Goal: Information Seeking & Learning: Learn about a topic

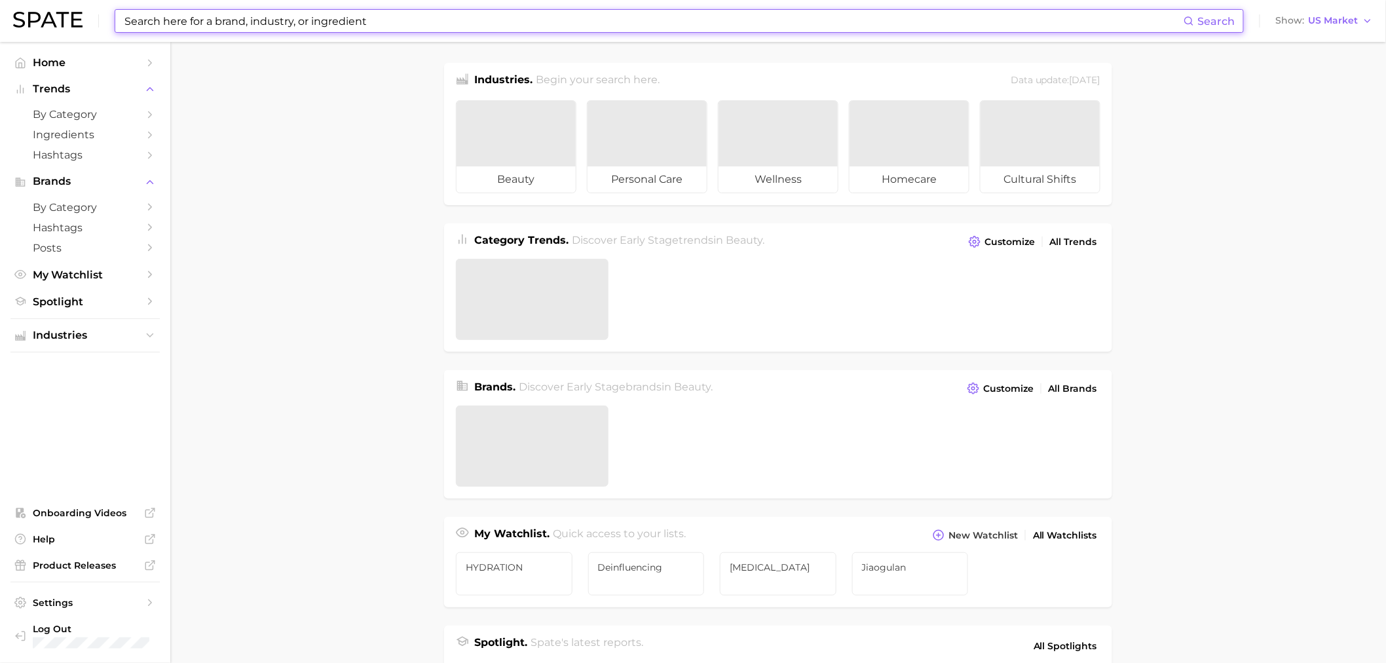
click at [491, 25] on input at bounding box center [653, 21] width 1060 height 22
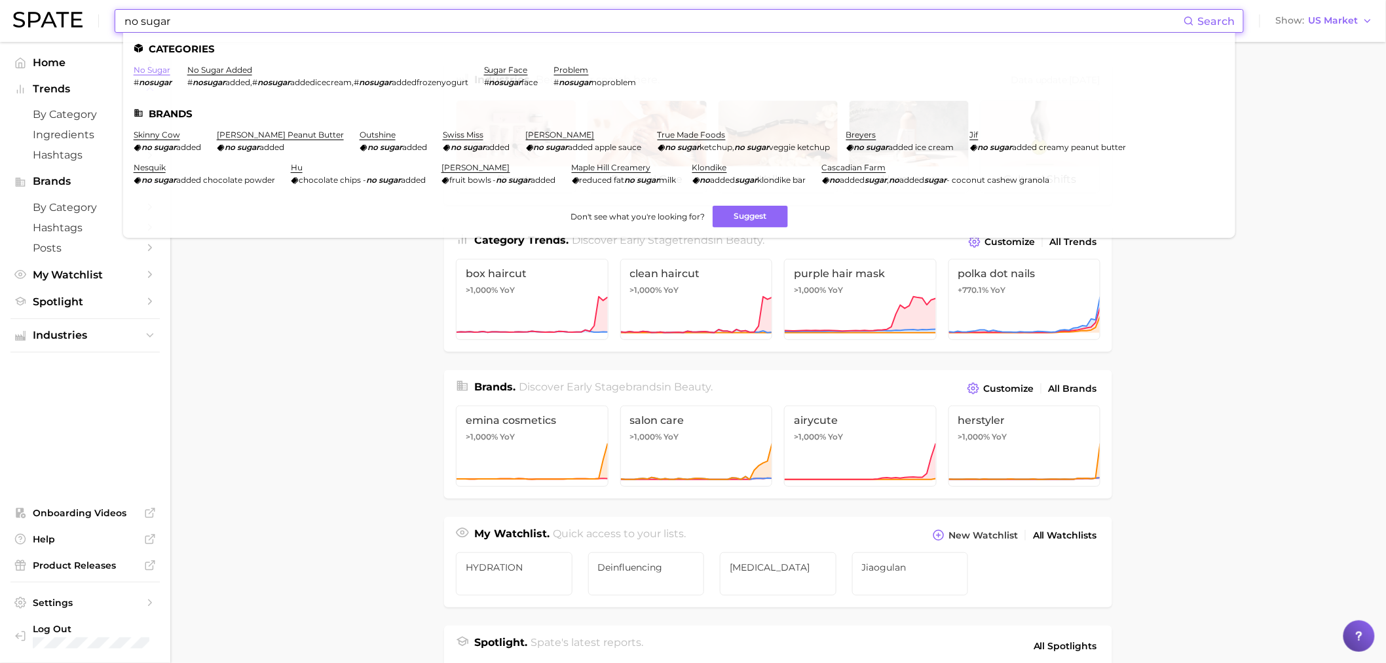
type input "no sugar"
click at [154, 73] on link "no sugar" at bounding box center [152, 70] width 37 height 10
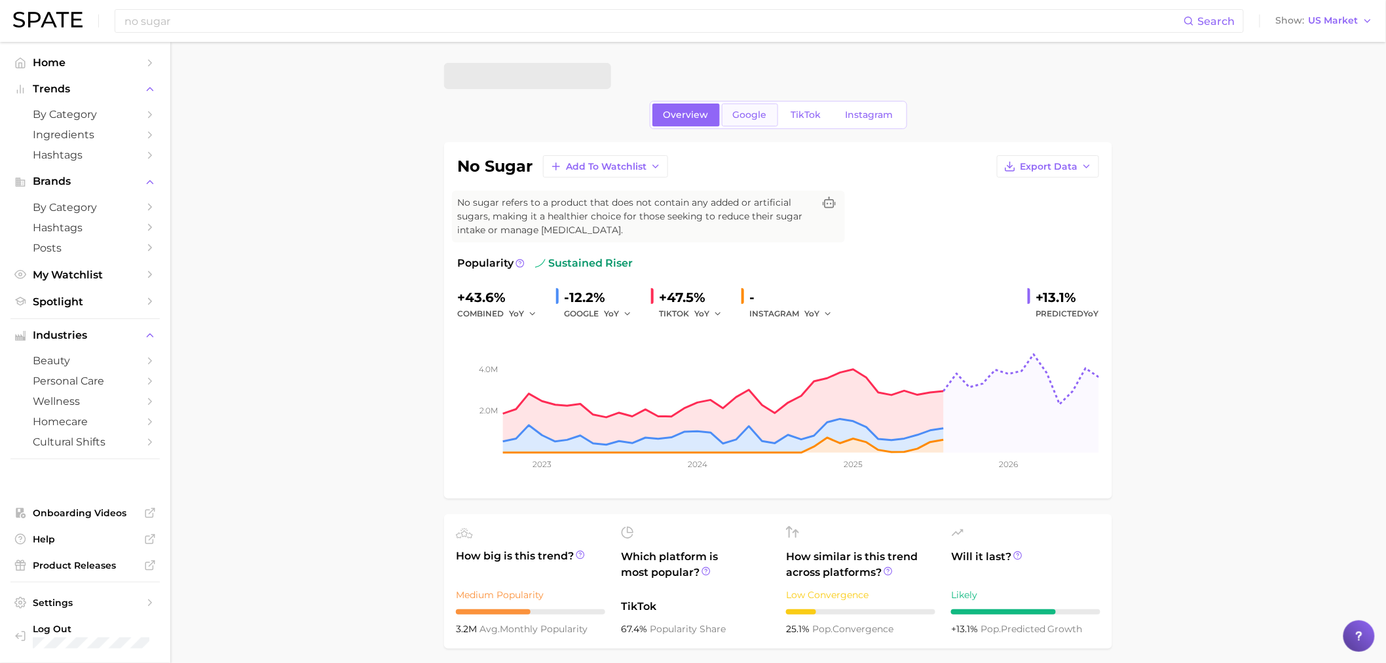
click at [760, 115] on span "Google" at bounding box center [750, 114] width 34 height 11
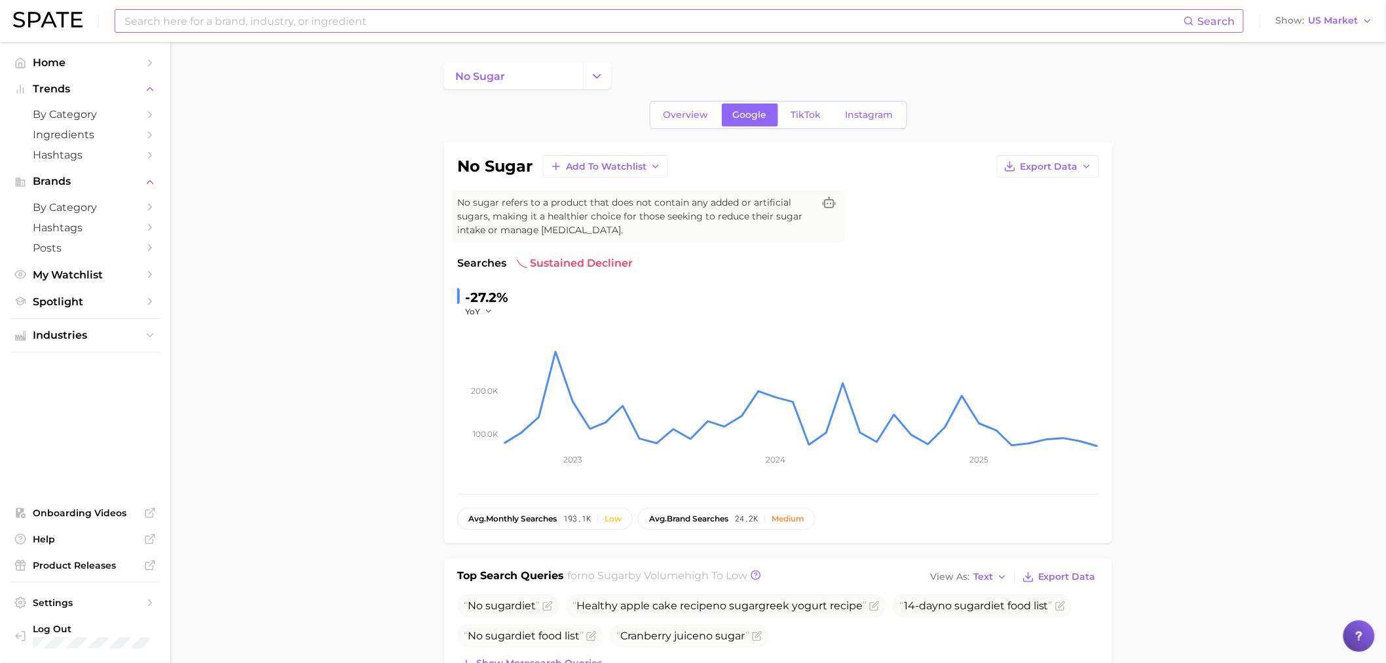
click at [308, 14] on input at bounding box center [653, 21] width 1060 height 22
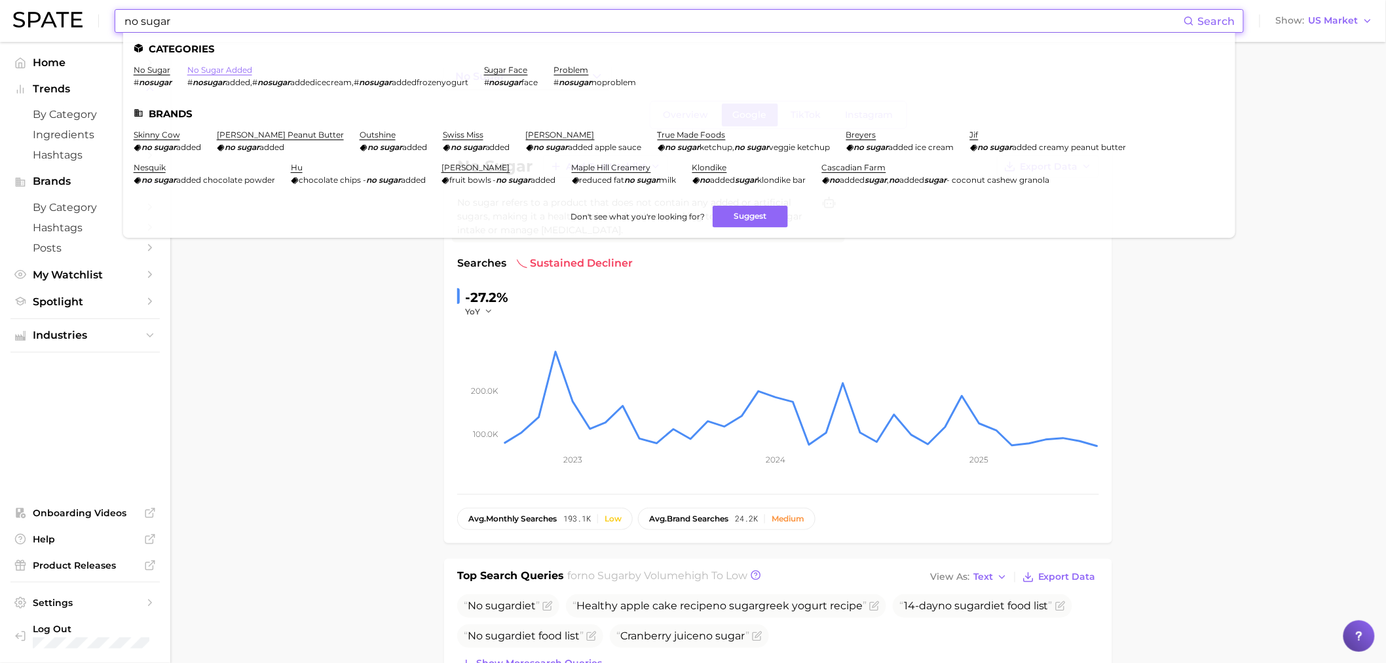
type input "no sugar"
click at [232, 68] on link "no sugar added" at bounding box center [219, 70] width 65 height 10
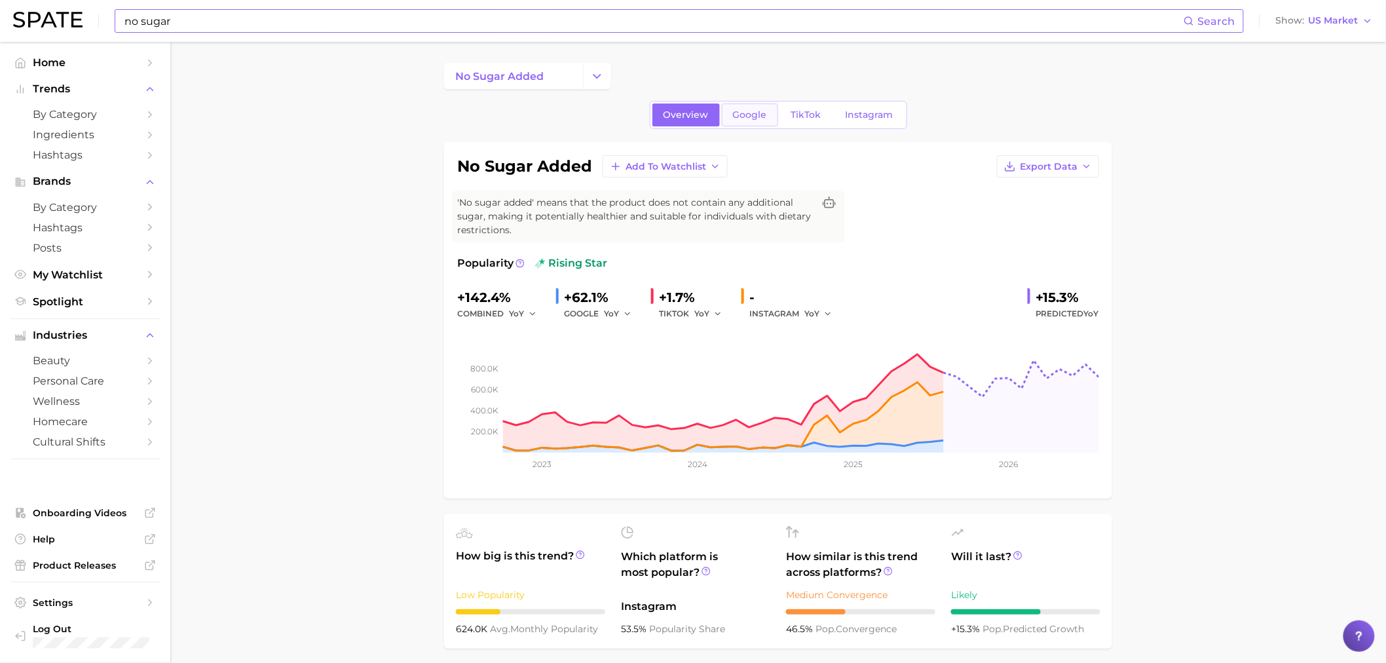
click at [740, 120] on span "Google" at bounding box center [750, 114] width 34 height 11
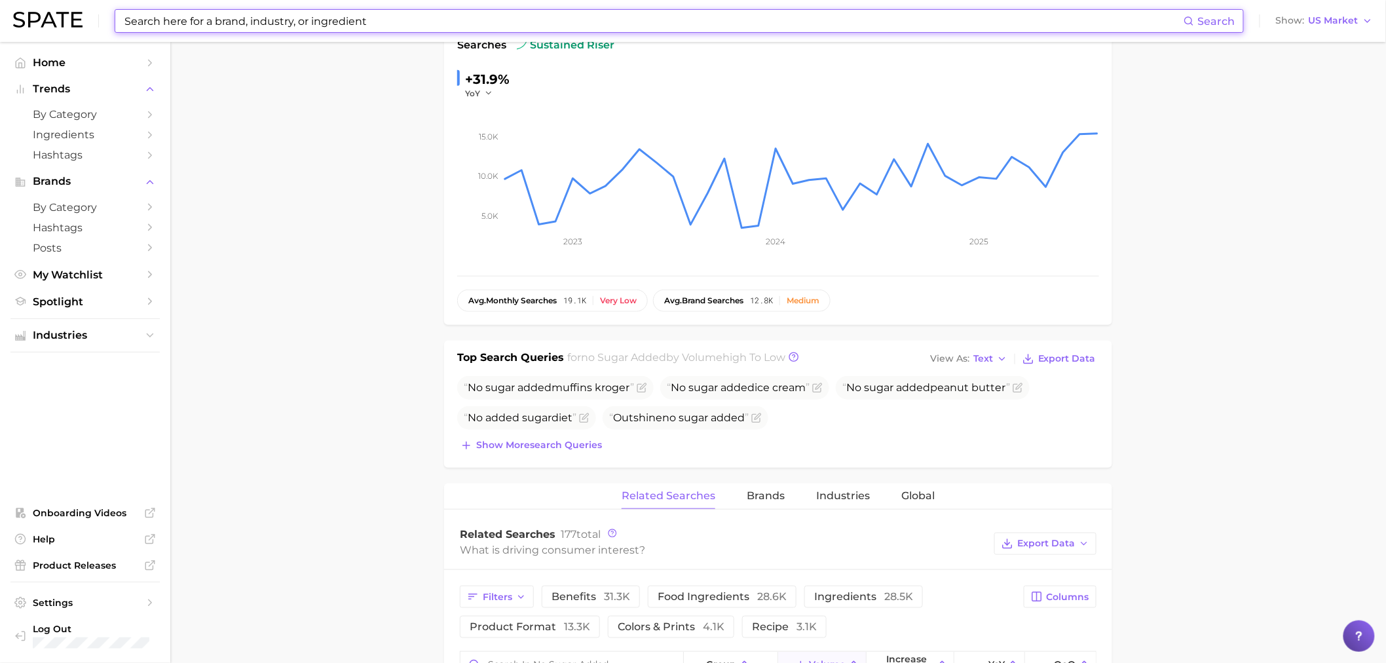
scroll to position [582, 0]
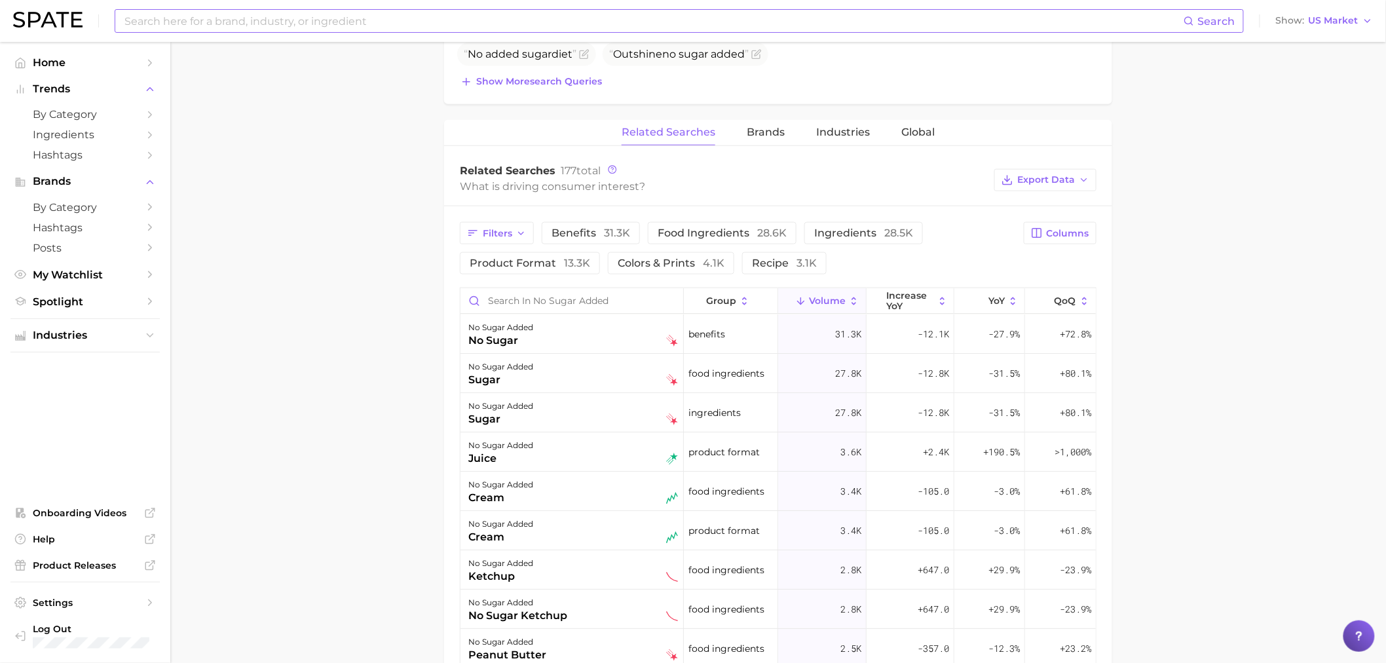
click at [496, 220] on div "Filters benefits 31.3k food ingredients 28.6k ingredients 28.5k product format …" at bounding box center [778, 586] width 668 height 760
click at [504, 232] on span "Filters" at bounding box center [497, 233] width 29 height 11
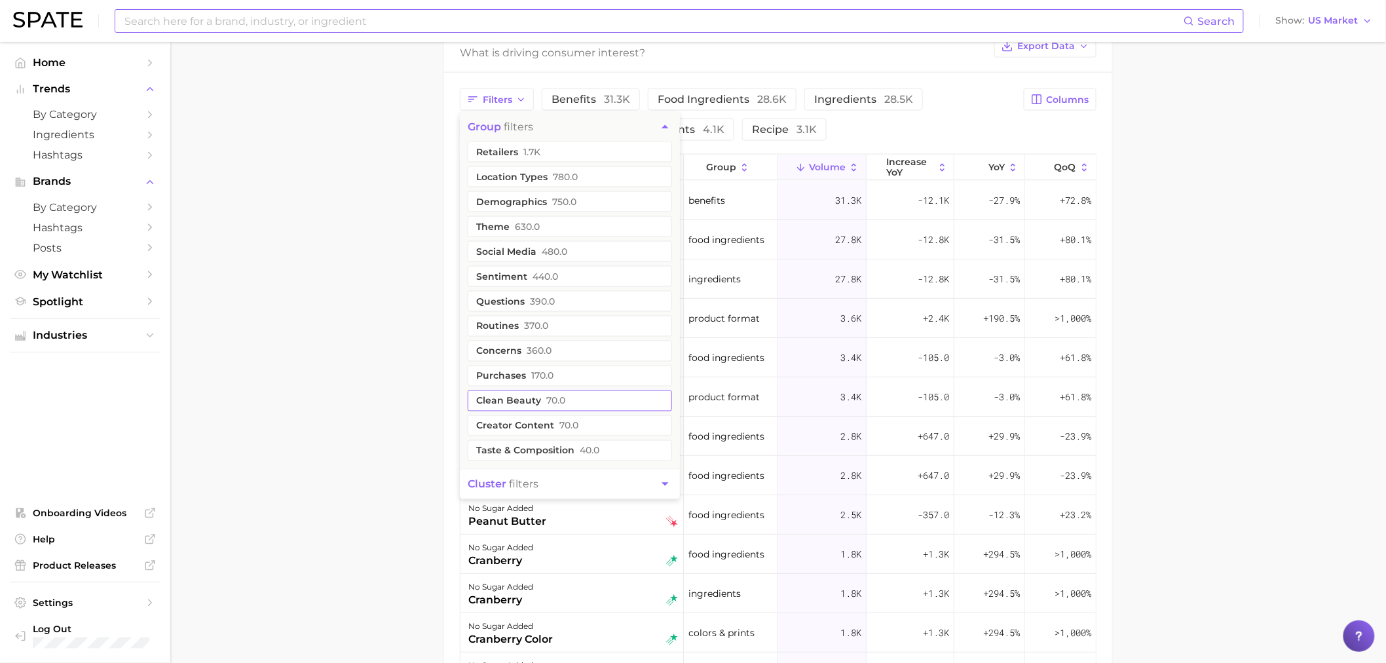
scroll to position [728, 0]
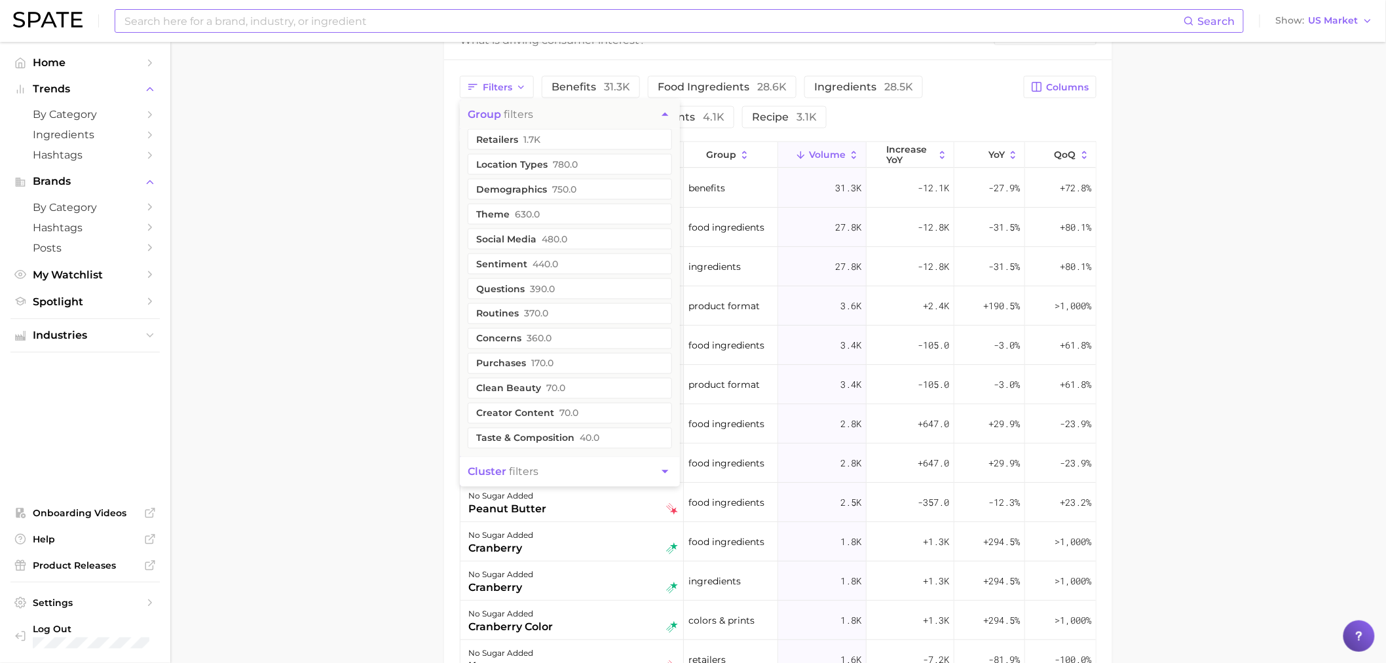
click at [212, 27] on input at bounding box center [653, 21] width 1060 height 22
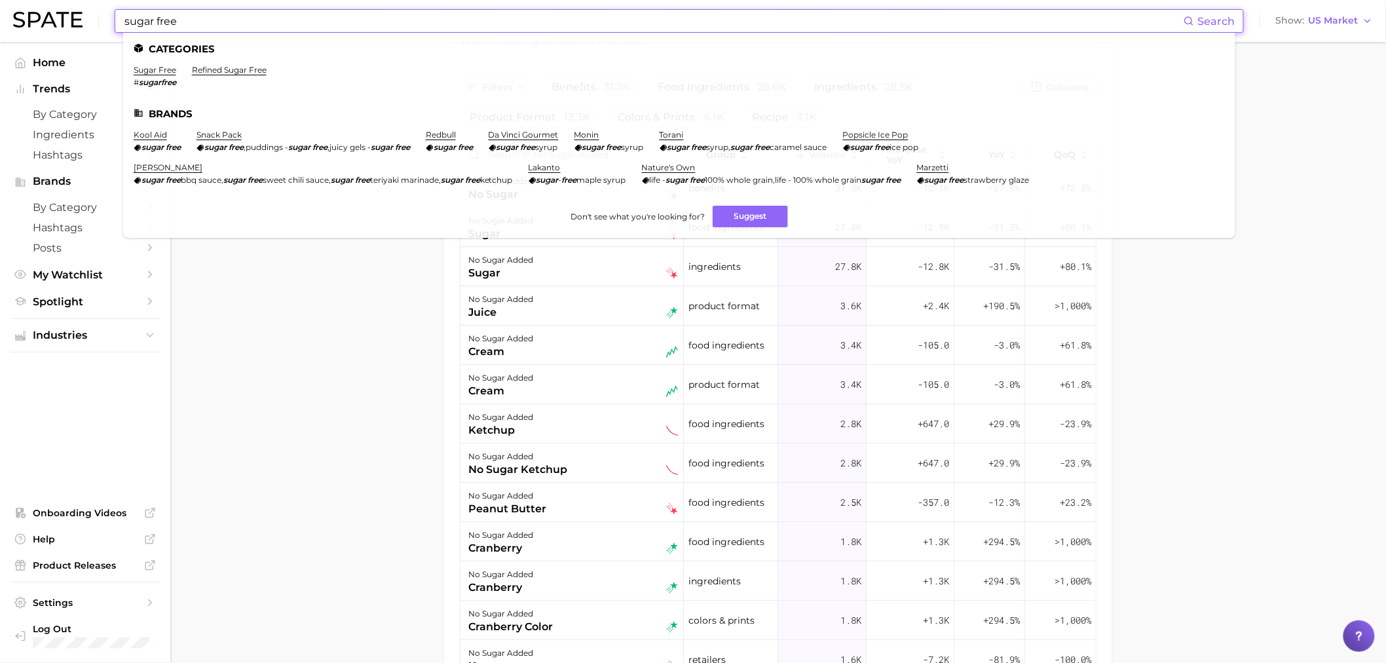
type input "sugar free"
click at [165, 64] on ul "Categories sugar free # sugarfree refined sugar free Brands kool aid sugar free…" at bounding box center [679, 135] width 1112 height 205
click at [166, 73] on link "sugar free" at bounding box center [155, 70] width 43 height 10
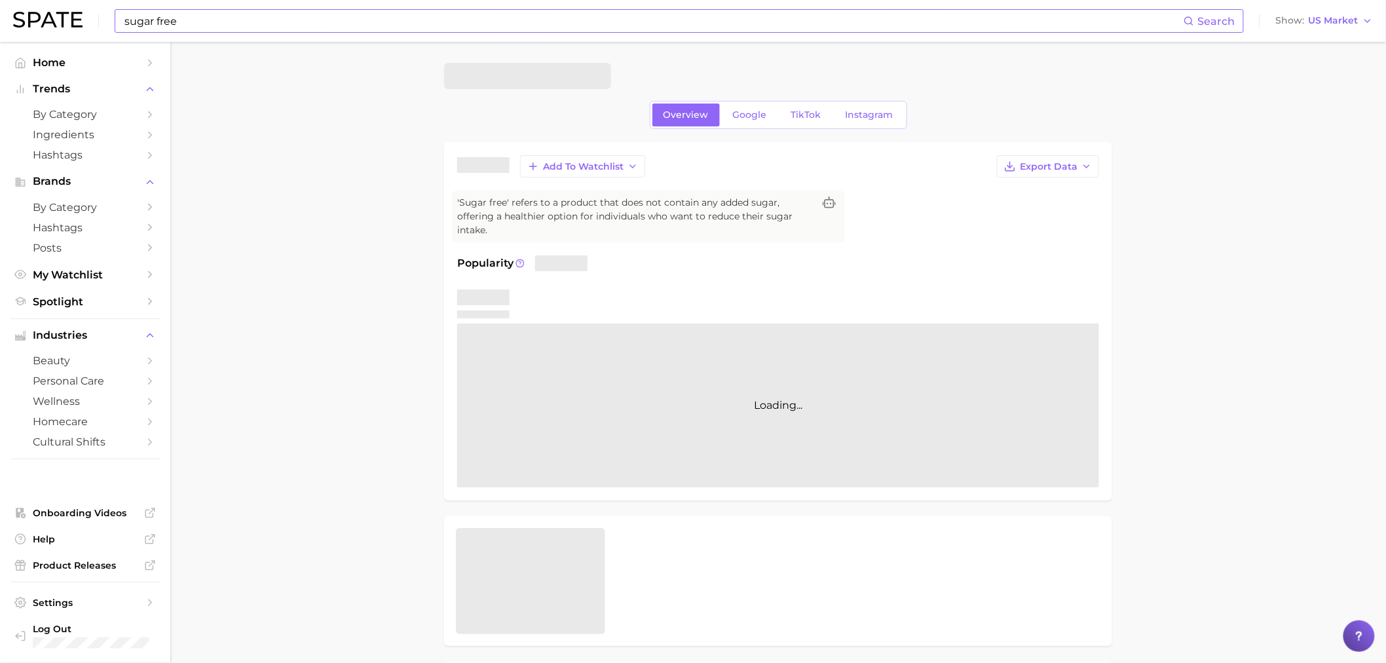
click at [357, 297] on main "Overview Google TikTok Instagram Add to Watchlist Export Data 'Sugar free' refe…" at bounding box center [778, 674] width 1216 height 1264
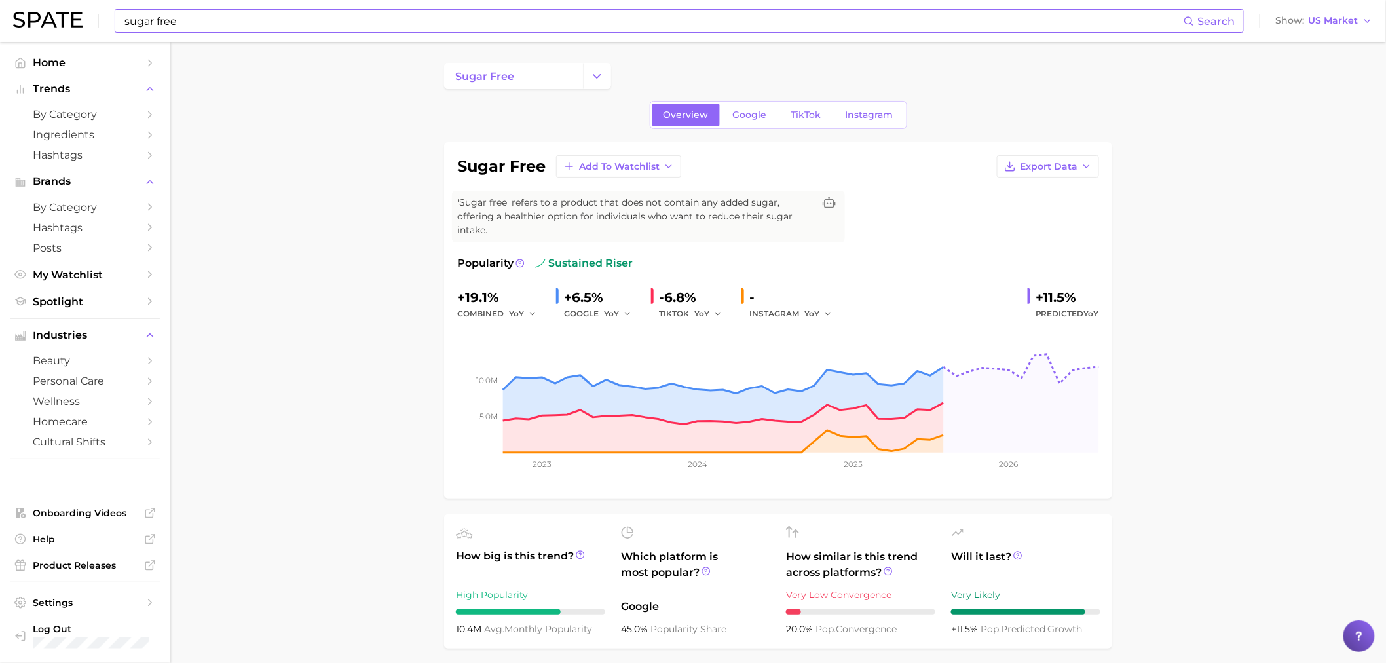
click at [733, 112] on span "Google" at bounding box center [750, 114] width 34 height 11
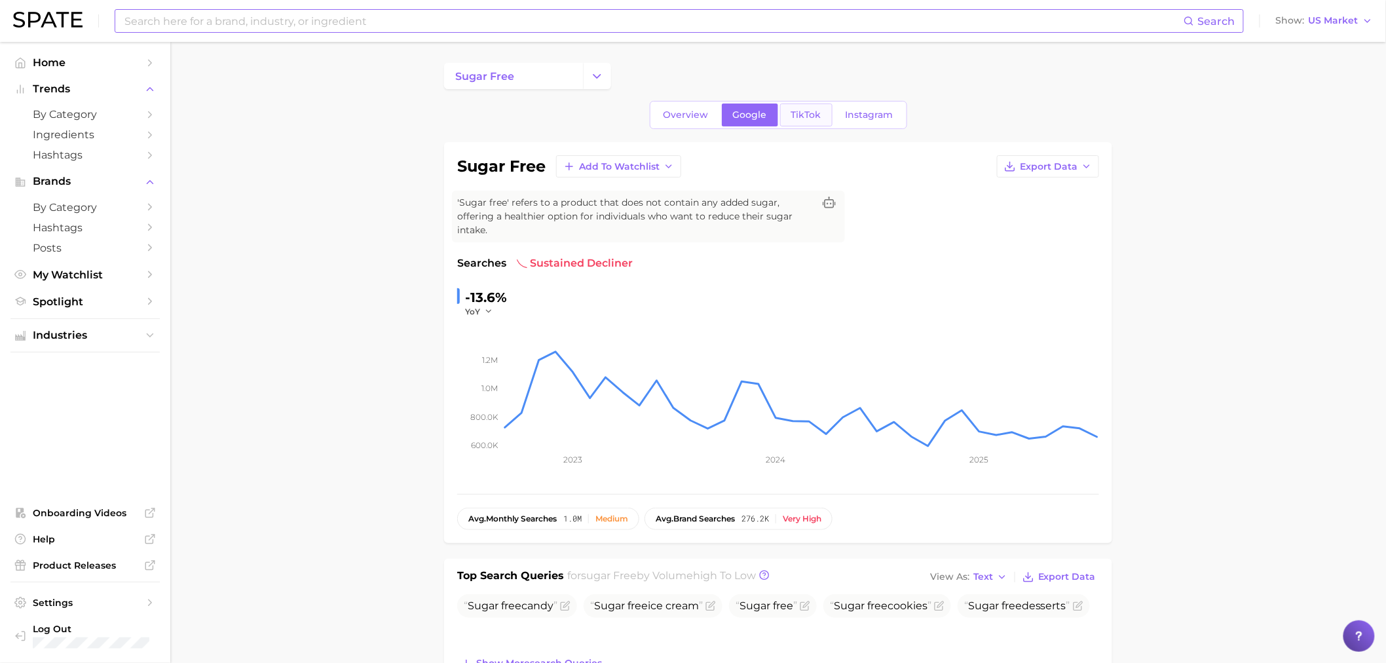
click at [819, 111] on span "TikTok" at bounding box center [806, 114] width 30 height 11
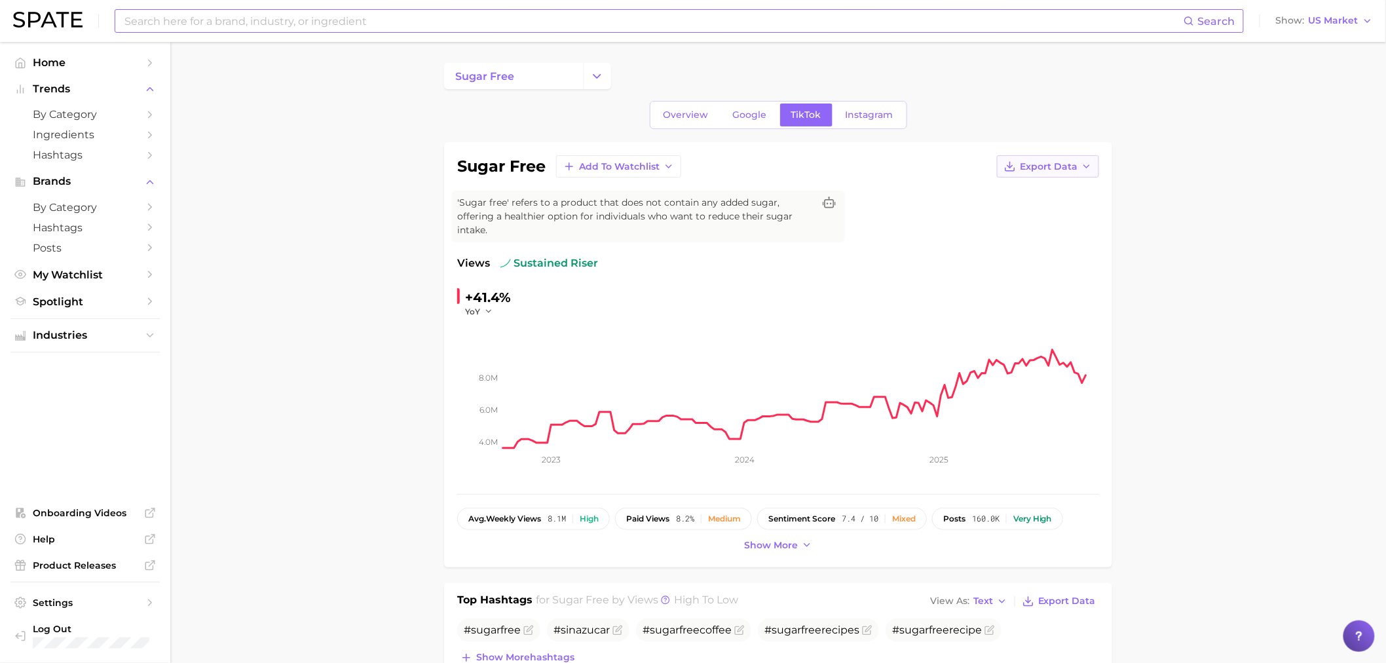
click at [1022, 170] on span "Export Data" at bounding box center [1049, 166] width 58 height 11
click at [1003, 195] on span "Time Series CSV" at bounding box center [1015, 190] width 77 height 11
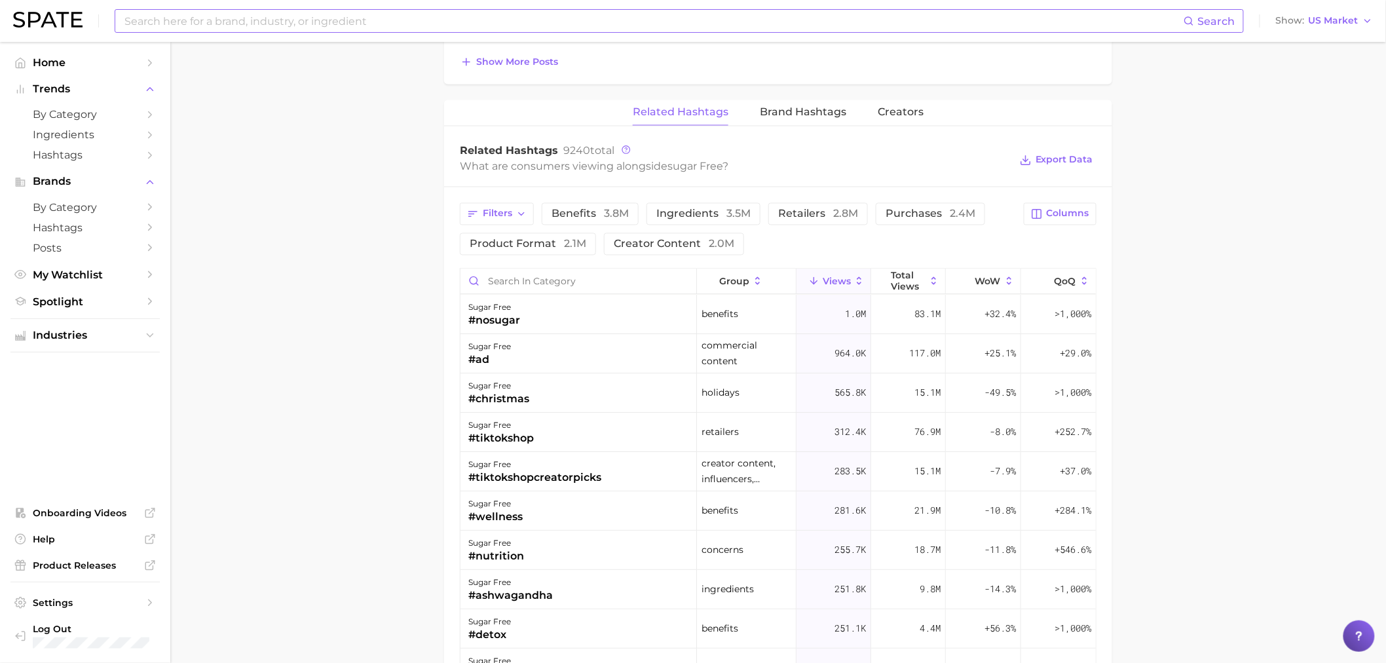
scroll to position [946, 0]
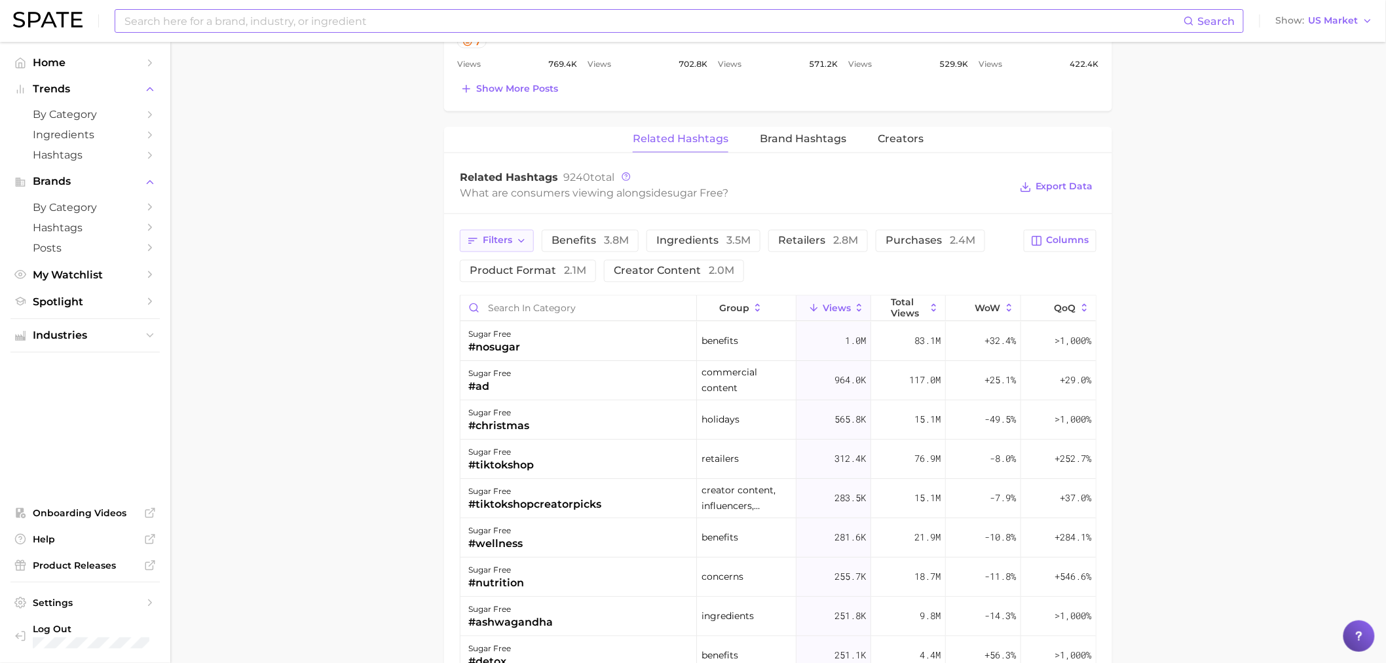
click at [492, 236] on span "Filters" at bounding box center [497, 240] width 29 height 11
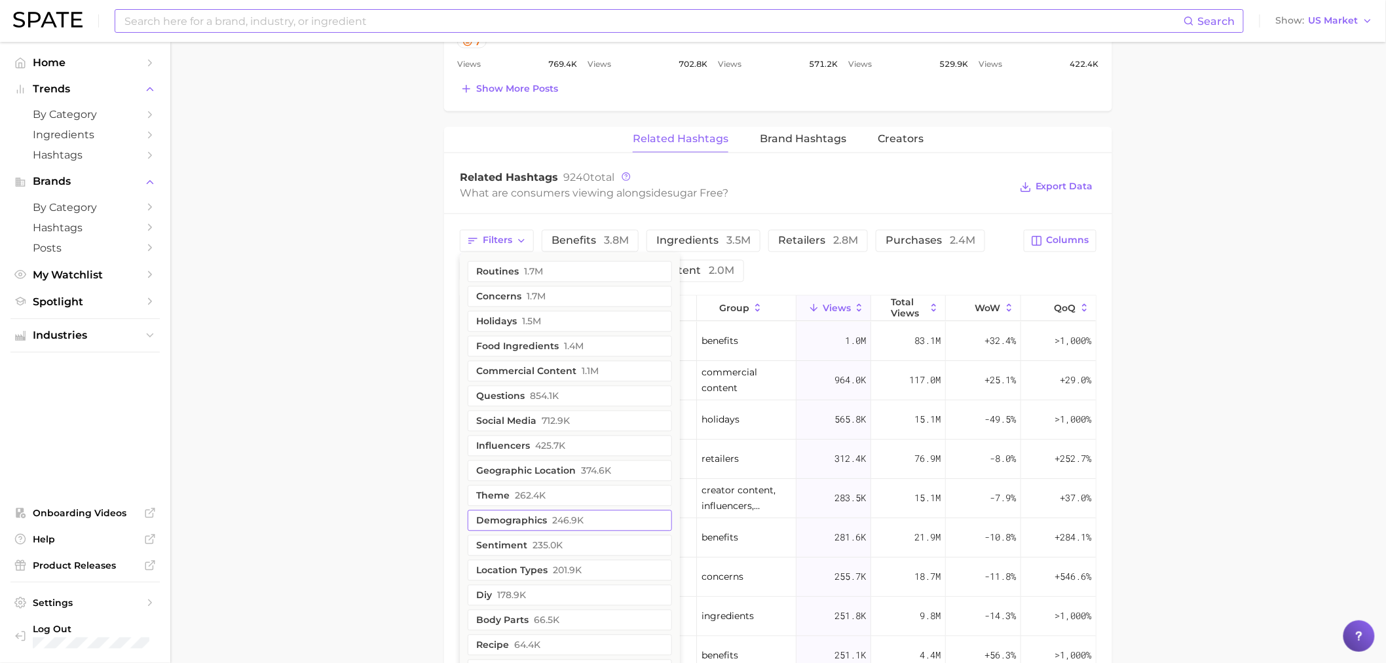
click at [528, 520] on button "demographics 246.9k" at bounding box center [570, 520] width 204 height 21
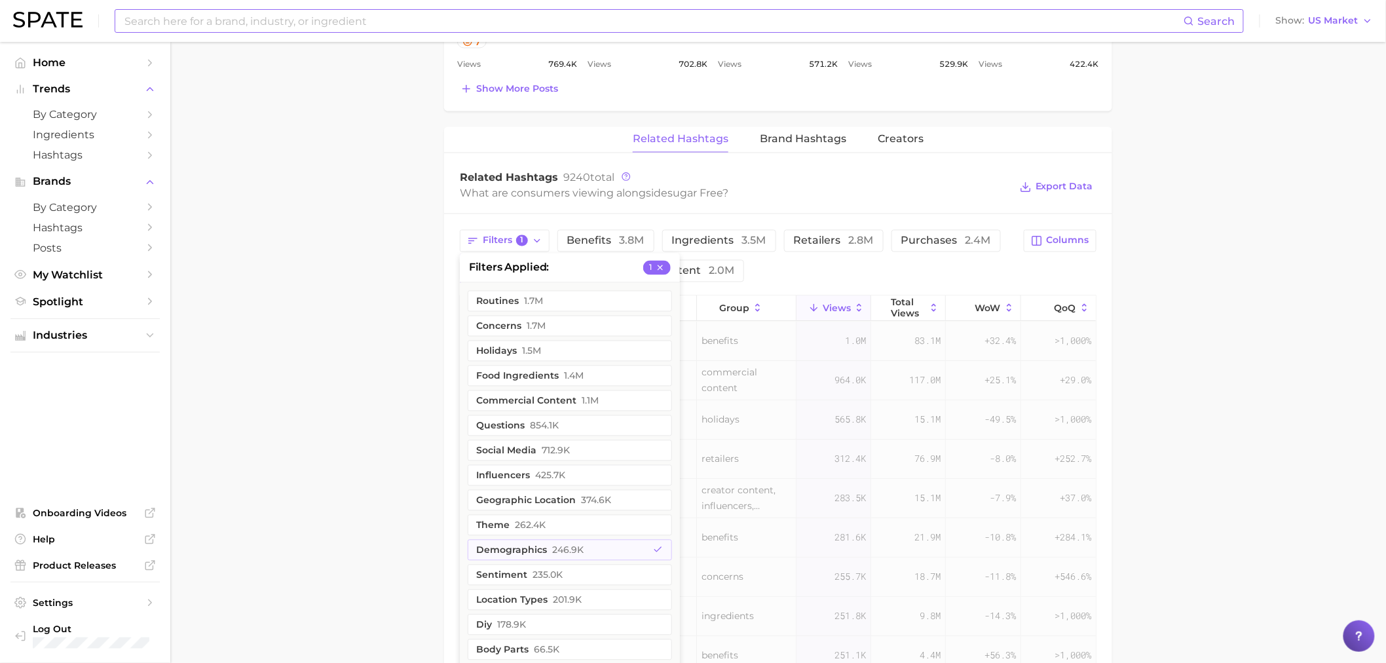
click at [301, 473] on main "sugar free Overview Google TikTok Instagram sugar free Add to Watchlist Export …" at bounding box center [778, 67] width 1216 height 1943
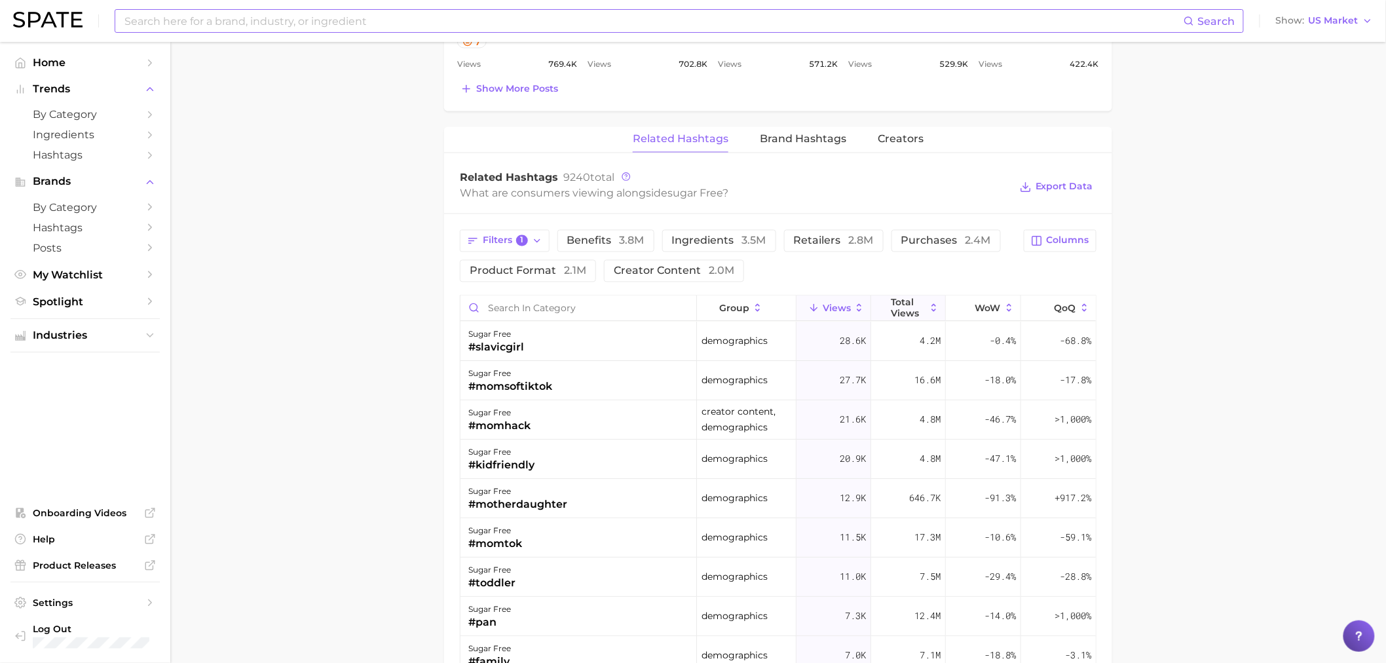
click at [894, 306] on span "Total Views" at bounding box center [908, 307] width 35 height 21
click at [823, 310] on span "Views" at bounding box center [837, 308] width 28 height 10
click at [322, 358] on main "sugar free Overview Google TikTok Instagram sugar free Add to Watchlist Export …" at bounding box center [778, 67] width 1216 height 1943
click at [1069, 236] on span "Columns" at bounding box center [1068, 240] width 43 height 11
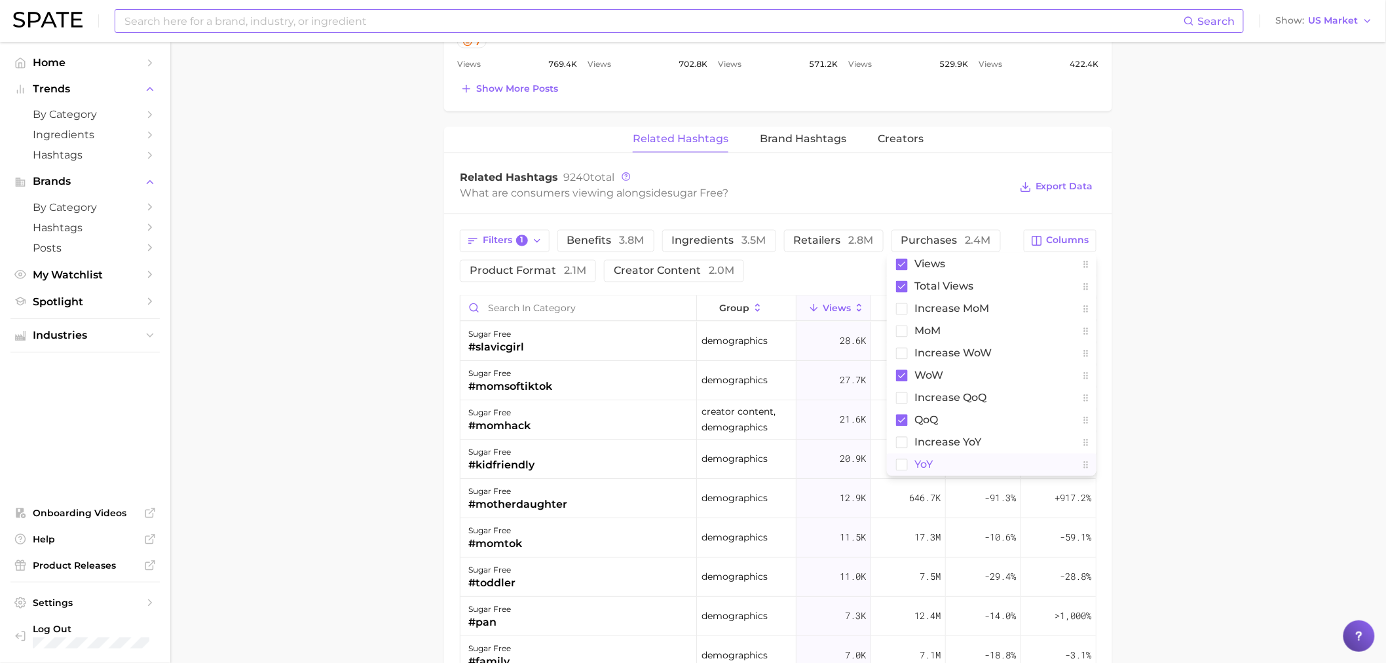
click at [904, 457] on button "YoY" at bounding box center [992, 465] width 210 height 22
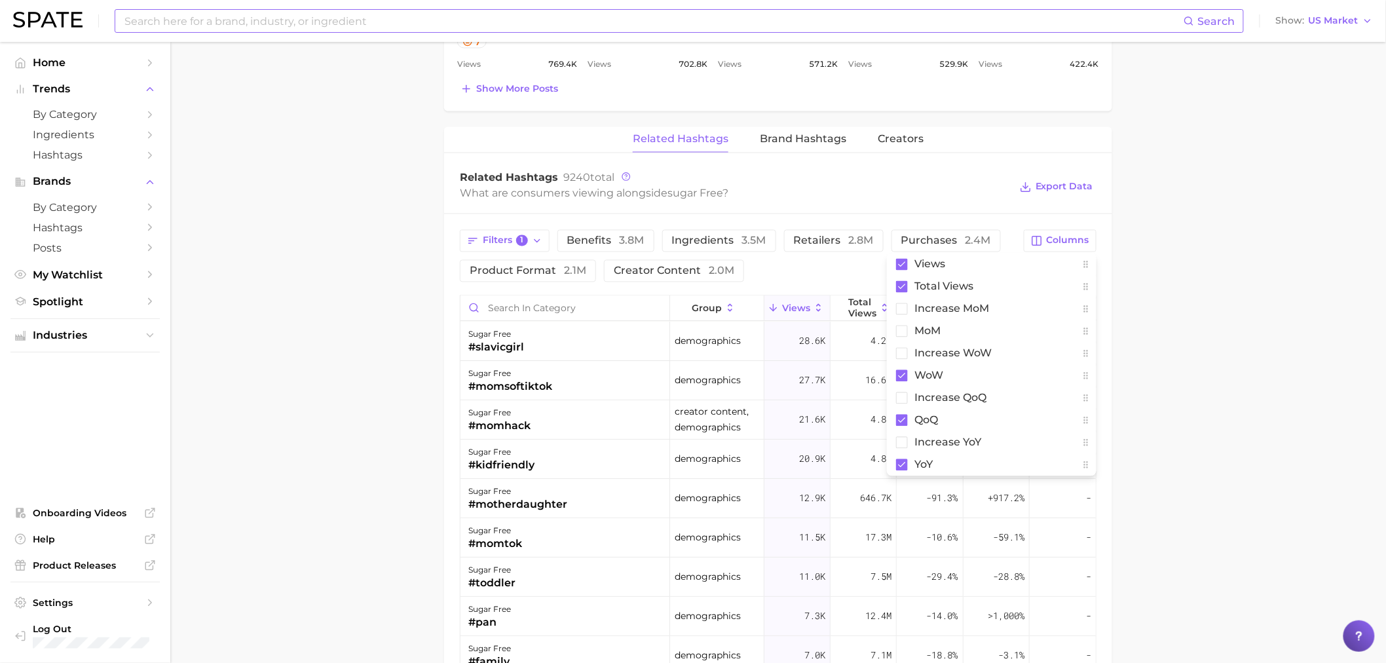
click at [1241, 299] on main "sugar free Overview Google TikTok Instagram sugar free Add to Watchlist Export …" at bounding box center [778, 67] width 1216 height 1943
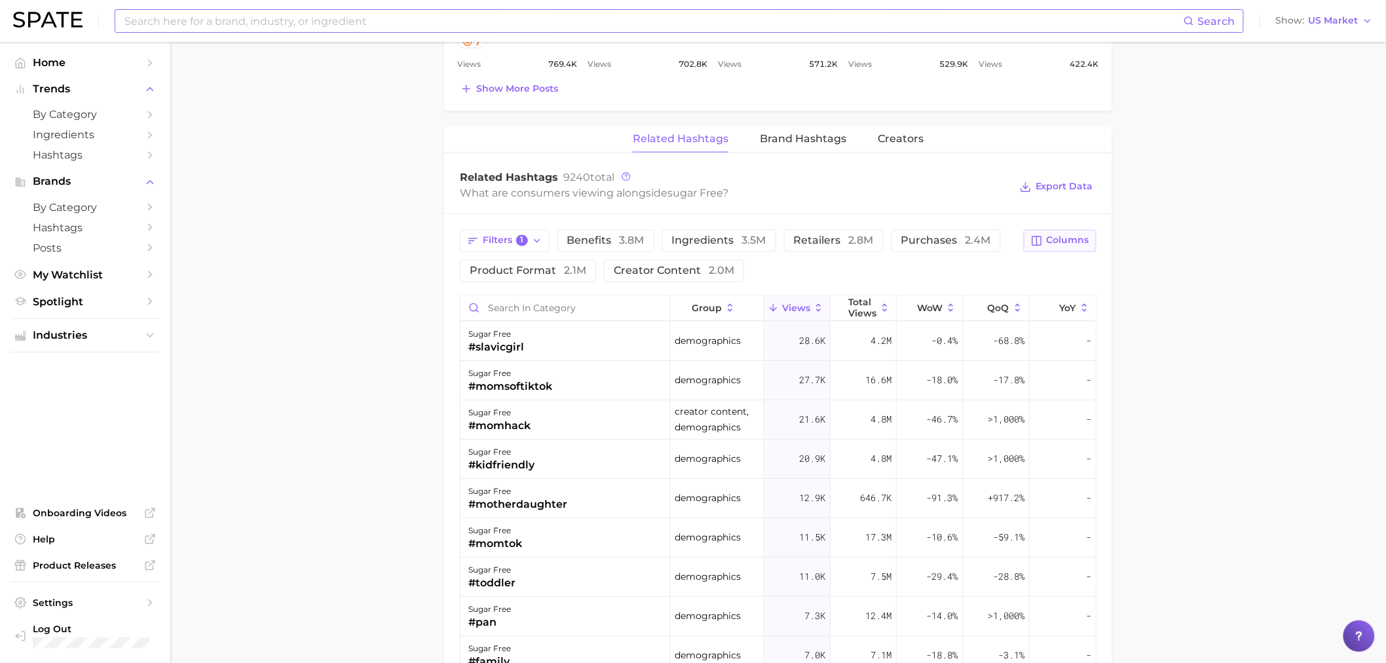
click at [1059, 240] on span "Columns" at bounding box center [1068, 240] width 43 height 11
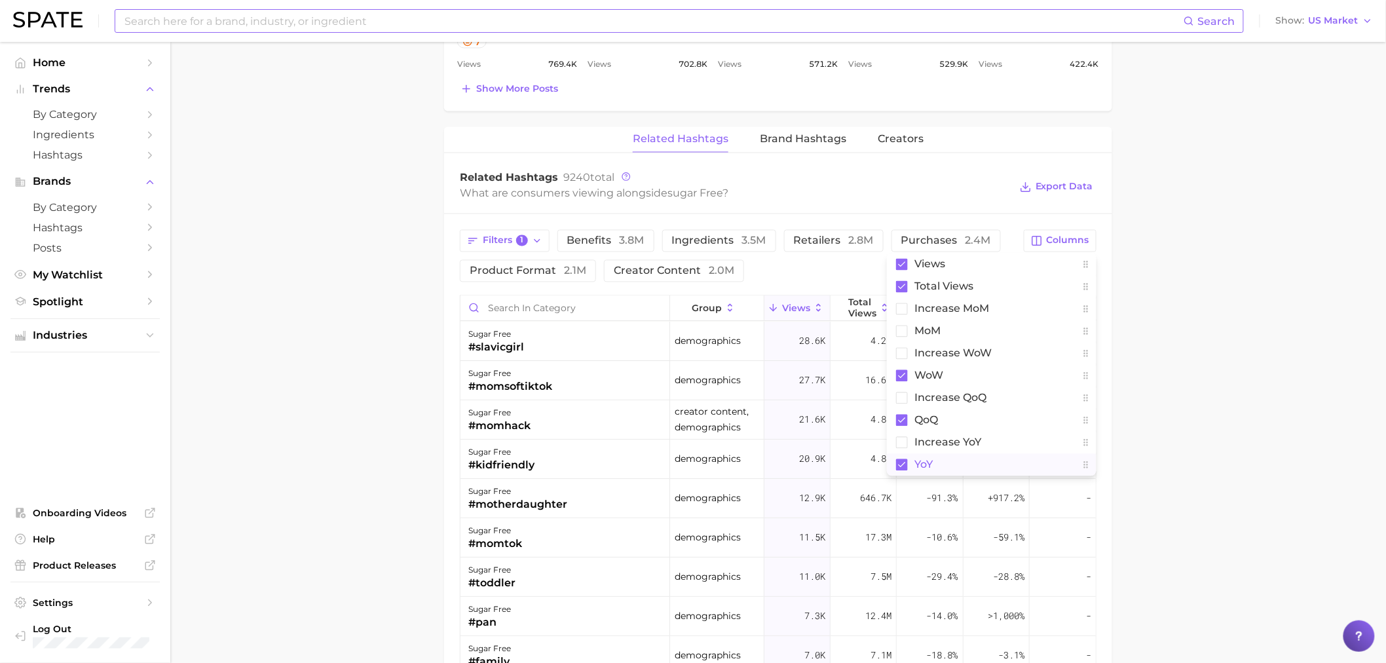
click at [901, 466] on rect at bounding box center [902, 465] width 12 height 12
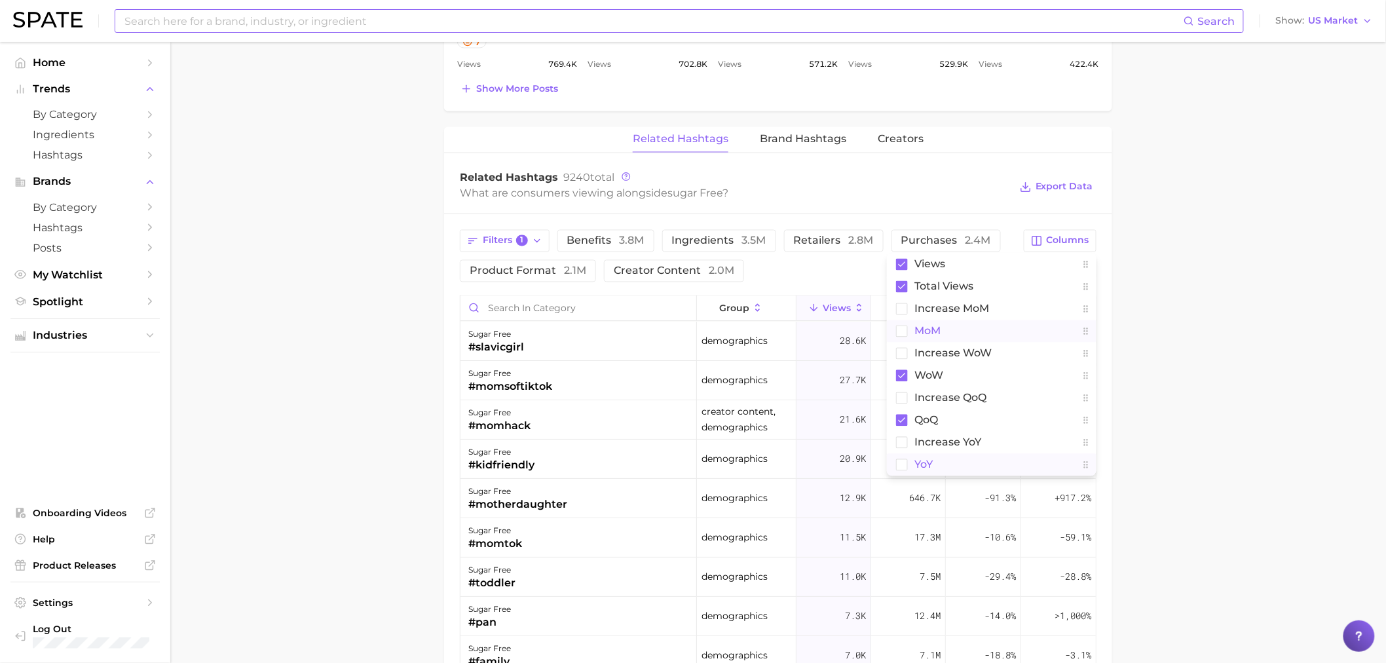
click at [902, 331] on rect at bounding box center [902, 330] width 11 height 11
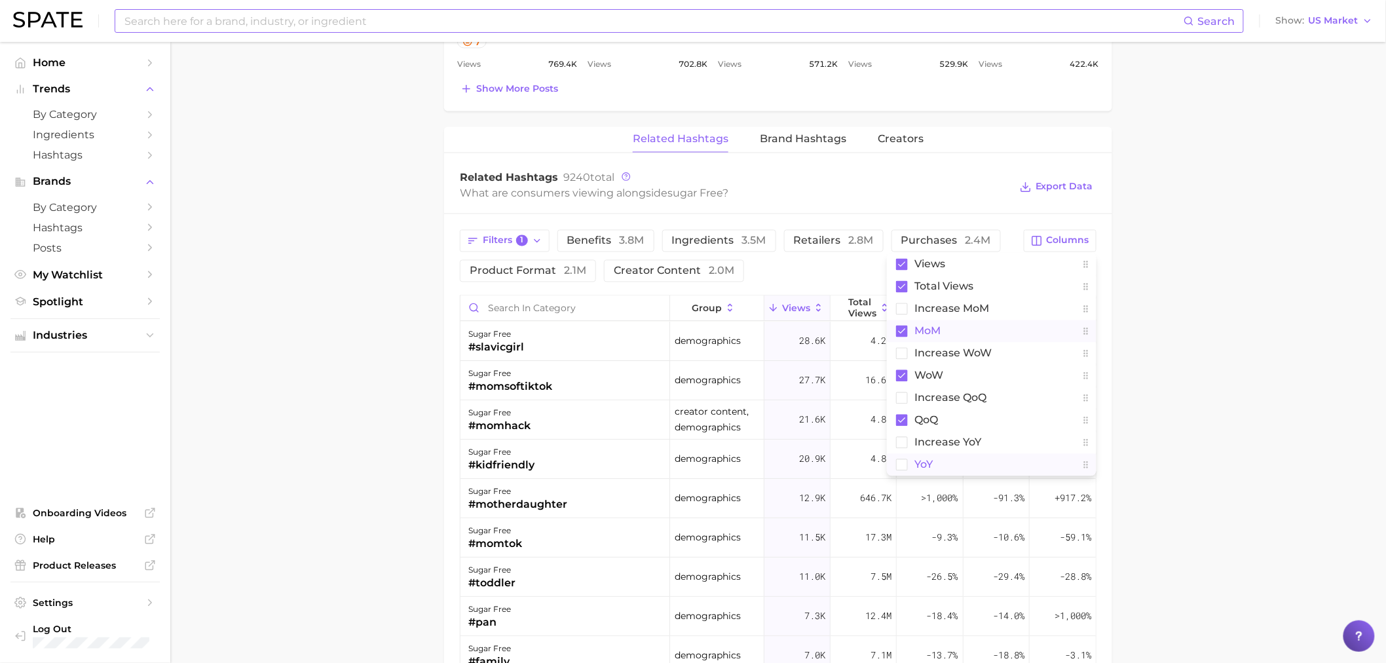
click at [1212, 276] on main "sugar free Overview Google TikTok Instagram sugar free Add to Watchlist Export …" at bounding box center [778, 67] width 1216 height 1943
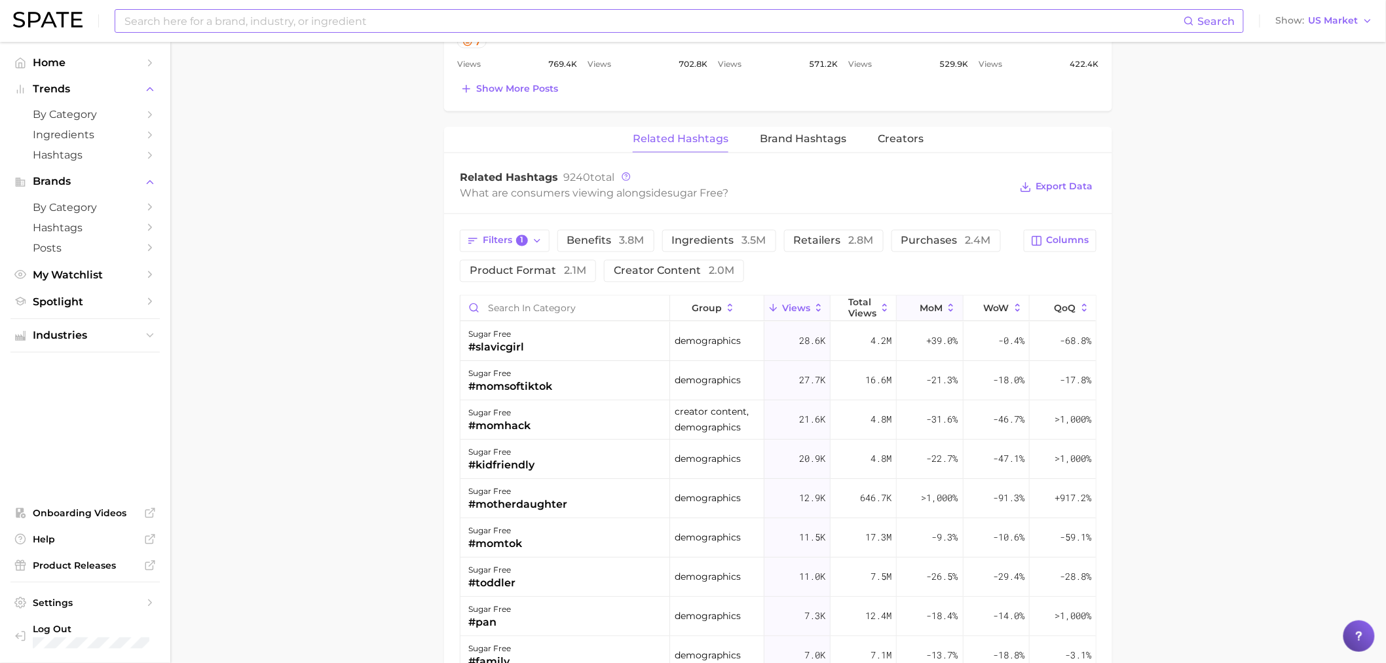
click at [934, 310] on button "MoM" at bounding box center [930, 309] width 66 height 26
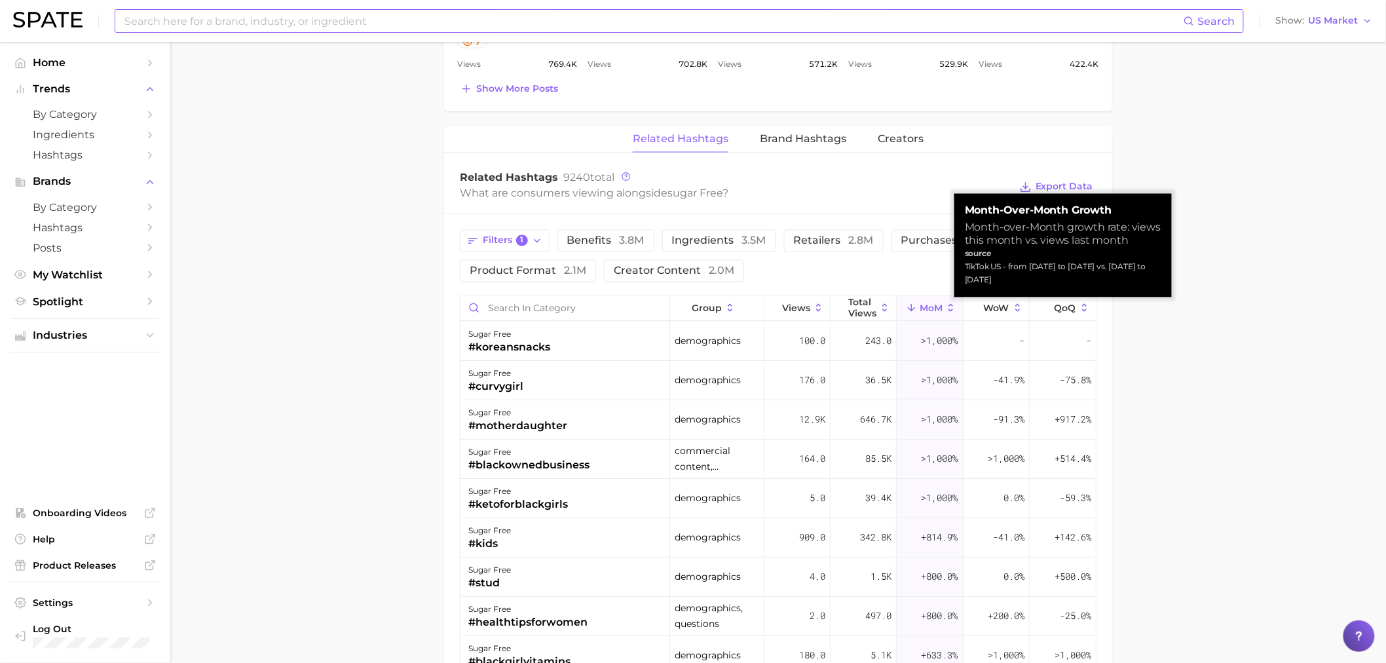
click at [934, 310] on button "MoM" at bounding box center [930, 309] width 66 height 26
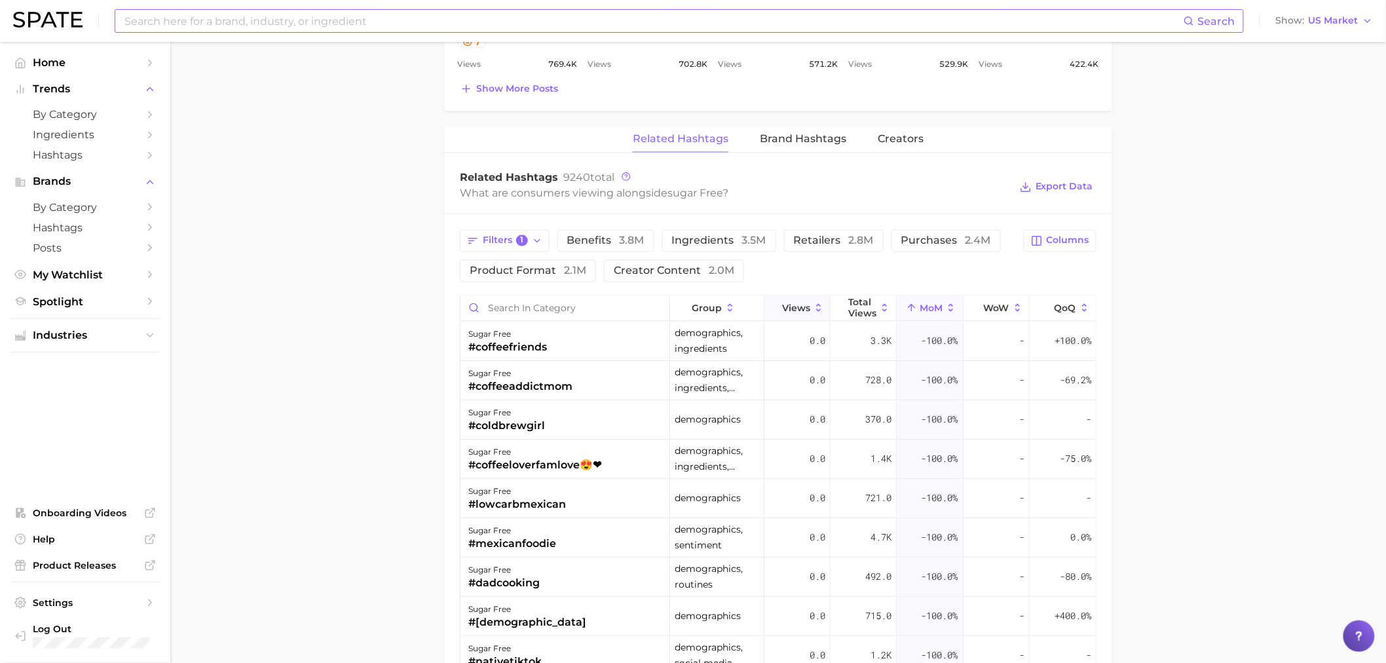
click at [771, 302] on button "Views" at bounding box center [797, 309] width 66 height 26
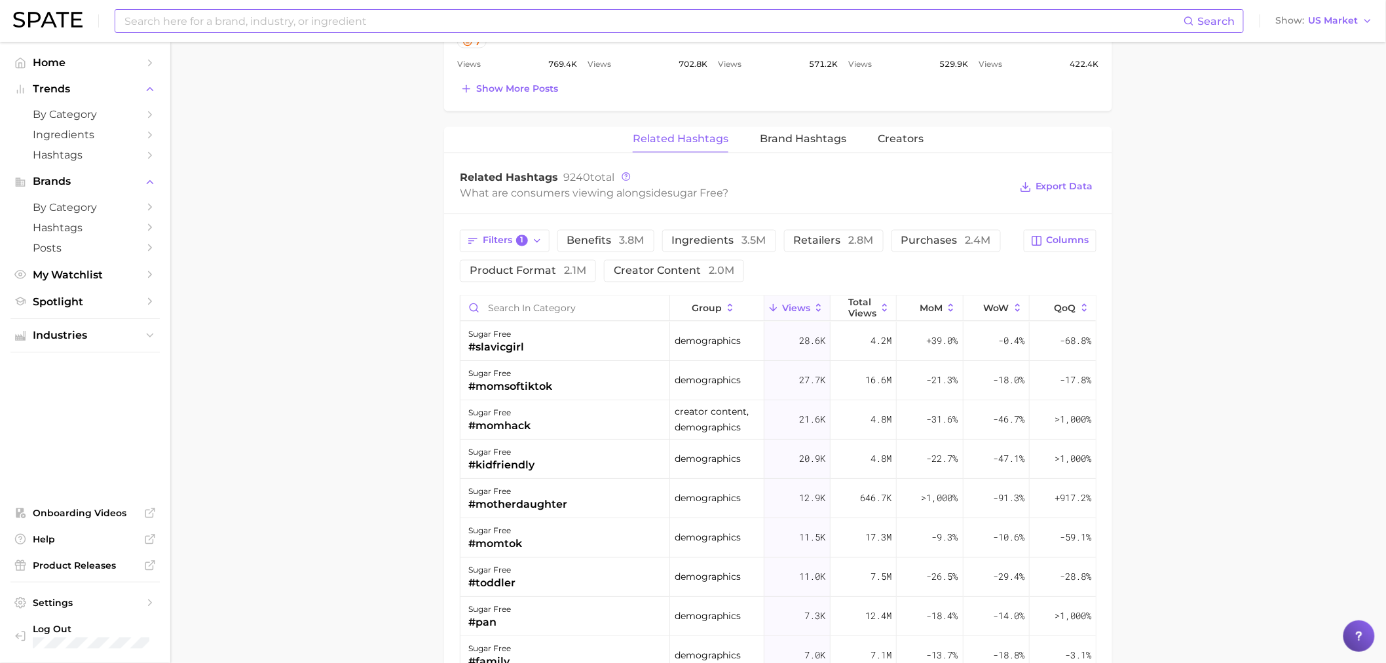
click at [416, 369] on main "sugar free Overview Google TikTok Instagram sugar free Add to Watchlist Export …" at bounding box center [778, 67] width 1216 height 1943
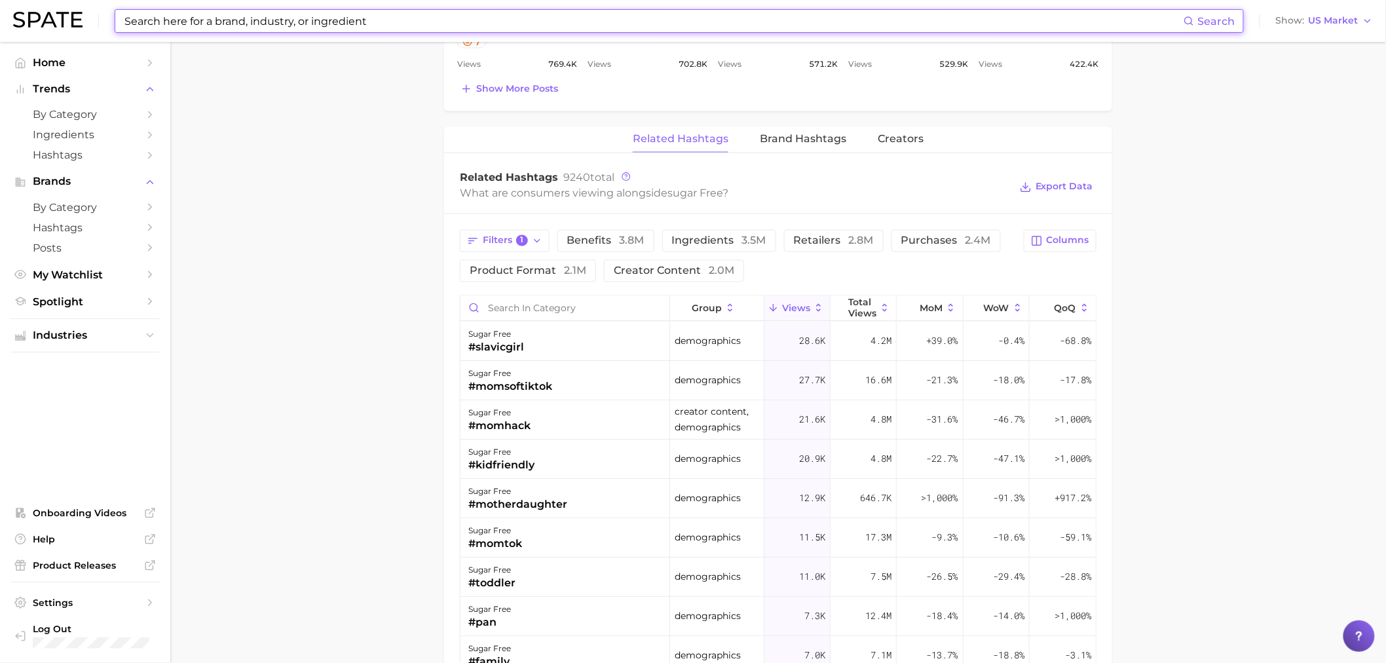
click at [558, 28] on input at bounding box center [653, 21] width 1060 height 22
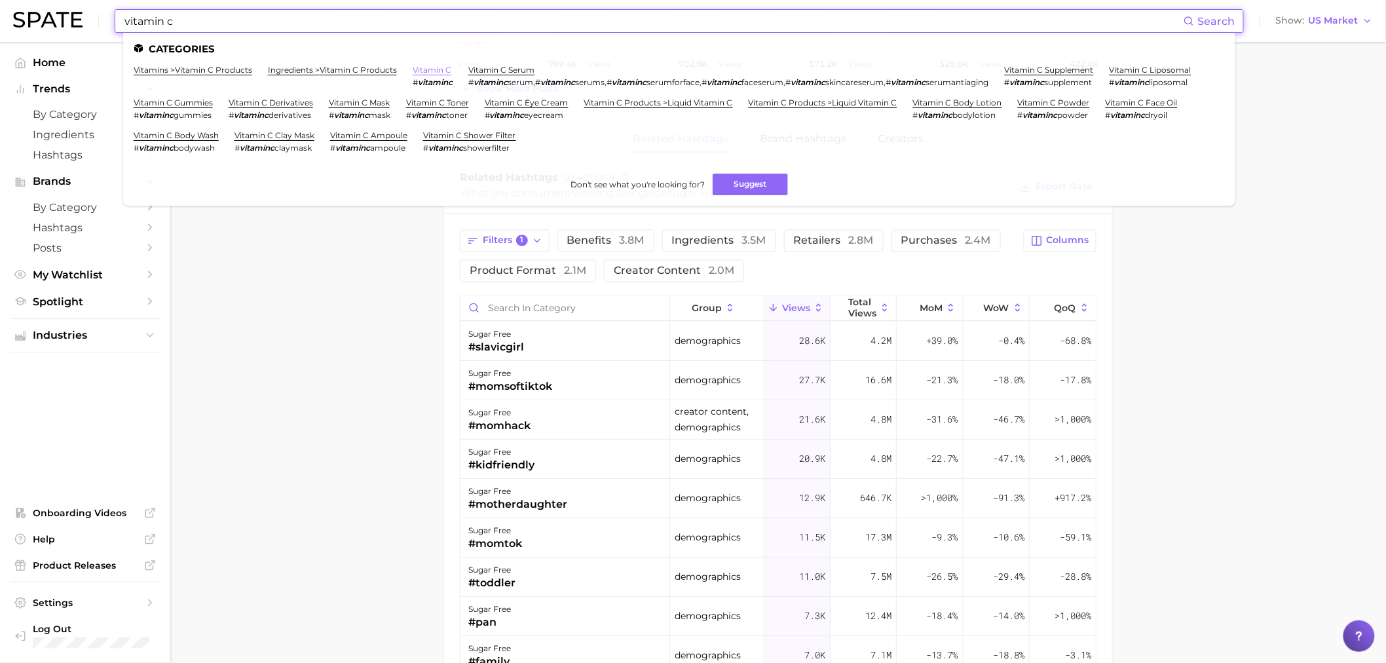
type input "vitamin c"
click at [433, 73] on link "vitamin c" at bounding box center [432, 70] width 39 height 10
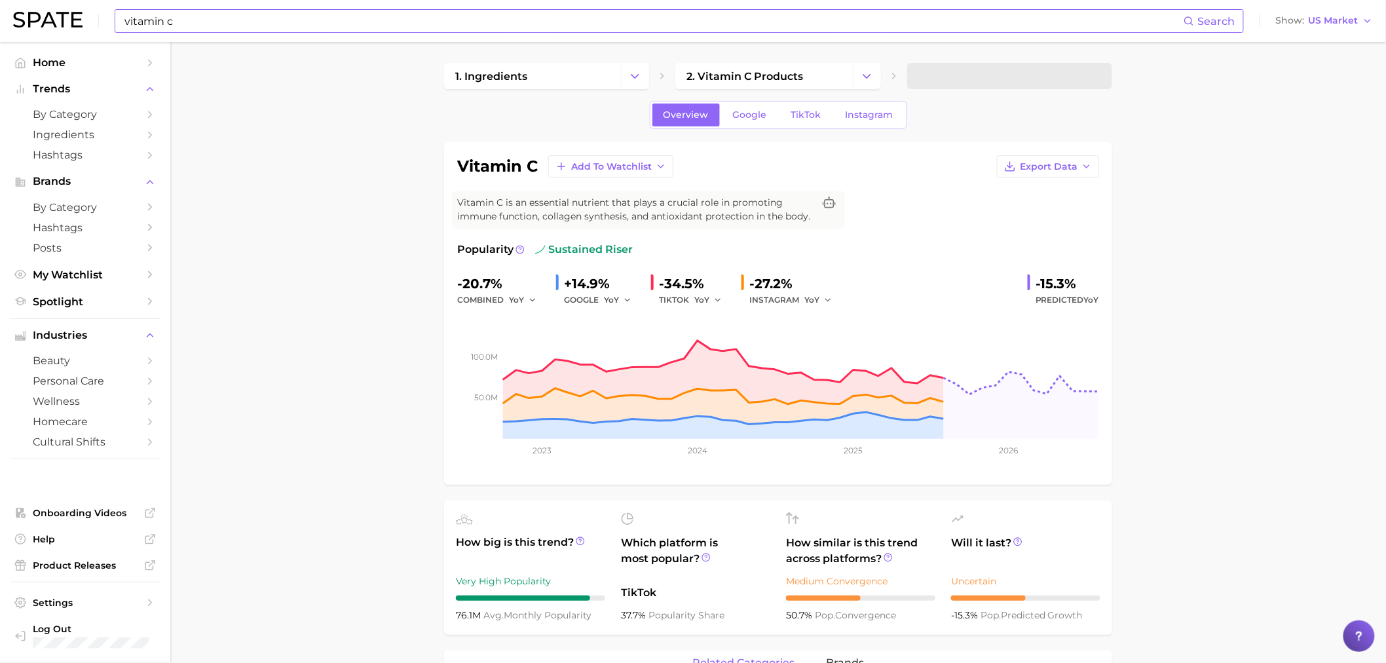
click at [814, 102] on div "Overview Google TikTok Instagram" at bounding box center [778, 115] width 257 height 28
click at [813, 113] on span "TikTok" at bounding box center [806, 114] width 30 height 11
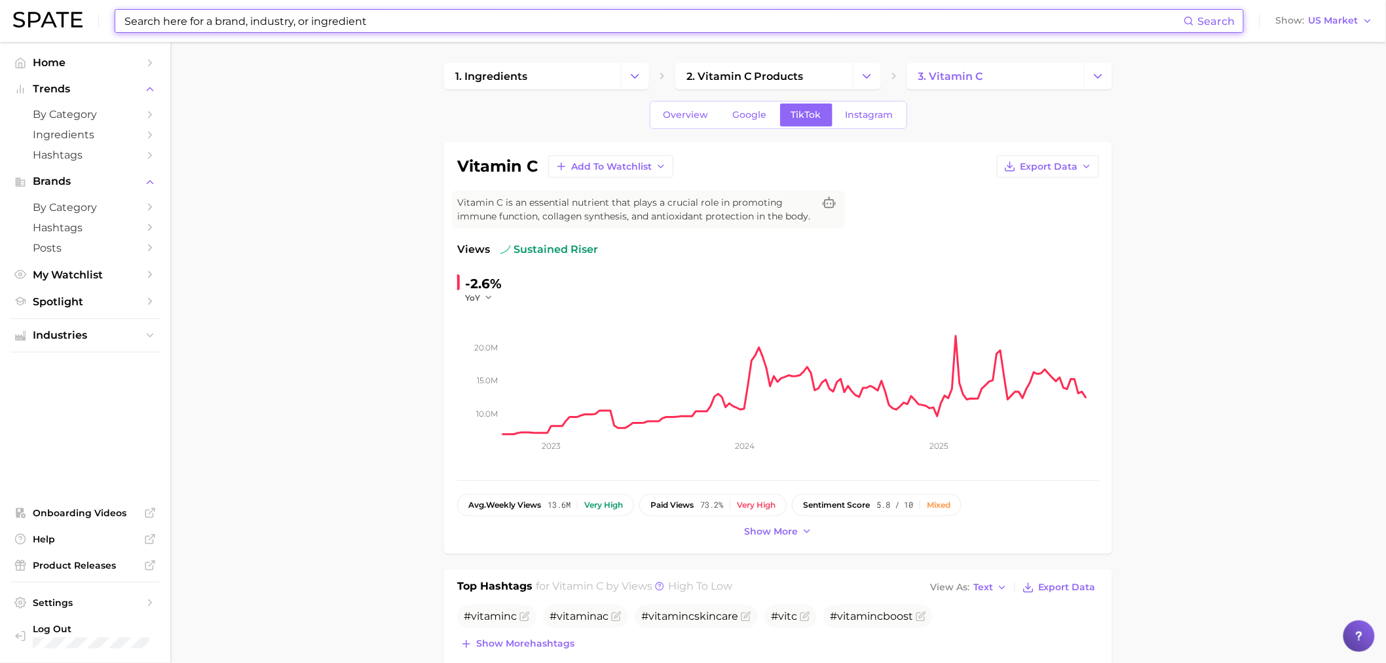
click at [384, 23] on input at bounding box center [653, 21] width 1060 height 22
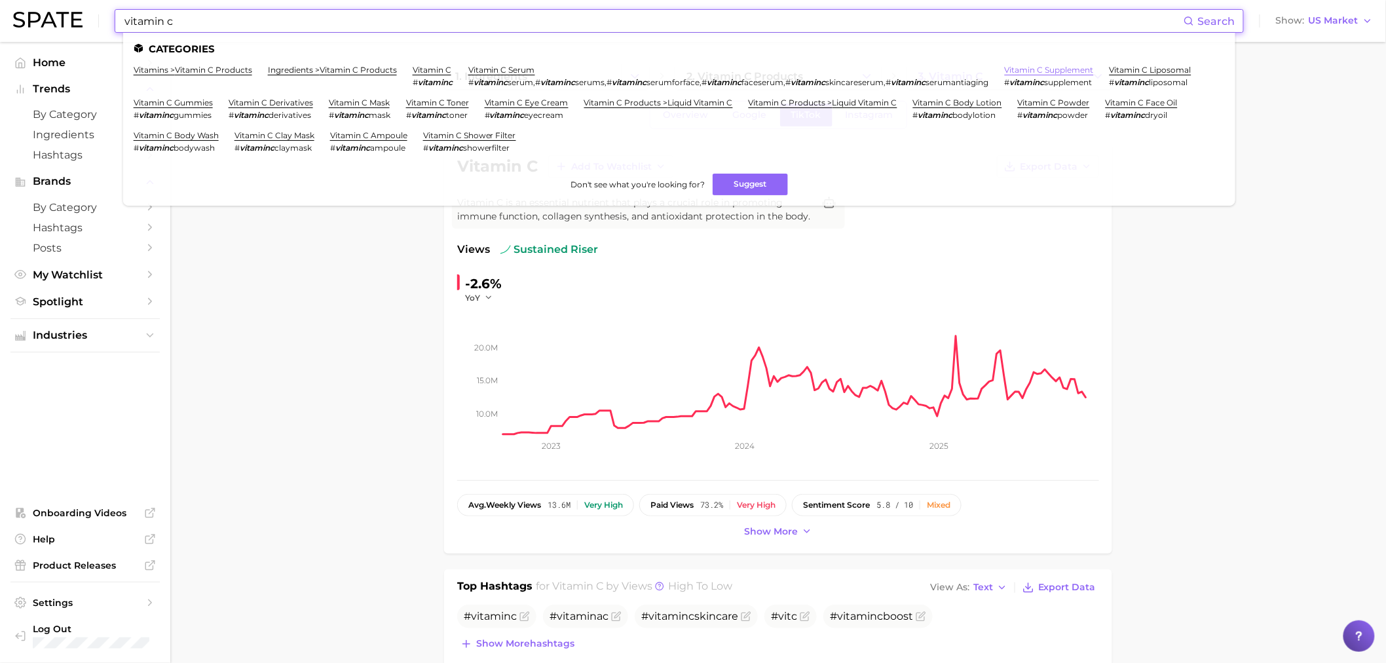
type input "vitamin c"
click at [1033, 68] on link "vitamin c supplement" at bounding box center [1049, 70] width 89 height 10
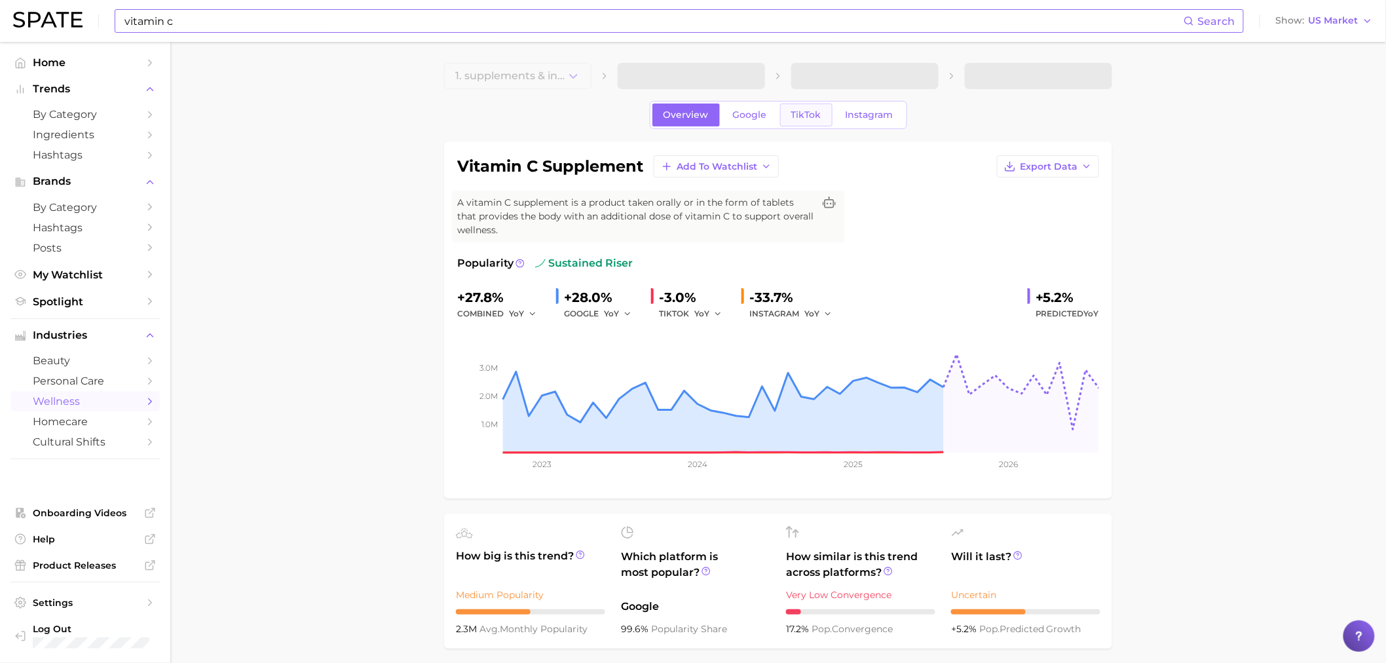
click at [803, 115] on span "TikTok" at bounding box center [806, 114] width 30 height 11
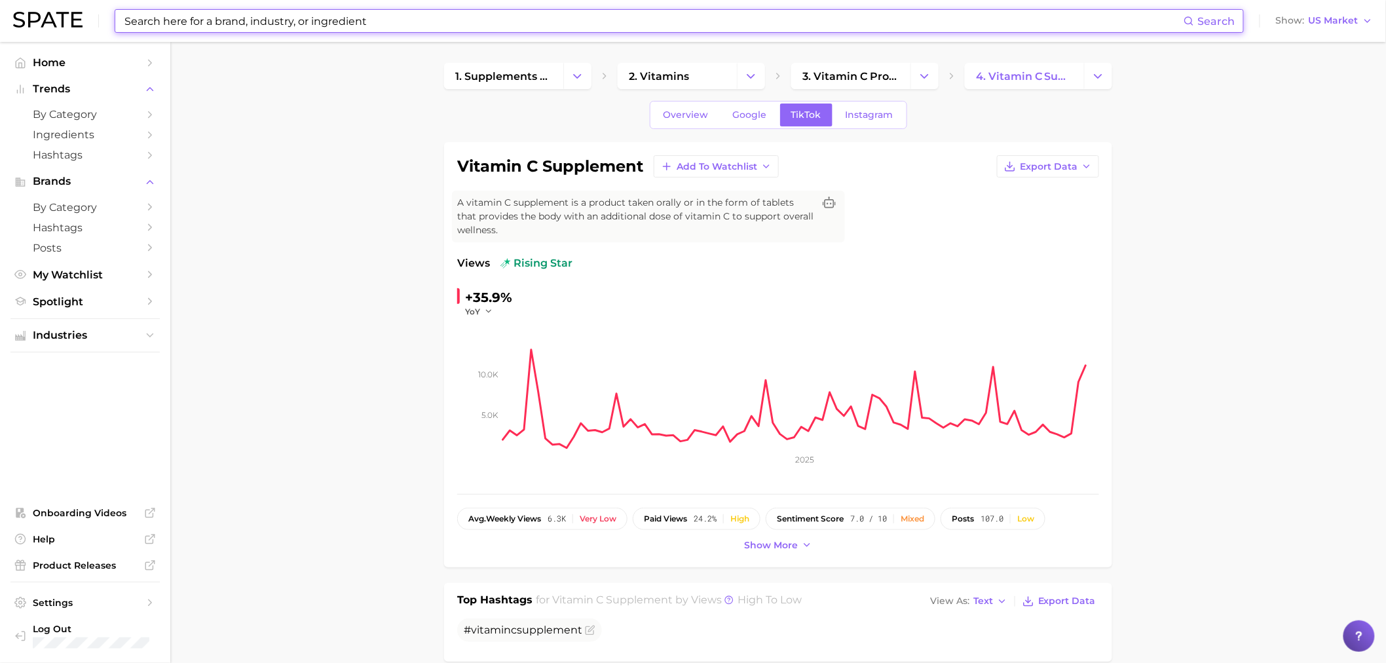
click at [415, 27] on input at bounding box center [653, 21] width 1060 height 22
type input "c"
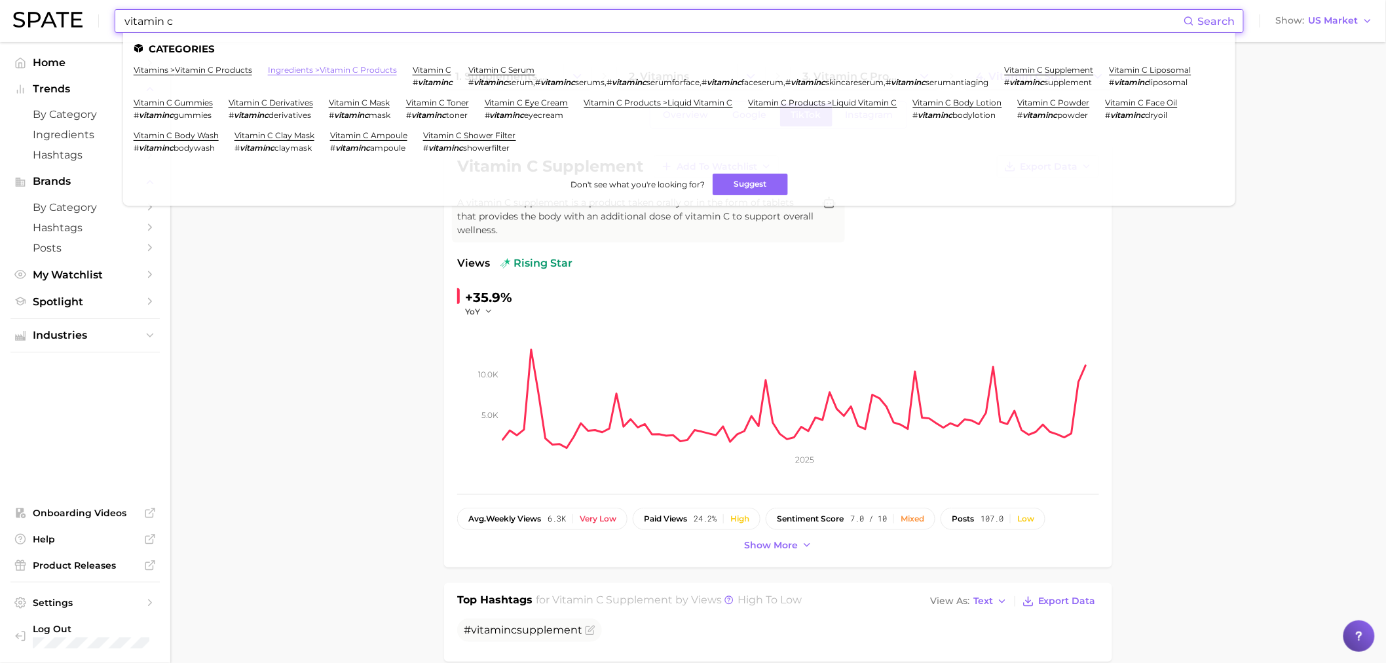
type input "vitamin c"
click at [374, 68] on link "ingredients > vitamin c products" at bounding box center [332, 70] width 129 height 10
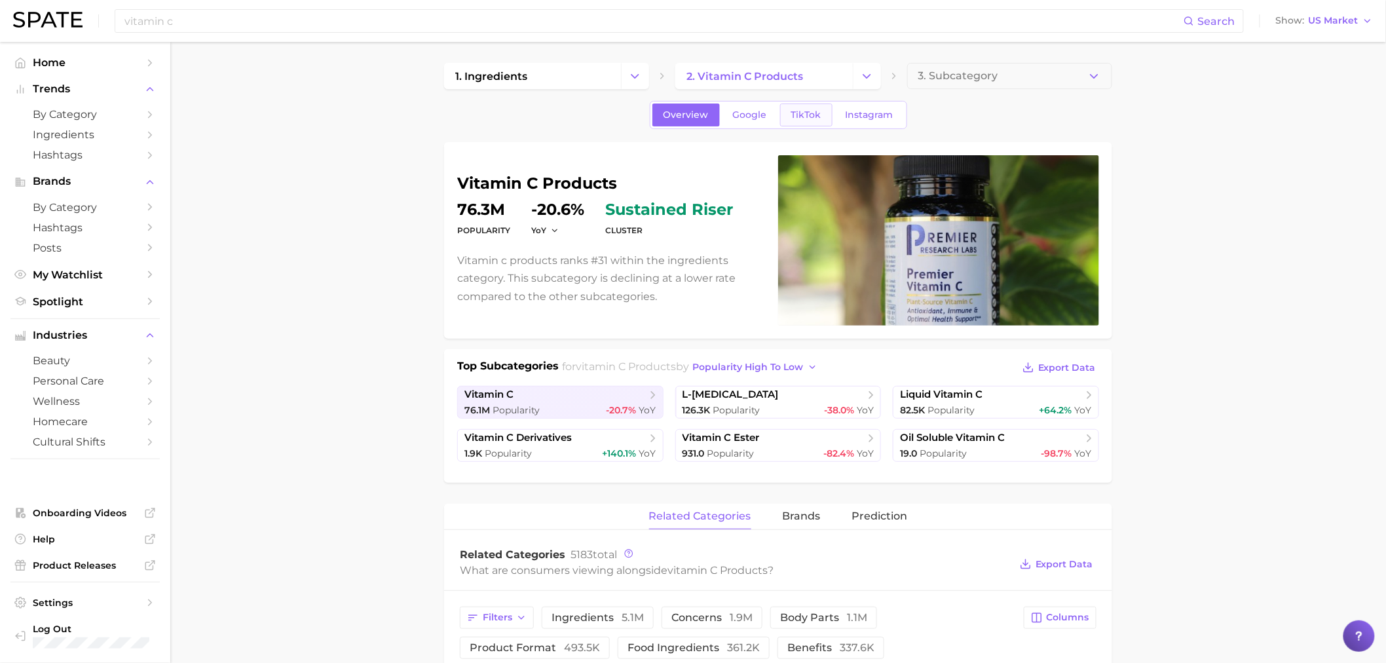
click at [808, 118] on span "TikTok" at bounding box center [806, 114] width 30 height 11
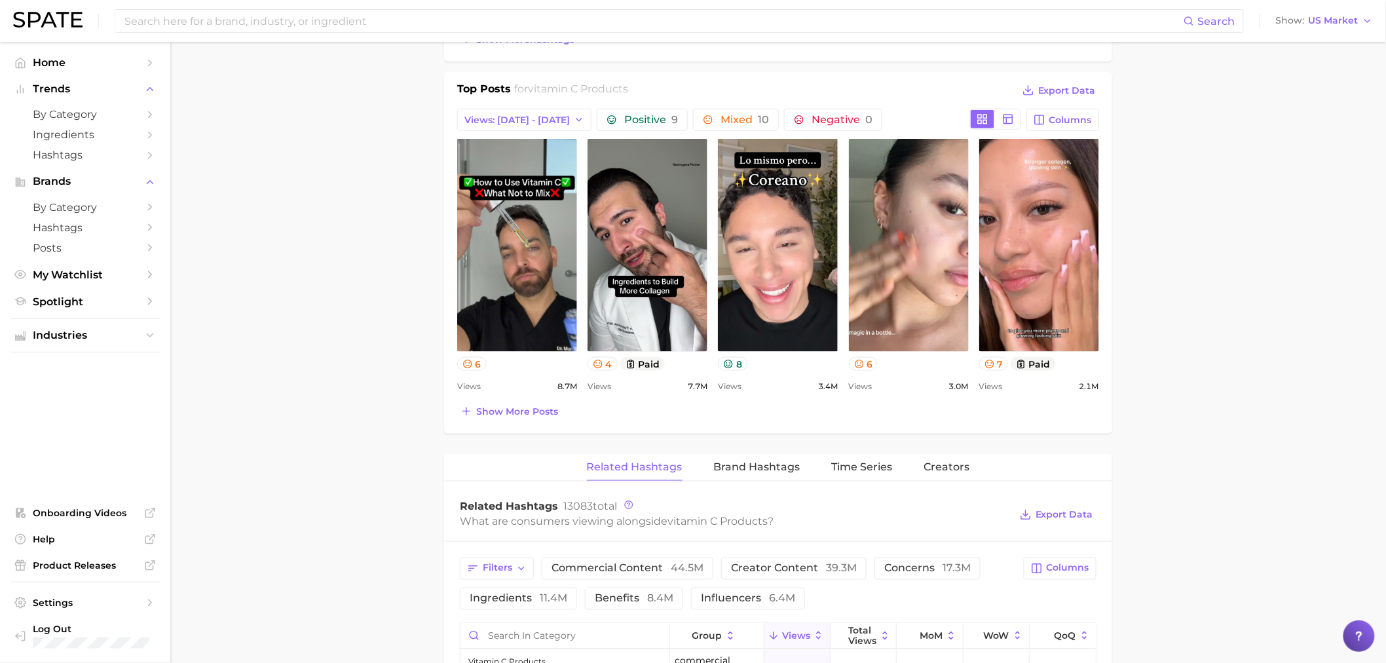
scroll to position [655, 0]
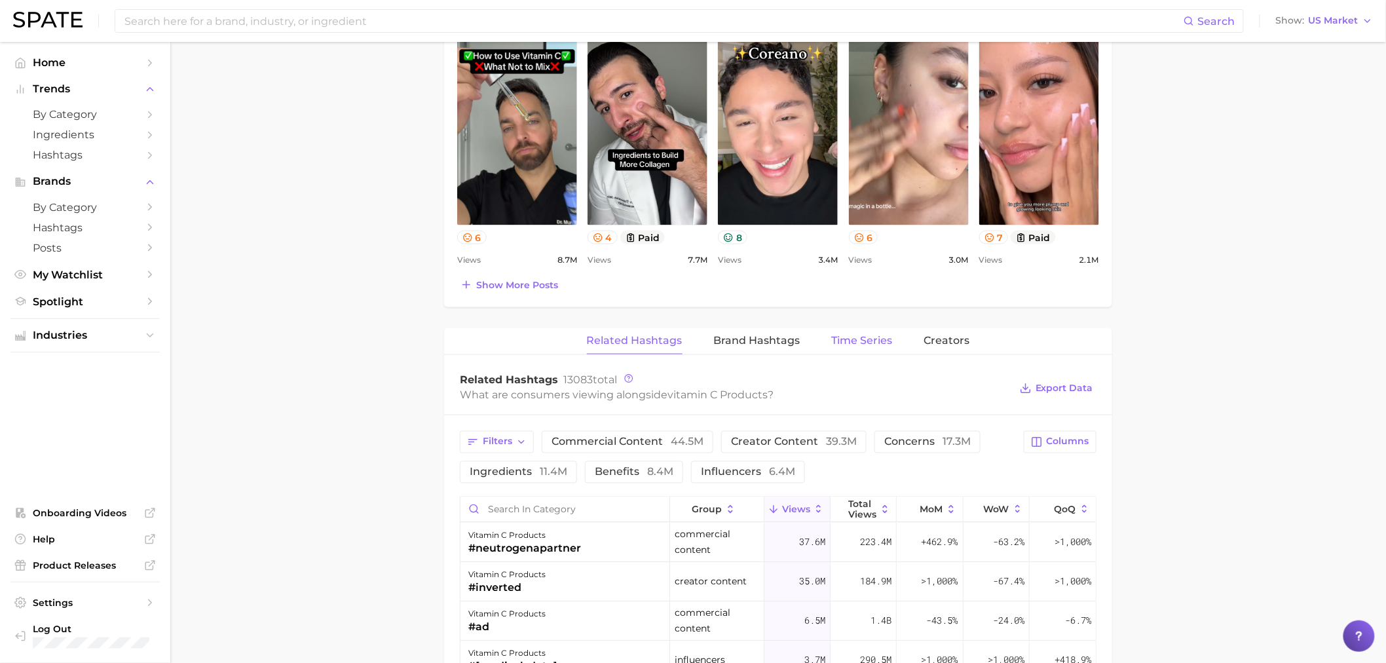
click at [873, 344] on span "Time Series" at bounding box center [862, 341] width 61 height 12
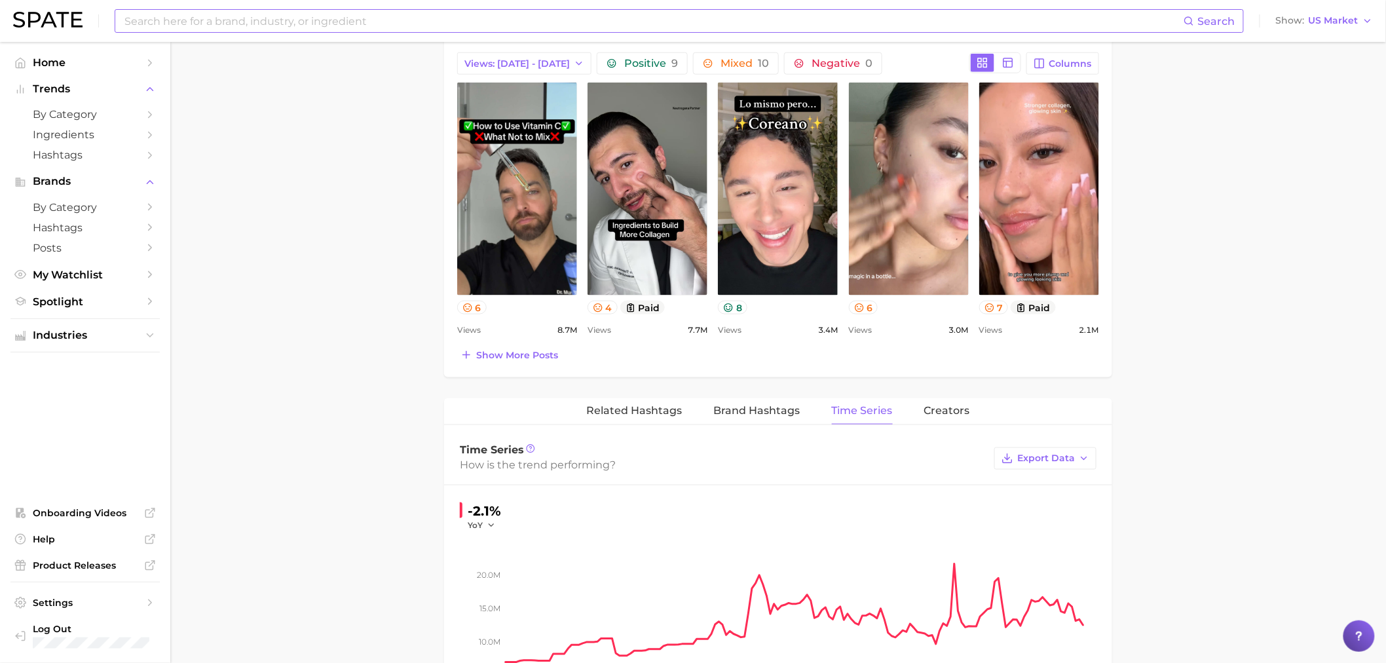
scroll to position [582, 0]
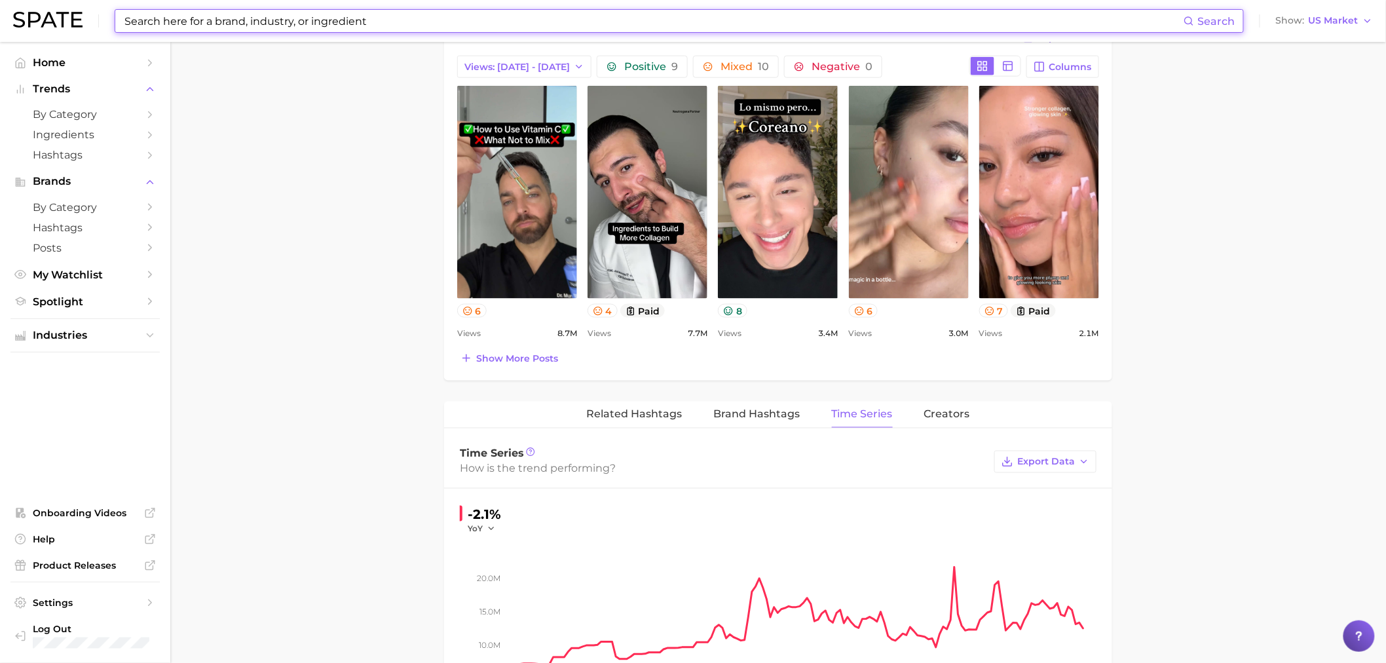
click at [308, 24] on input at bounding box center [653, 21] width 1060 height 22
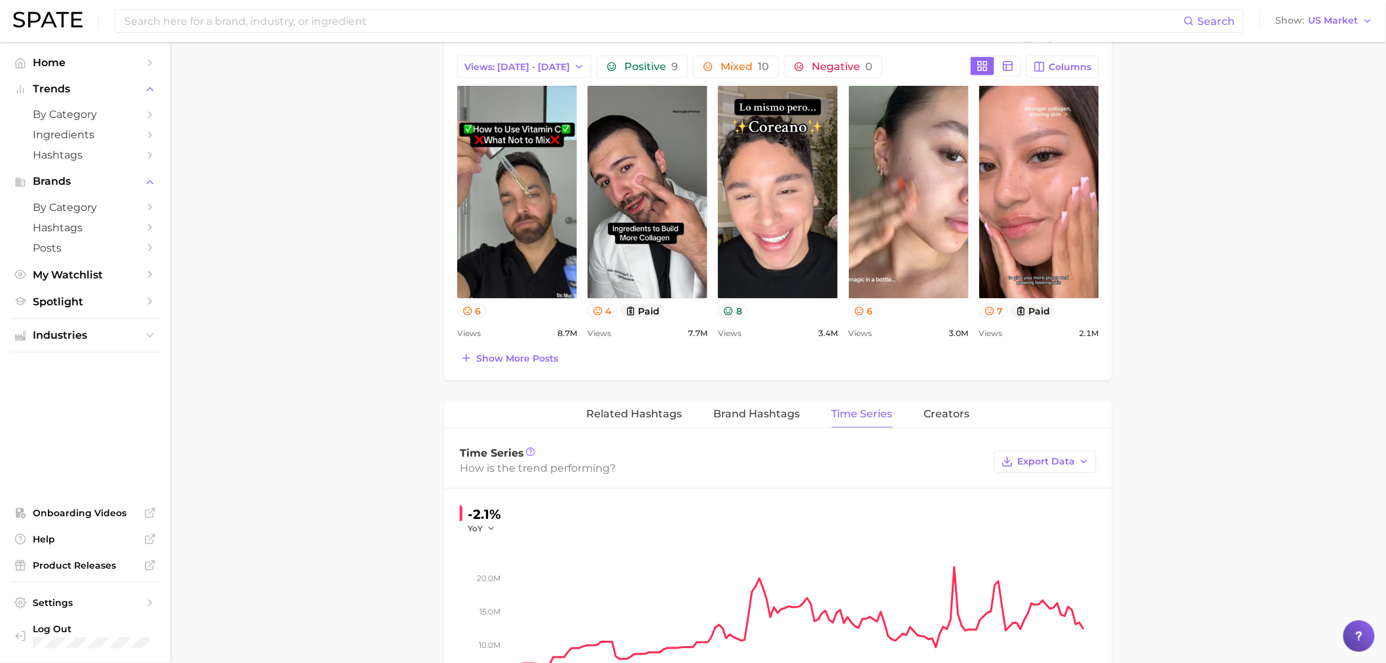
click at [322, 274] on main "1. ingredients 2. vitamin c products 3. Subcategory Overview Google TikTok Inst…" at bounding box center [778, 253] width 1216 height 1586
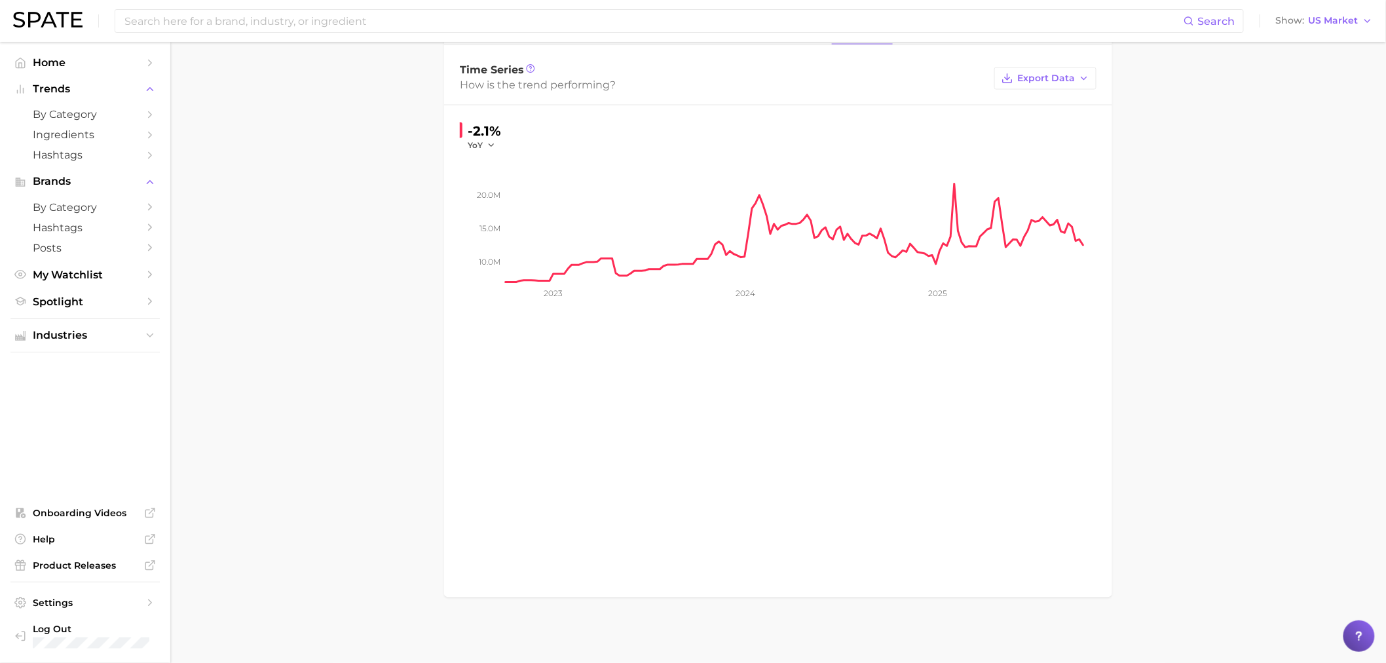
scroll to position [748, 0]
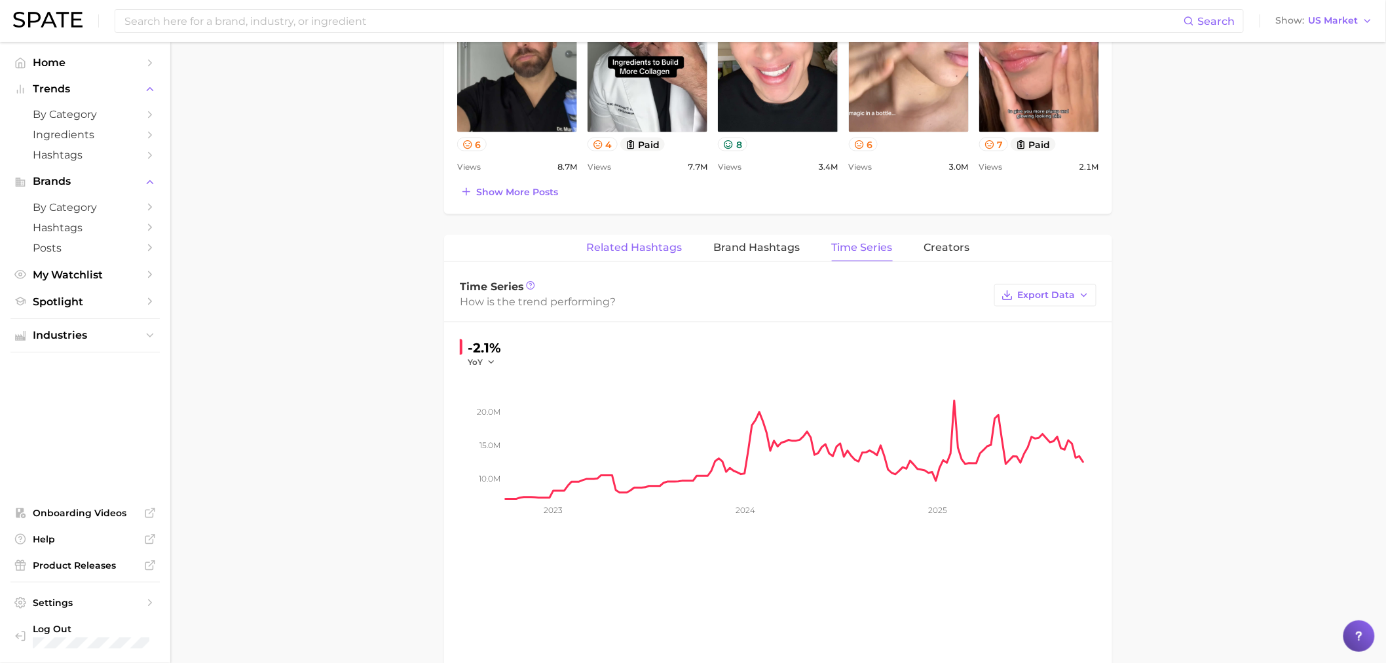
click at [625, 244] on span "Related Hashtags" at bounding box center [635, 248] width 96 height 12
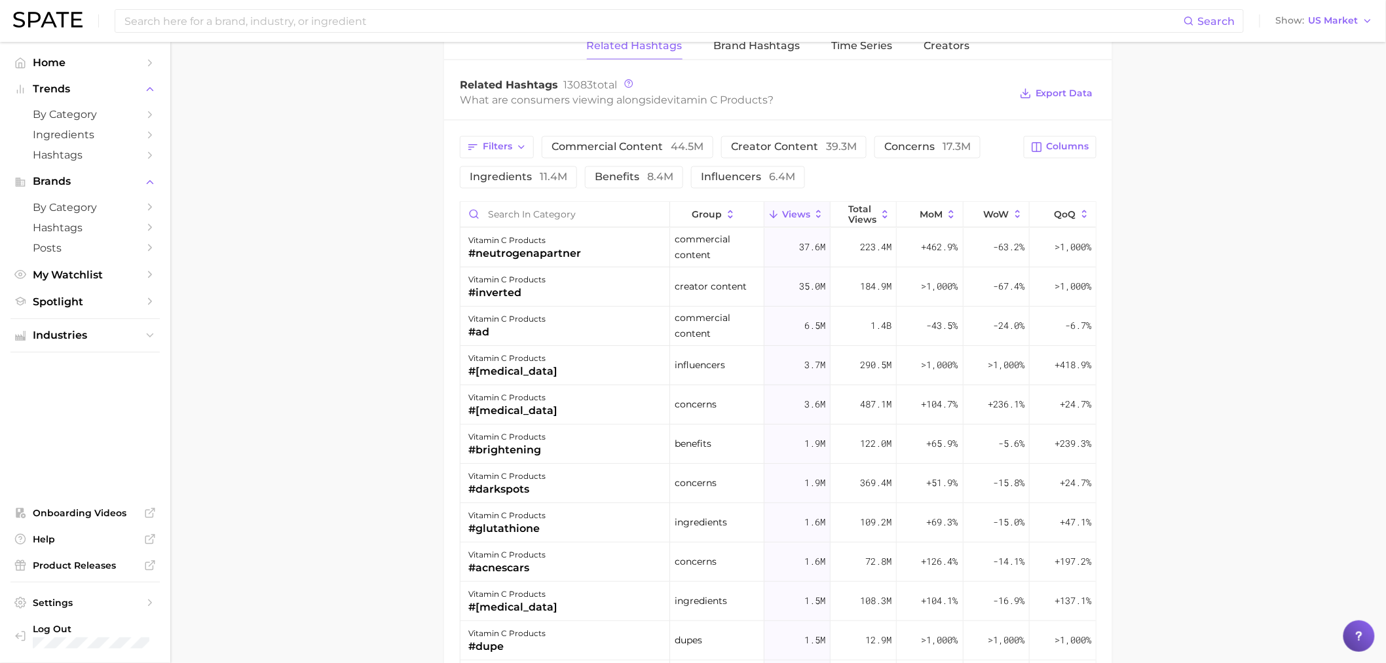
scroll to position [966, 0]
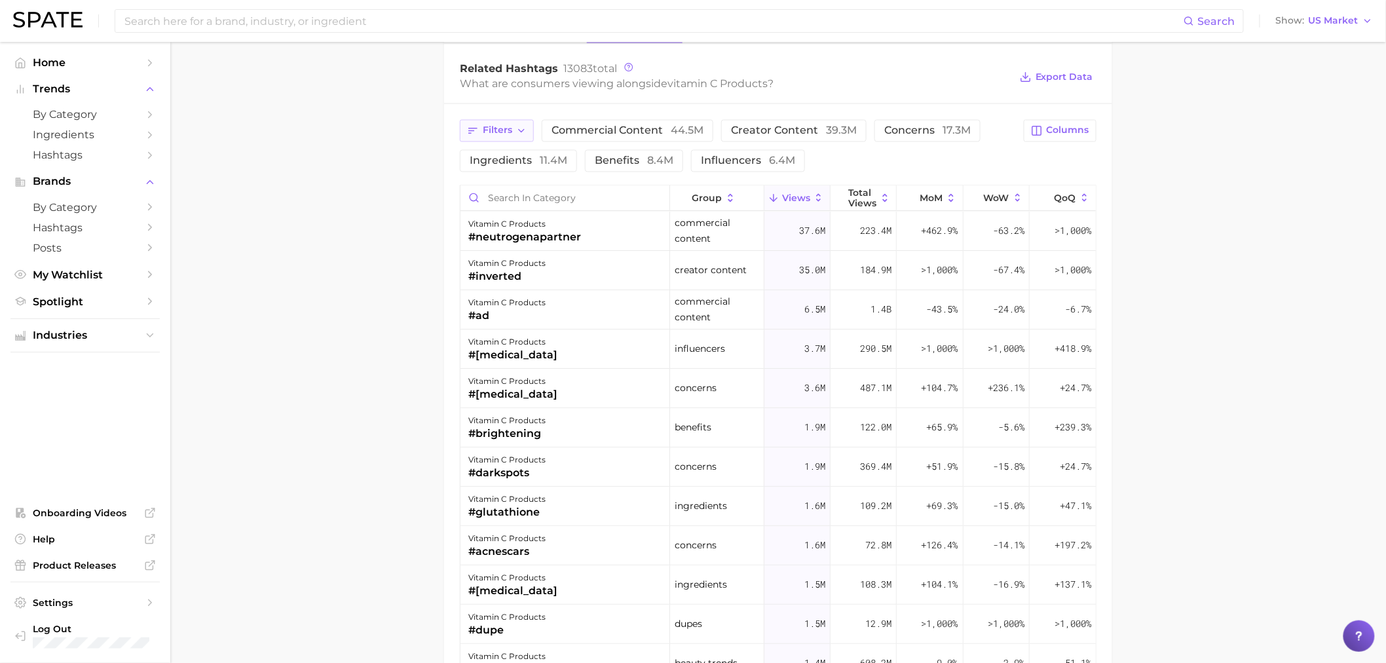
click at [503, 127] on span "Filters" at bounding box center [497, 130] width 29 height 11
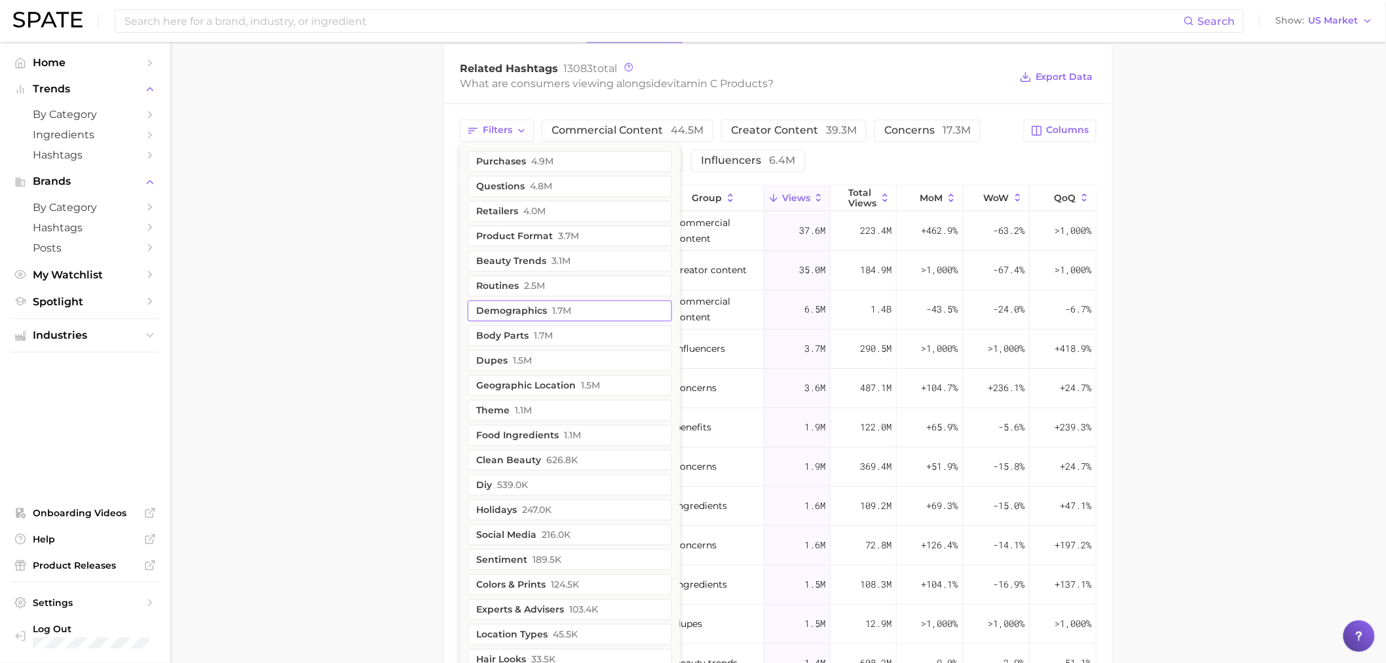
click at [520, 315] on button "demographics 1.7m" at bounding box center [570, 311] width 204 height 21
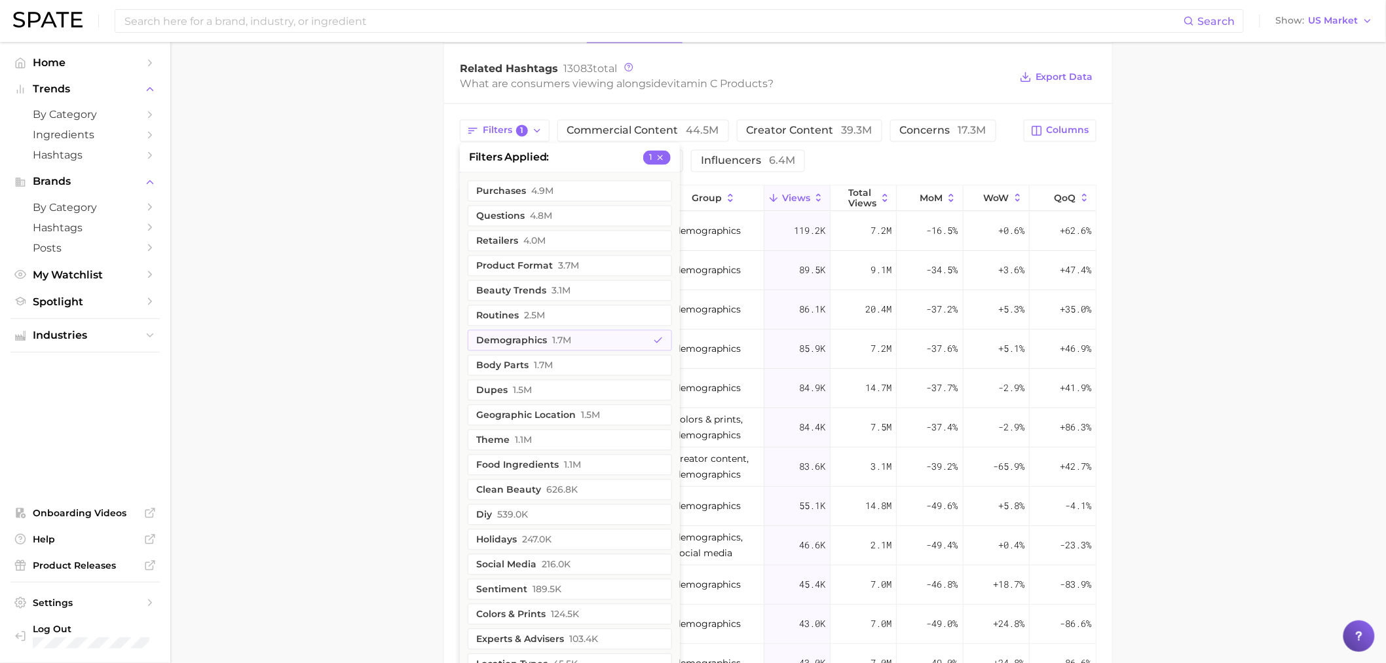
click at [411, 272] on main "1. ingredients 2. vitamin c products 3. Subcategory Overview Google TikTok Inst…" at bounding box center [778, 2] width 1216 height 1853
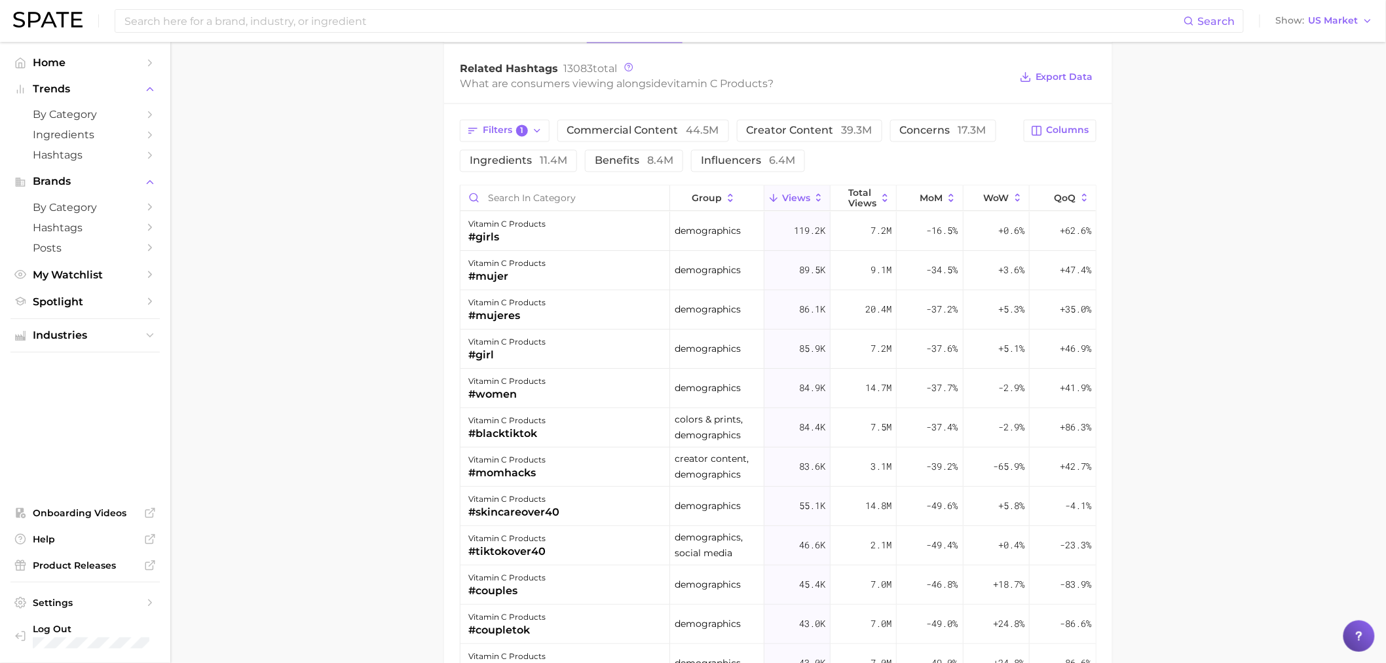
click at [269, 428] on main "1. ingredients 2. vitamin c products 3. Subcategory Overview Google TikTok Inst…" at bounding box center [778, 2] width 1216 height 1853
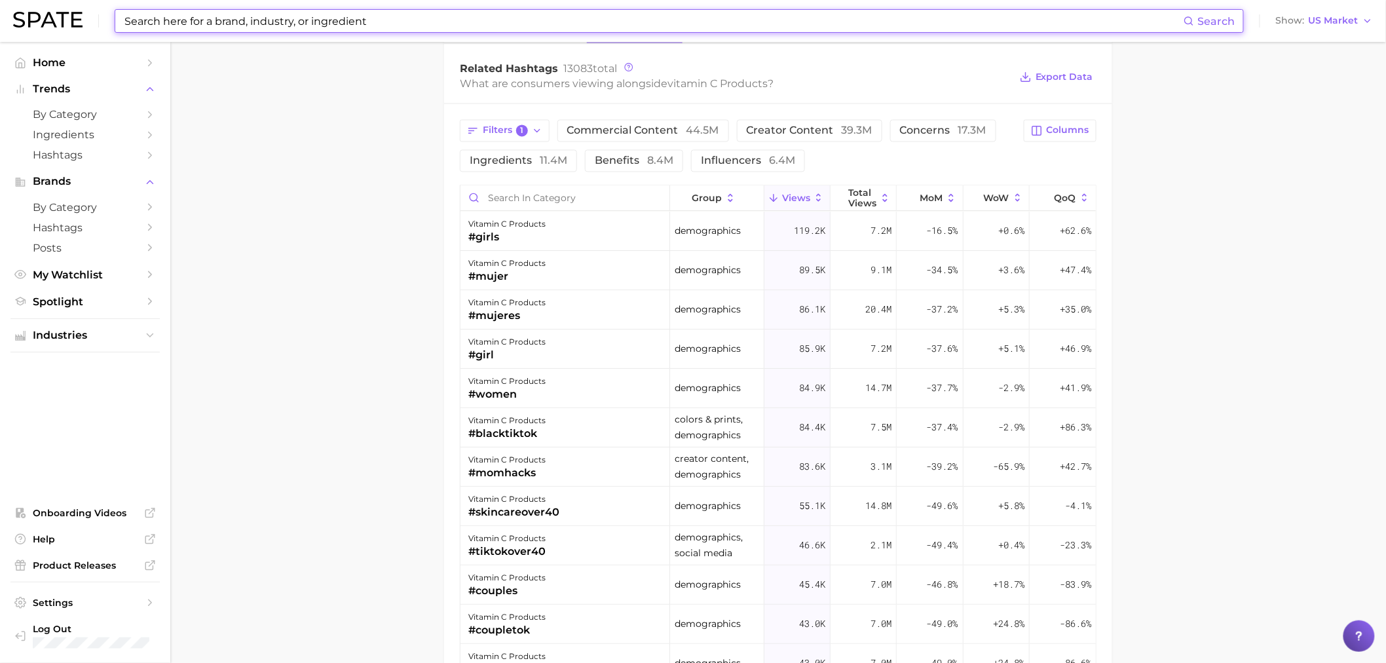
click at [496, 29] on input at bounding box center [653, 21] width 1060 height 22
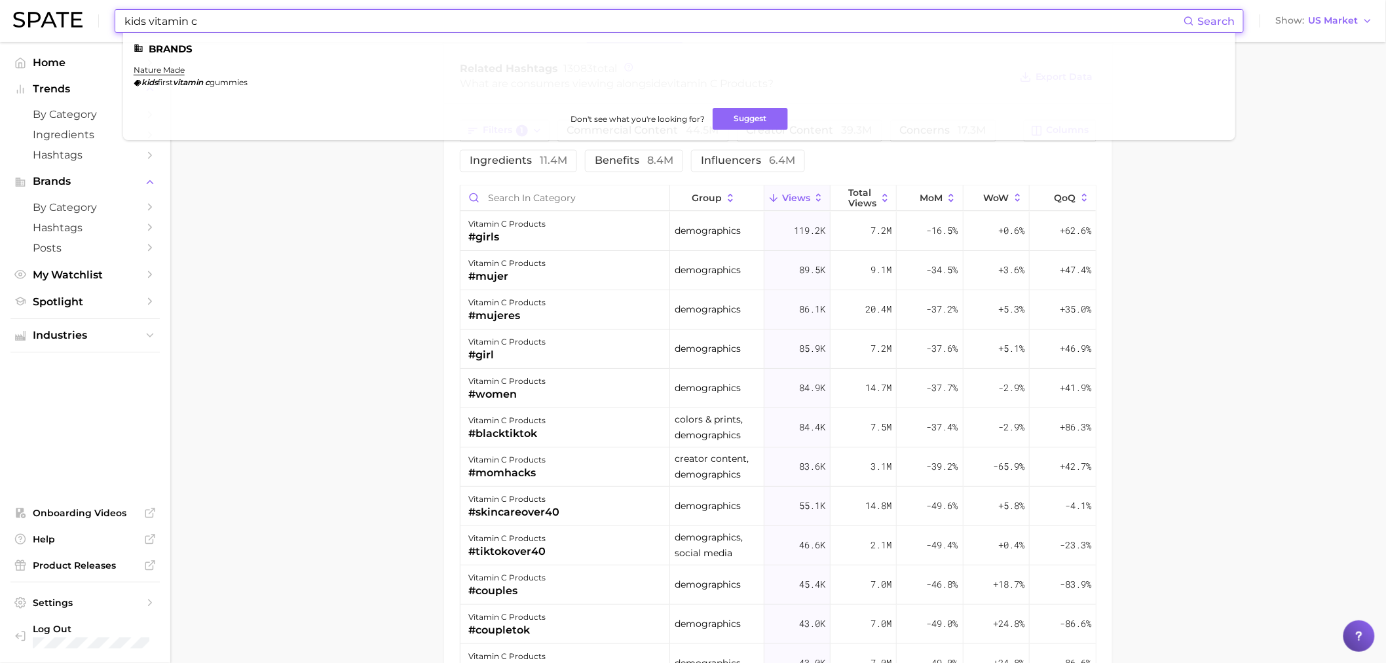
click at [246, 15] on input "kids vitamin c" at bounding box center [653, 21] width 1060 height 22
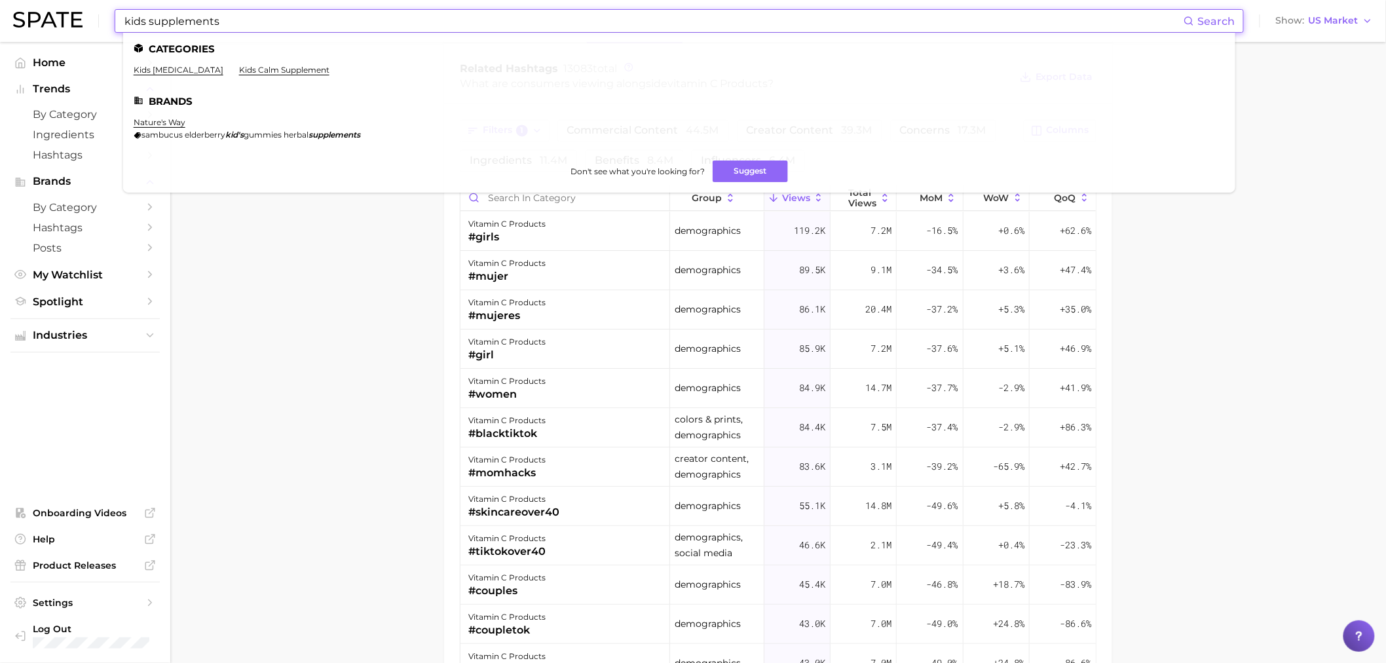
click at [246, 31] on input "kids supplements" at bounding box center [653, 21] width 1060 height 22
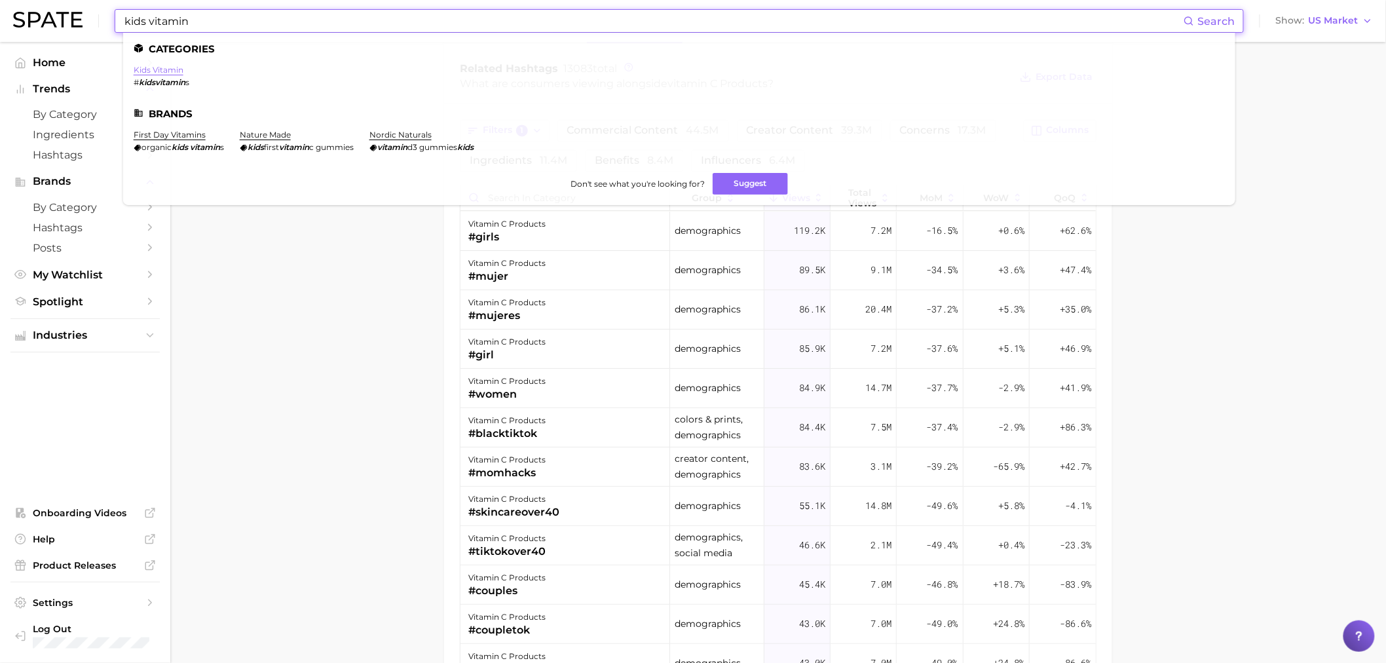
type input "kids vitamin"
click at [165, 67] on link "kids vitamin" at bounding box center [159, 70] width 50 height 10
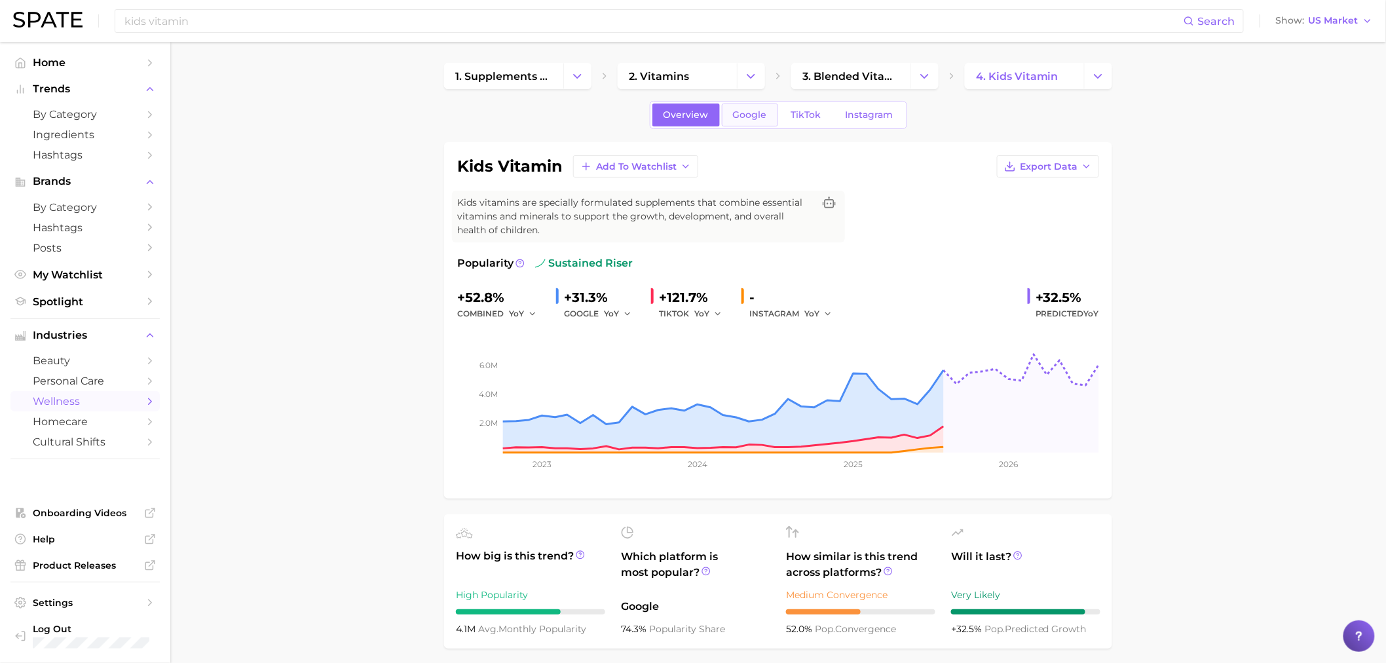
click at [751, 121] on link "Google" at bounding box center [750, 114] width 56 height 23
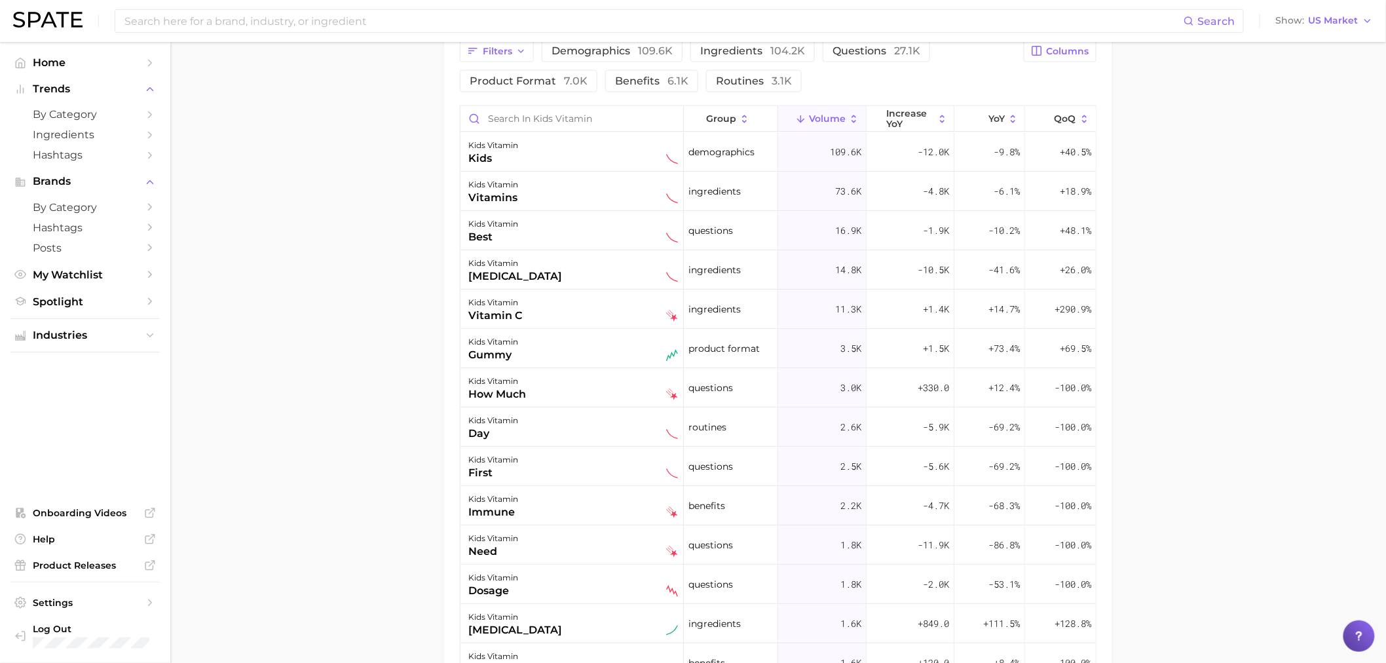
scroll to position [728, 0]
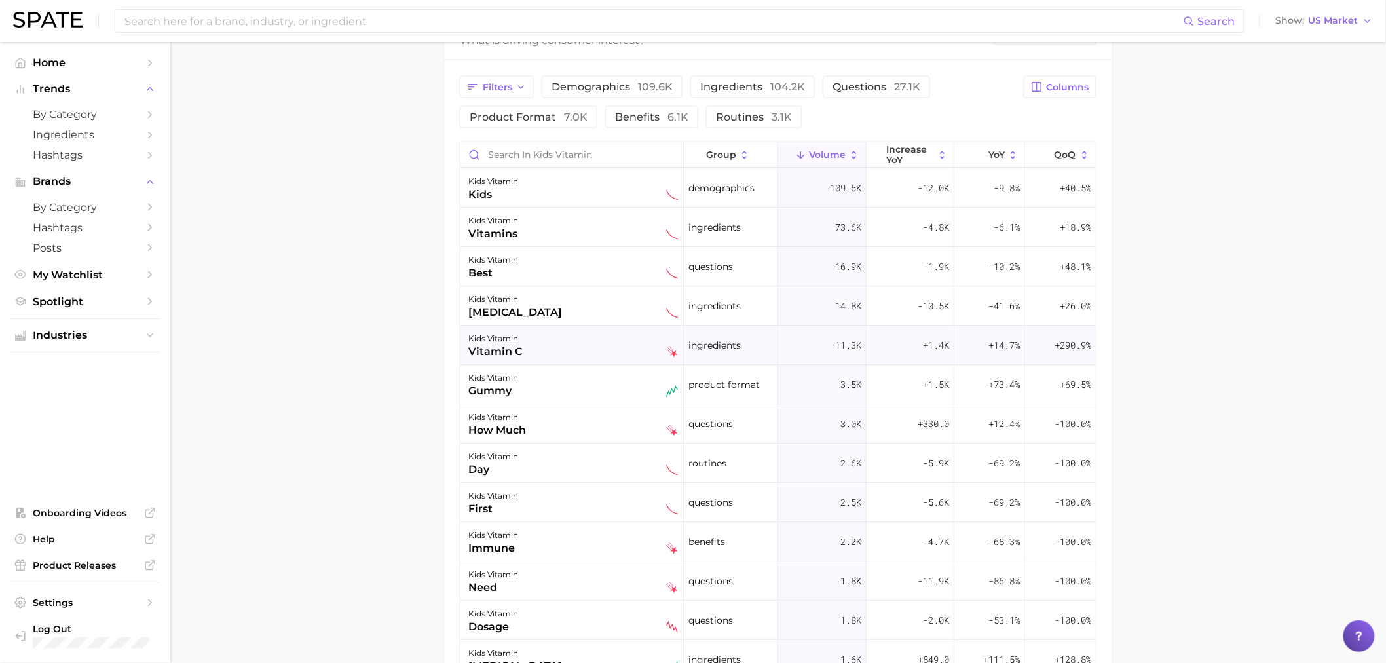
click at [565, 336] on div "kids vitamin vitamin c" at bounding box center [573, 345] width 210 height 29
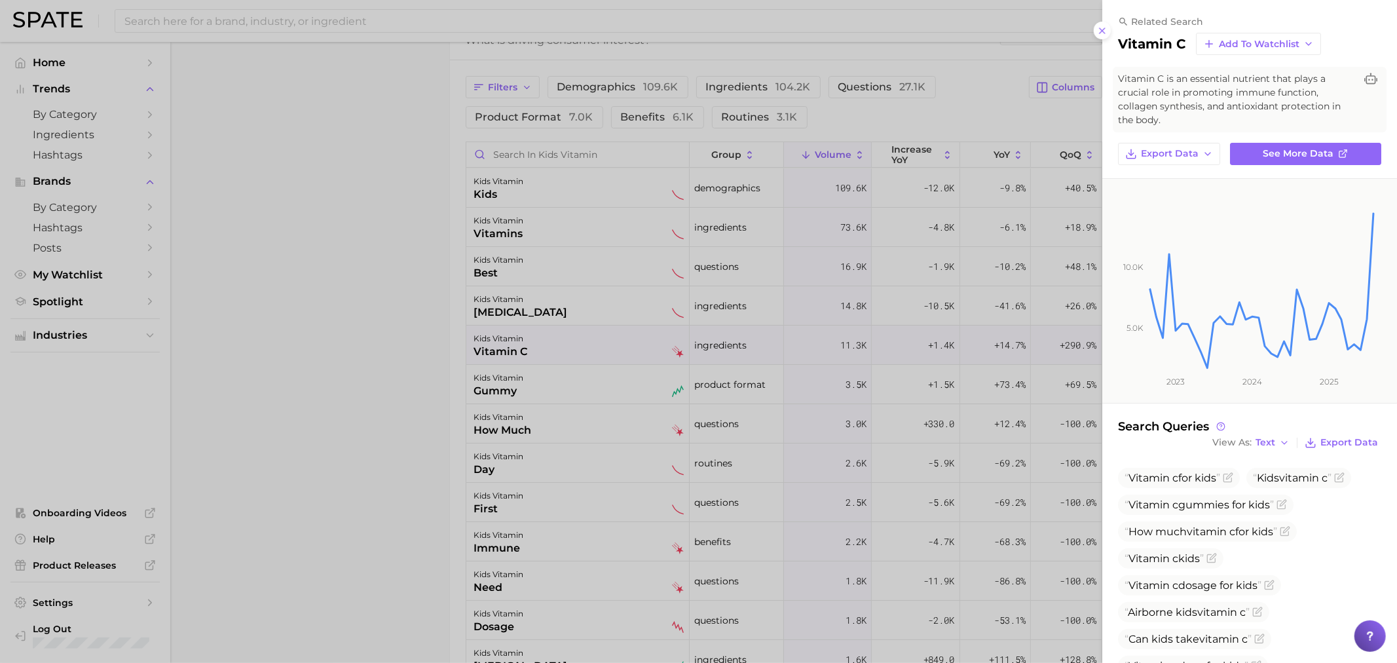
click at [1170, 139] on div "related search vitamin c Add to Watchlist Vitamin C is an essential nutrient th…" at bounding box center [1249, 90] width 263 height 149
click at [1168, 151] on span "Export Data" at bounding box center [1170, 153] width 58 height 11
click at [1153, 176] on span "Time Series CSV" at bounding box center [1178, 177] width 77 height 11
drag, startPoint x: 215, startPoint y: 369, endPoint x: 246, endPoint y: 371, distance: 31.5
click at [215, 369] on div at bounding box center [698, 331] width 1397 height 663
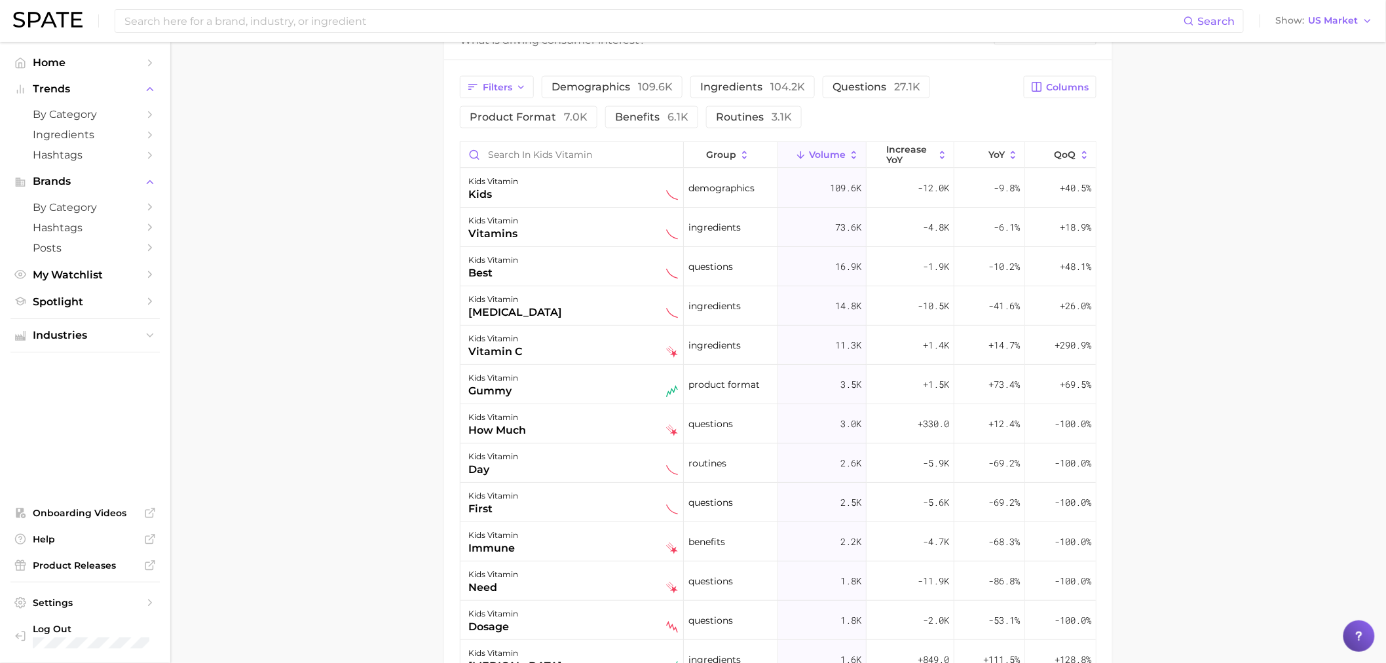
click at [361, 341] on main "1. supplements & ingestibles 2. vitamins 3. blended vitamins & minerals 4. kids…" at bounding box center [778, 99] width 1216 height 1571
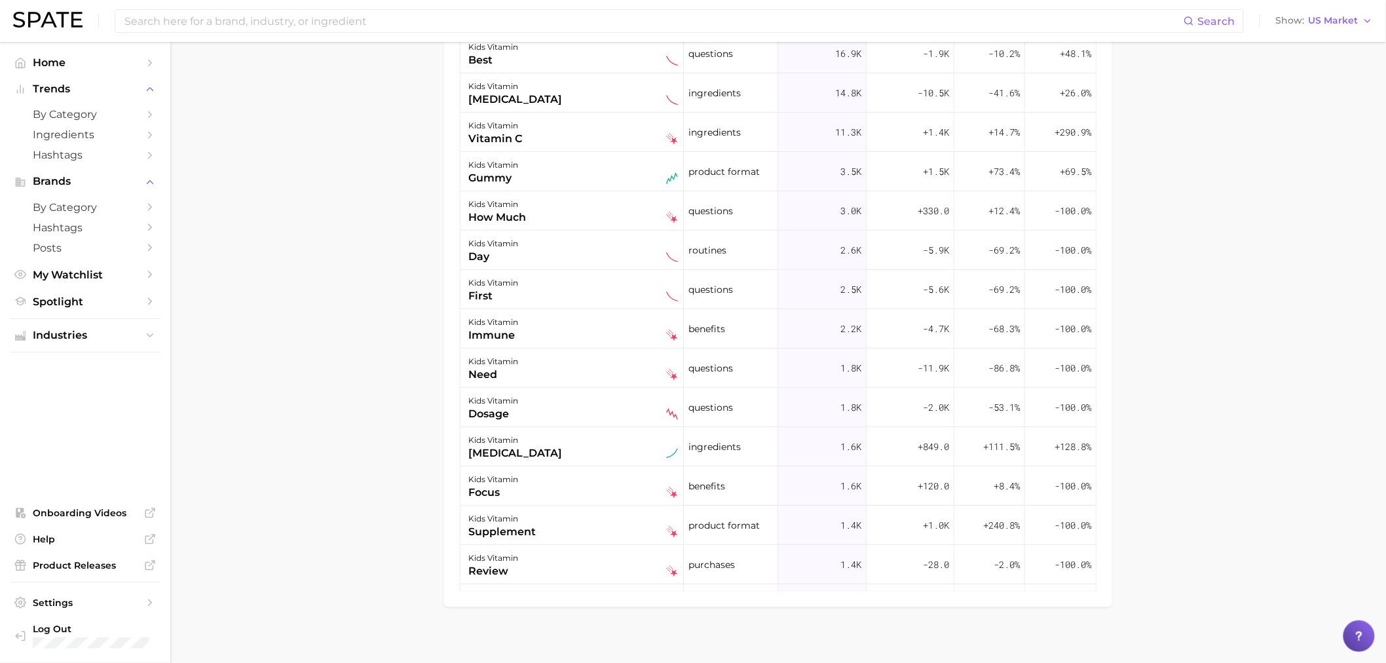
scroll to position [951, 0]
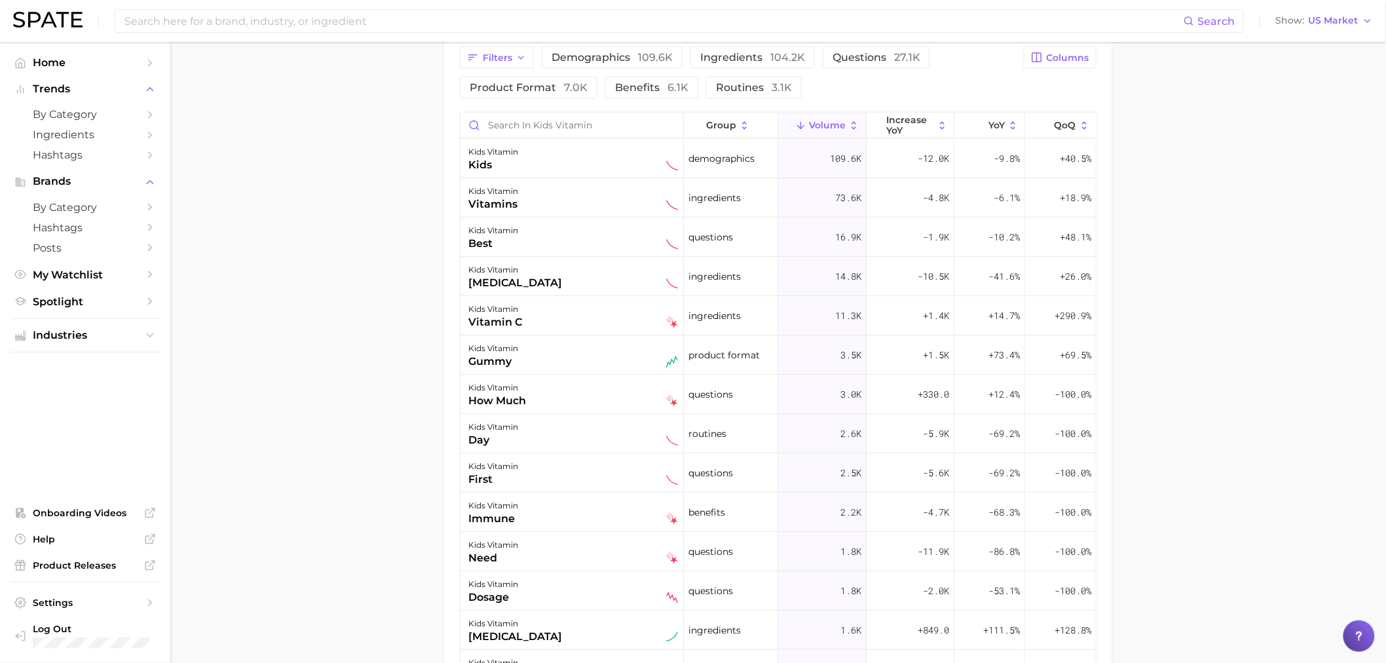
scroll to position [732, 0]
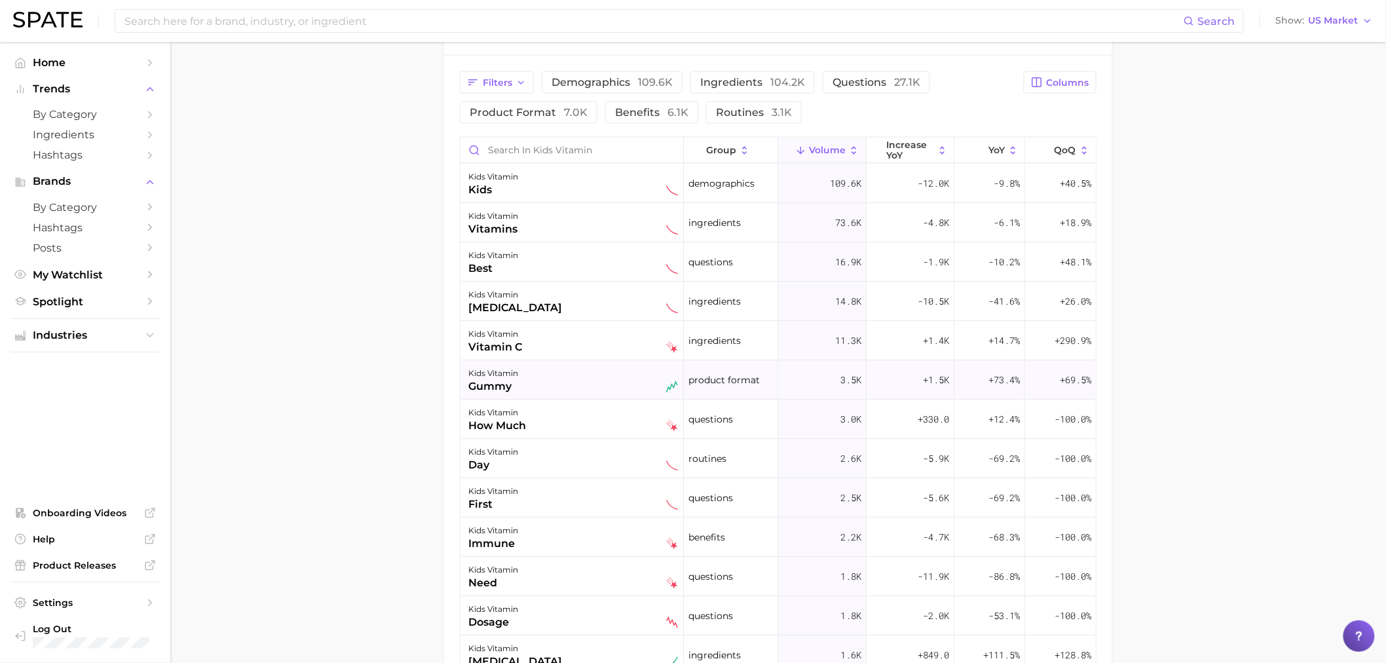
click at [557, 383] on div "kids vitamin gummy" at bounding box center [573, 379] width 210 height 29
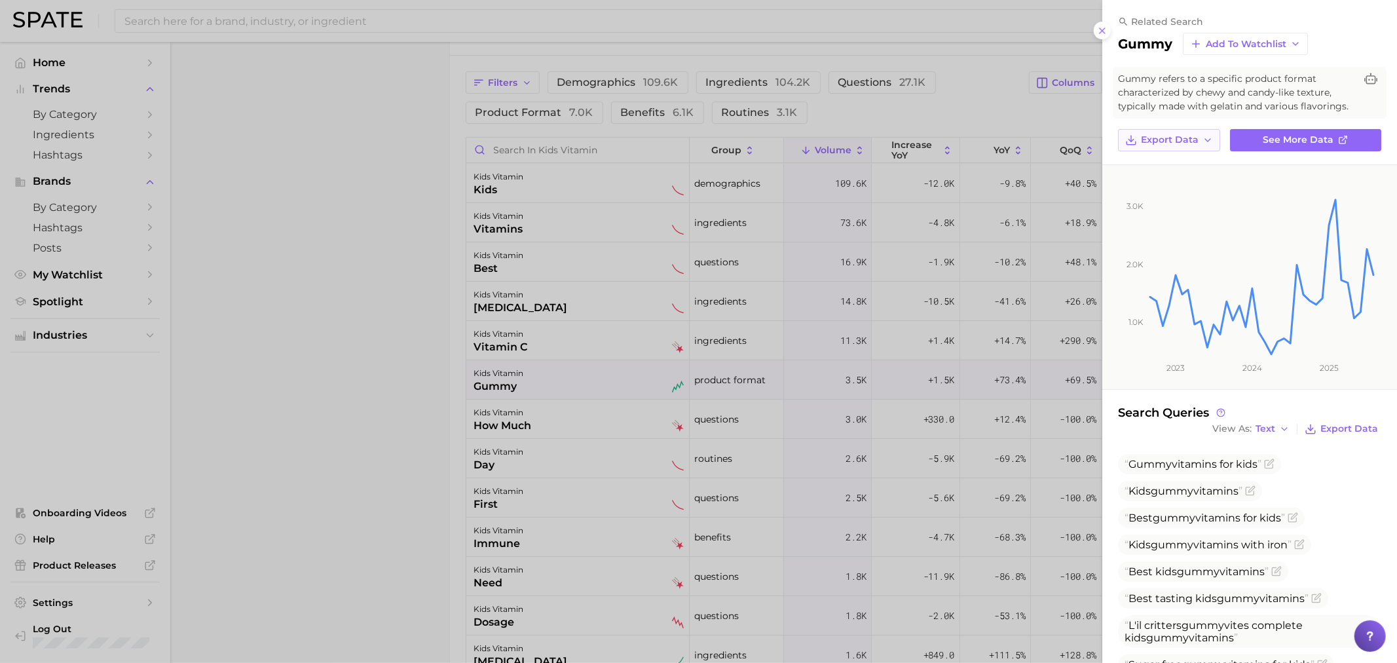
click at [1208, 145] on icon "button" at bounding box center [1207, 140] width 10 height 10
click at [1200, 170] on span "Time Series CSV" at bounding box center [1178, 163] width 77 height 11
click at [394, 249] on div at bounding box center [698, 331] width 1397 height 663
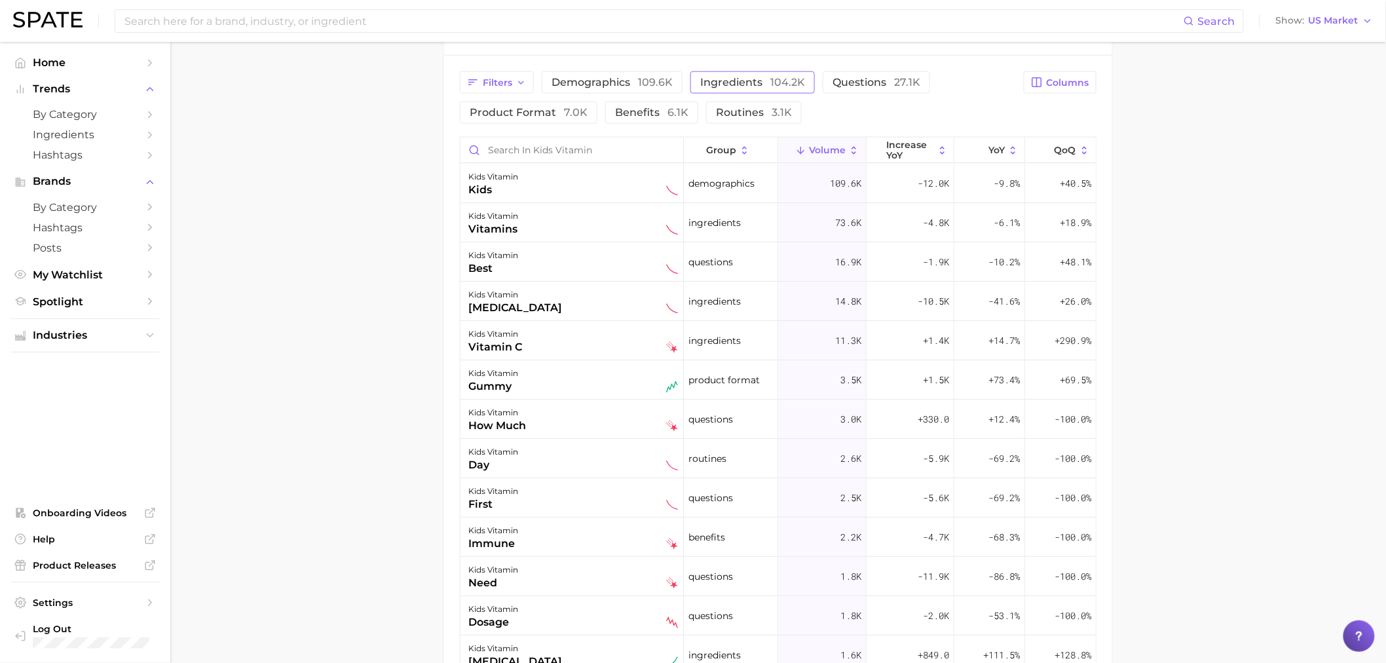
click at [762, 86] on span "ingredients 104.2k" at bounding box center [752, 82] width 105 height 12
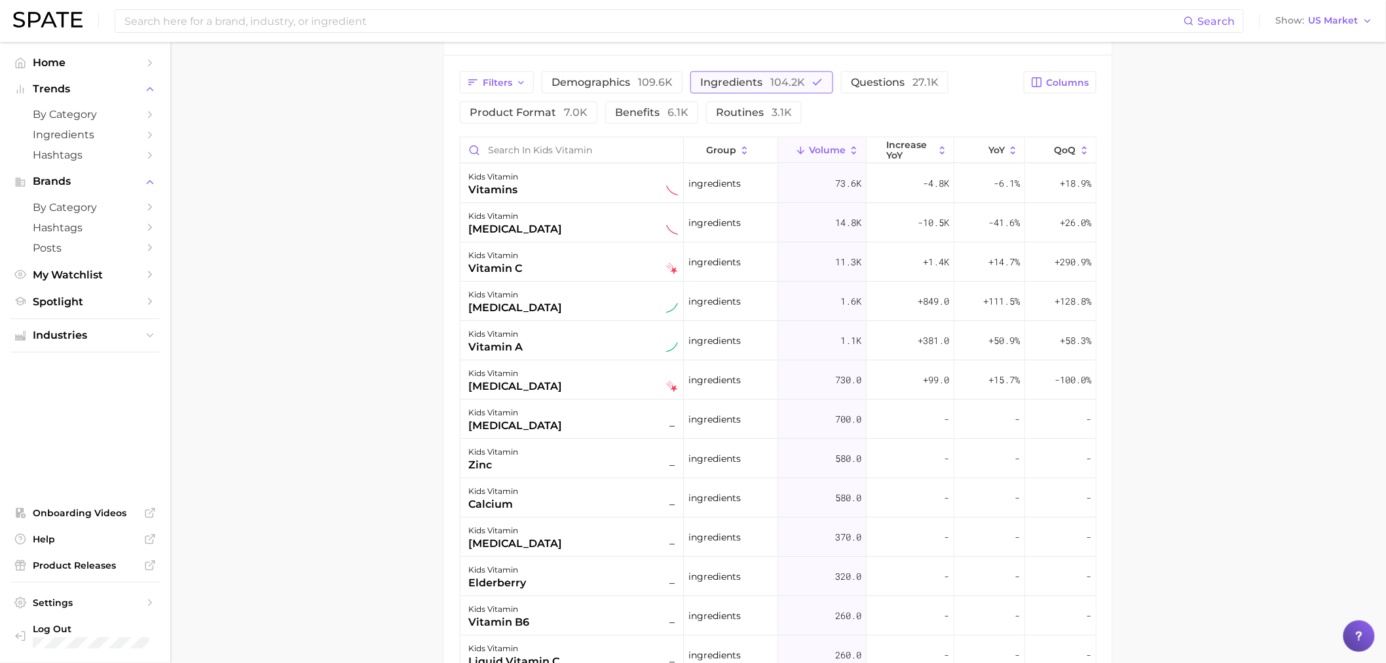
click at [762, 86] on span "ingredients 104.2k" at bounding box center [752, 82] width 105 height 12
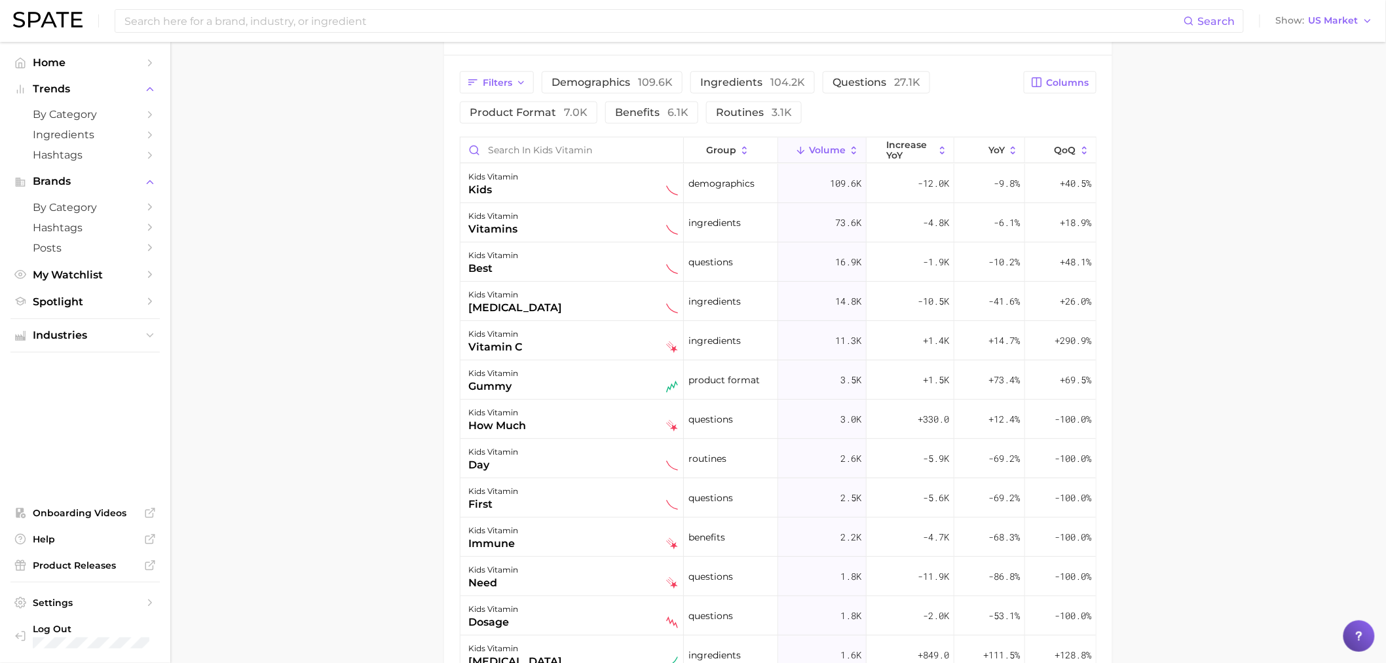
click at [703, 96] on div "Filters demographics 109.6k ingredients 104.2k questions 27.1k product format 7…" at bounding box center [738, 97] width 556 height 52
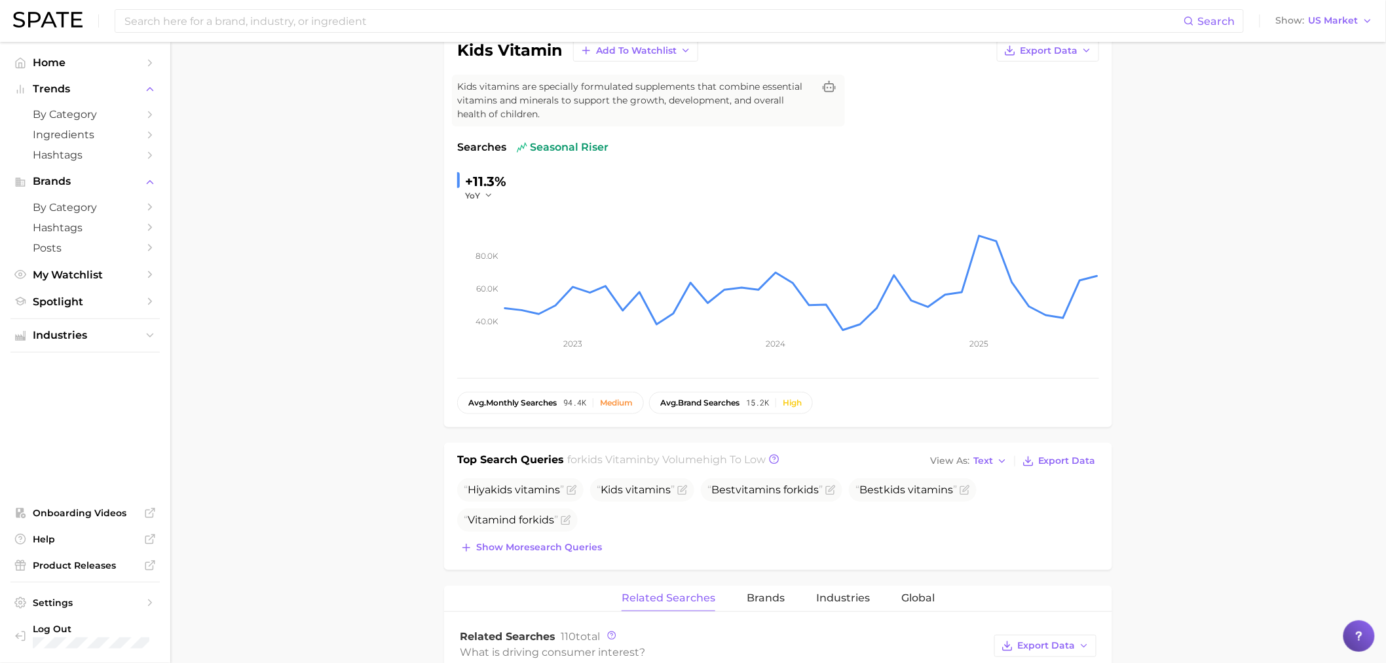
scroll to position [0, 0]
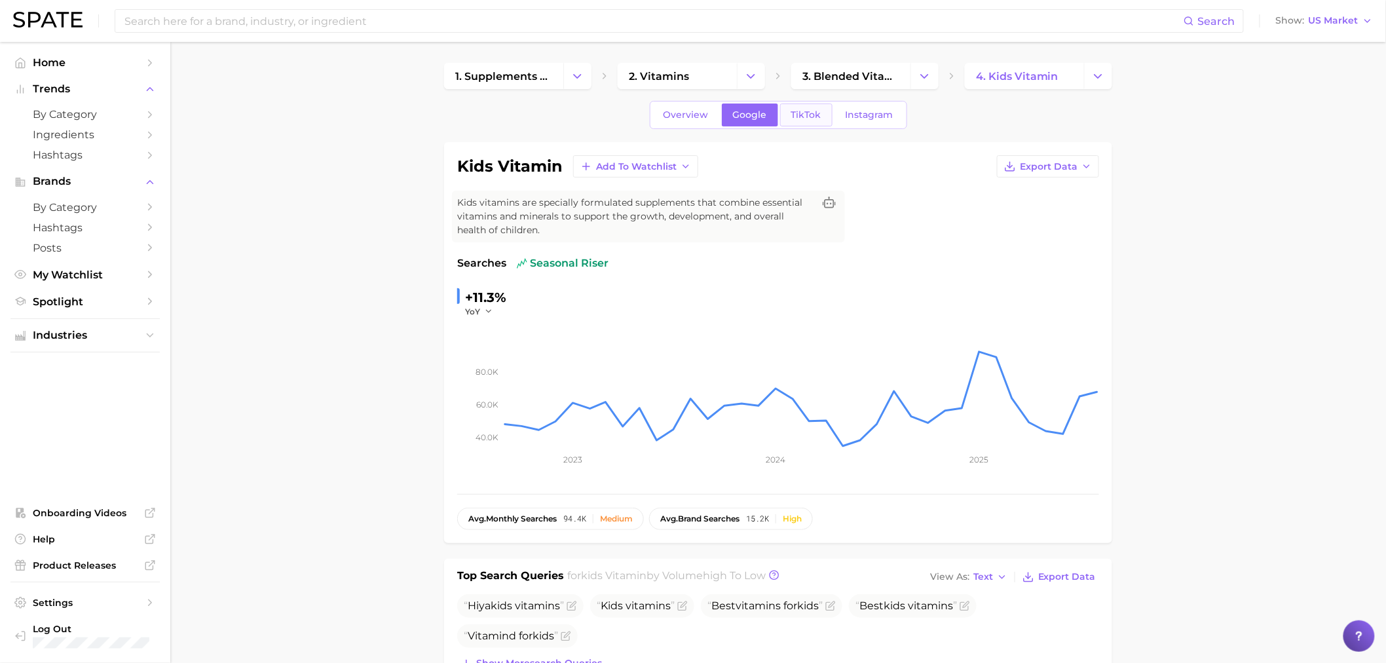
click at [802, 115] on span "TikTok" at bounding box center [806, 114] width 30 height 11
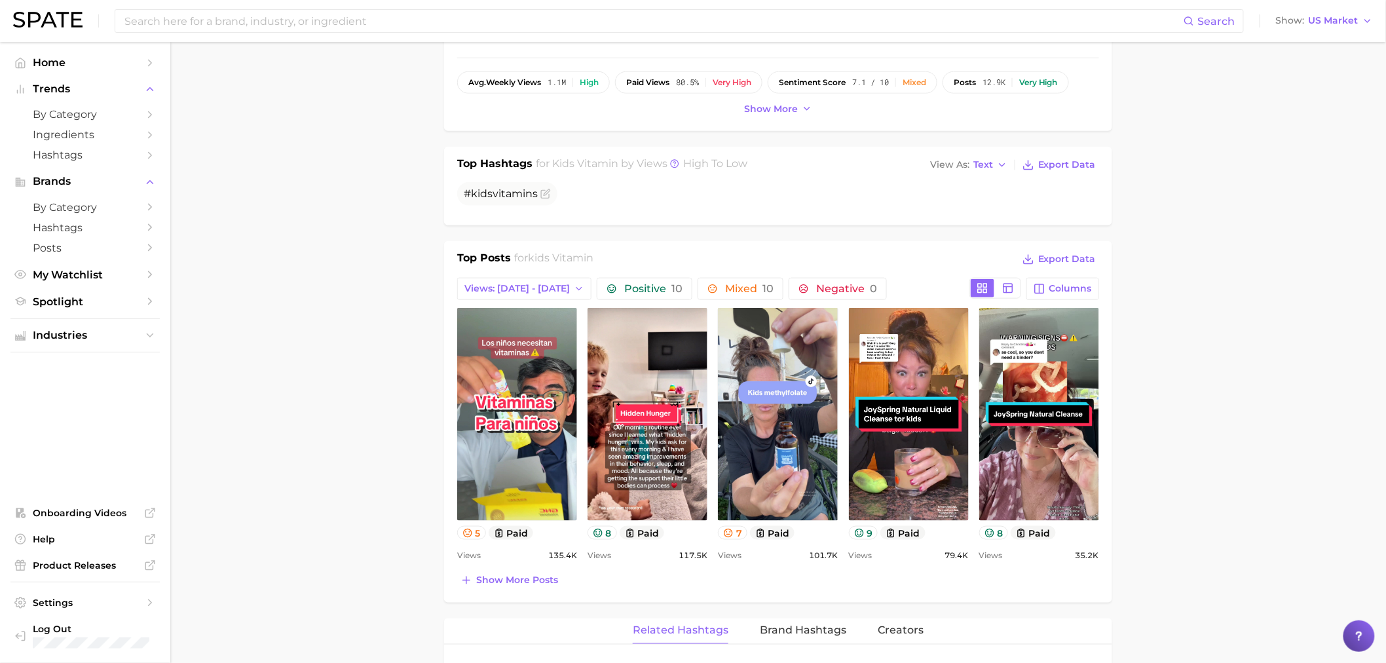
scroll to position [873, 0]
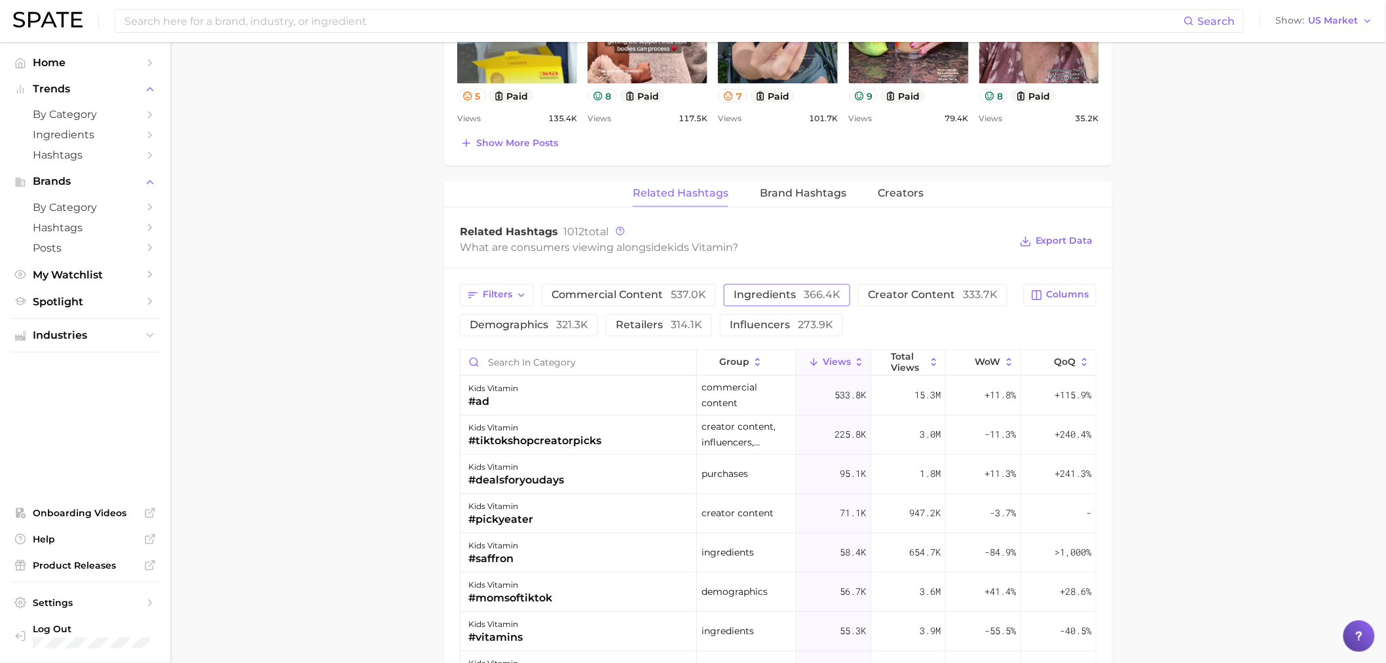
click at [743, 293] on span "ingredients 366.4k" at bounding box center [786, 295] width 107 height 10
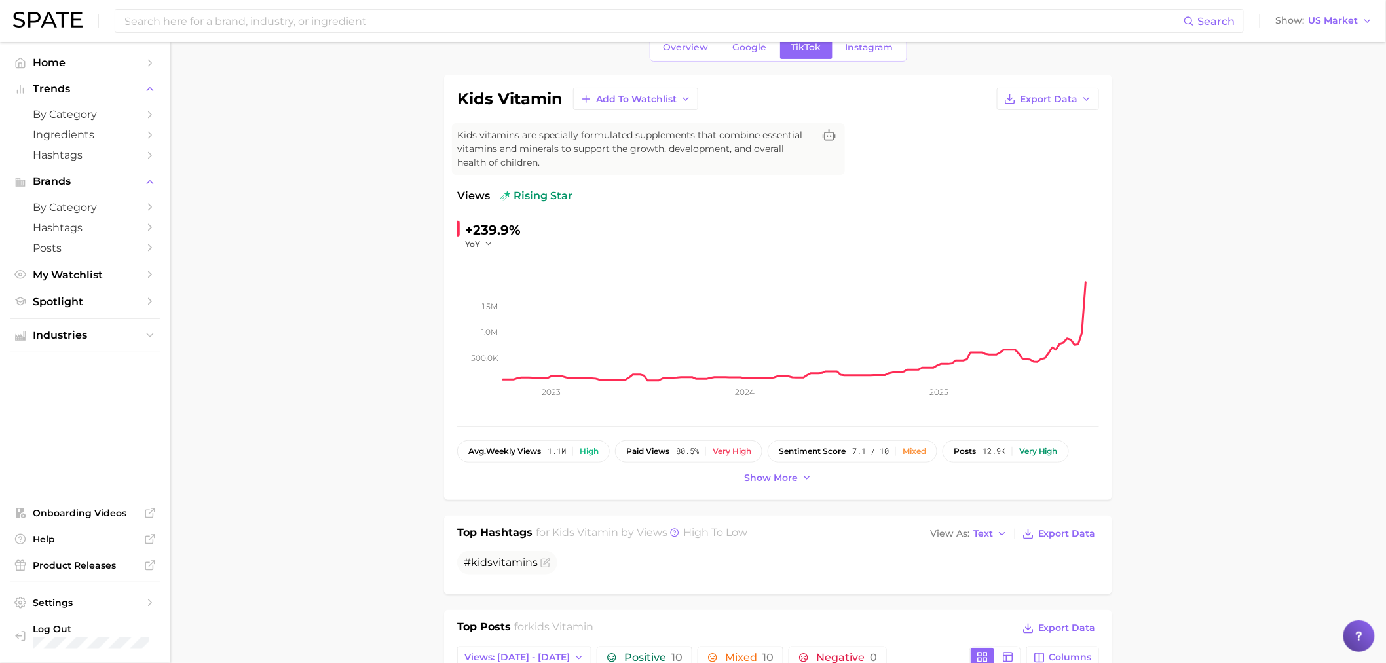
scroll to position [0, 0]
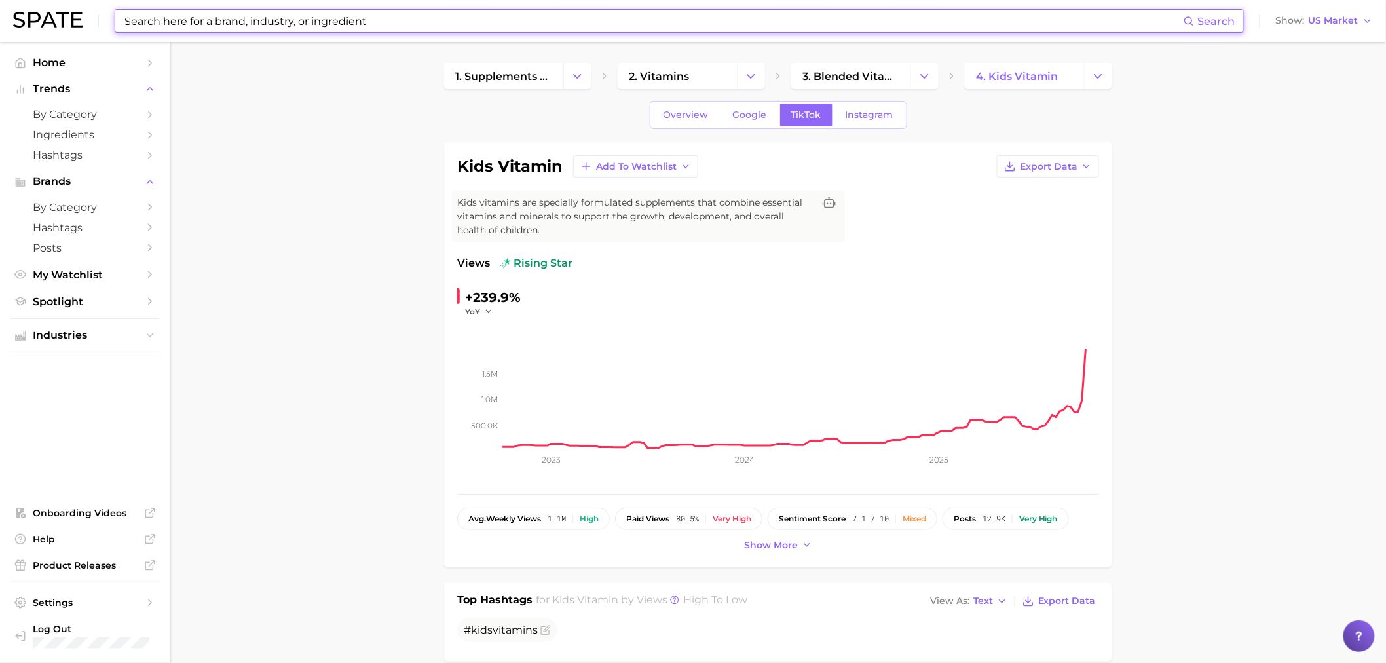
click at [468, 14] on input at bounding box center [653, 21] width 1060 height 22
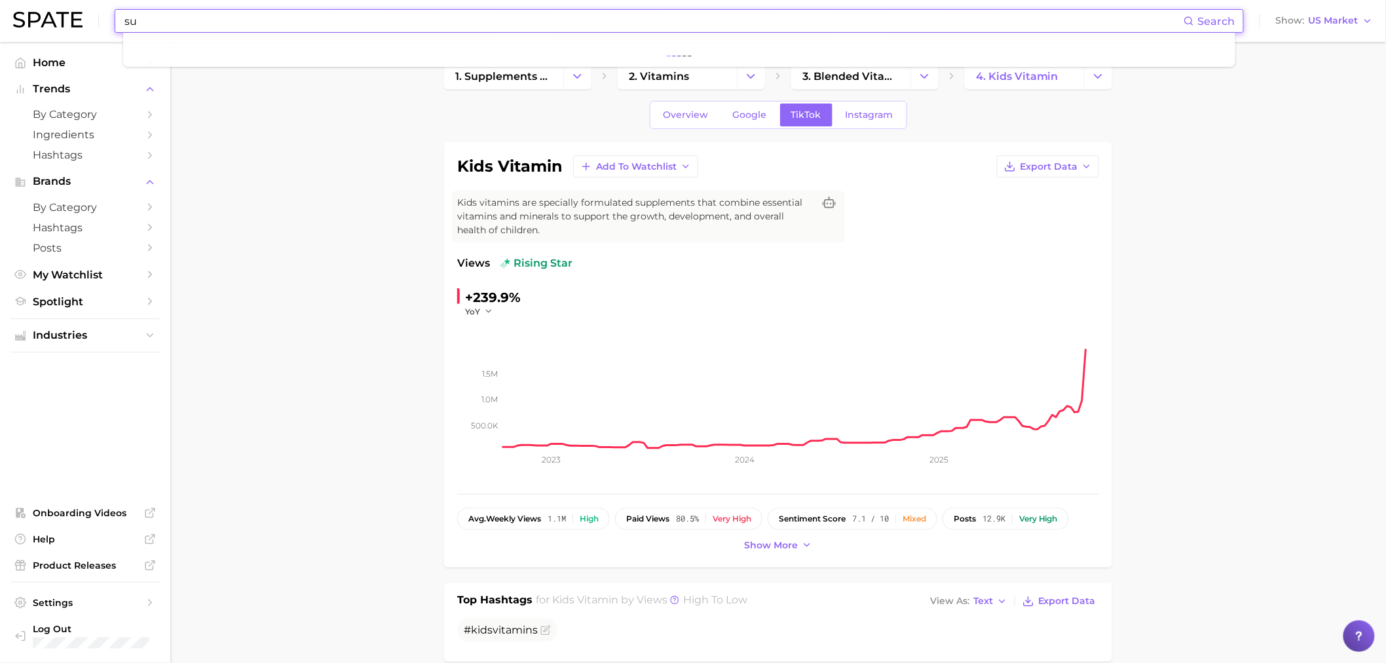
type input "s"
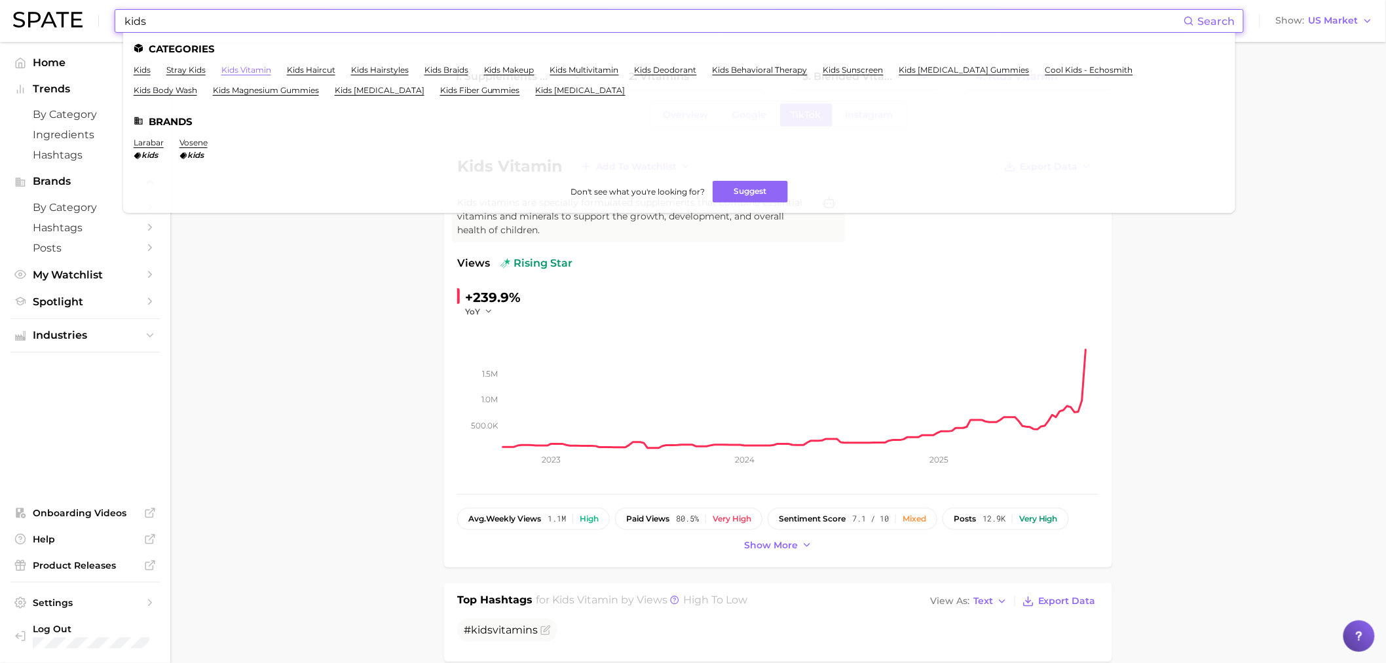
type input "kids"
click at [228, 74] on link "kids vitamin" at bounding box center [246, 70] width 50 height 10
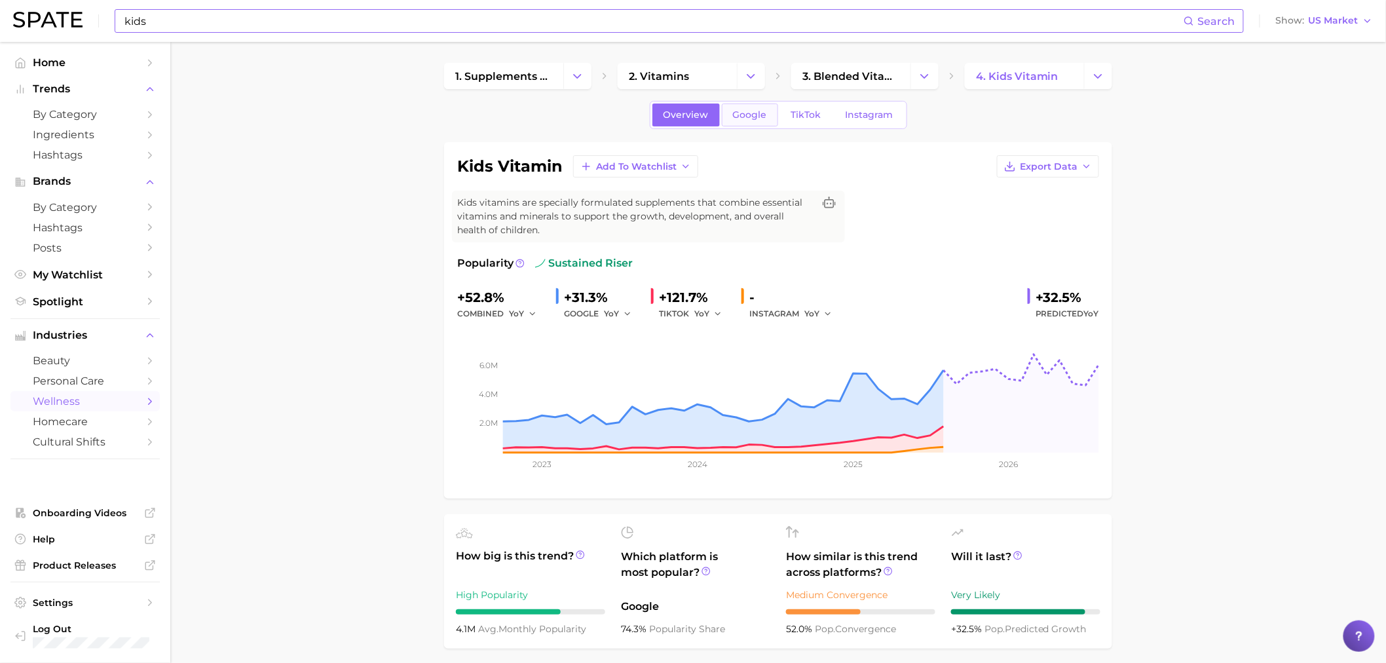
click at [752, 109] on span "Google" at bounding box center [750, 114] width 34 height 11
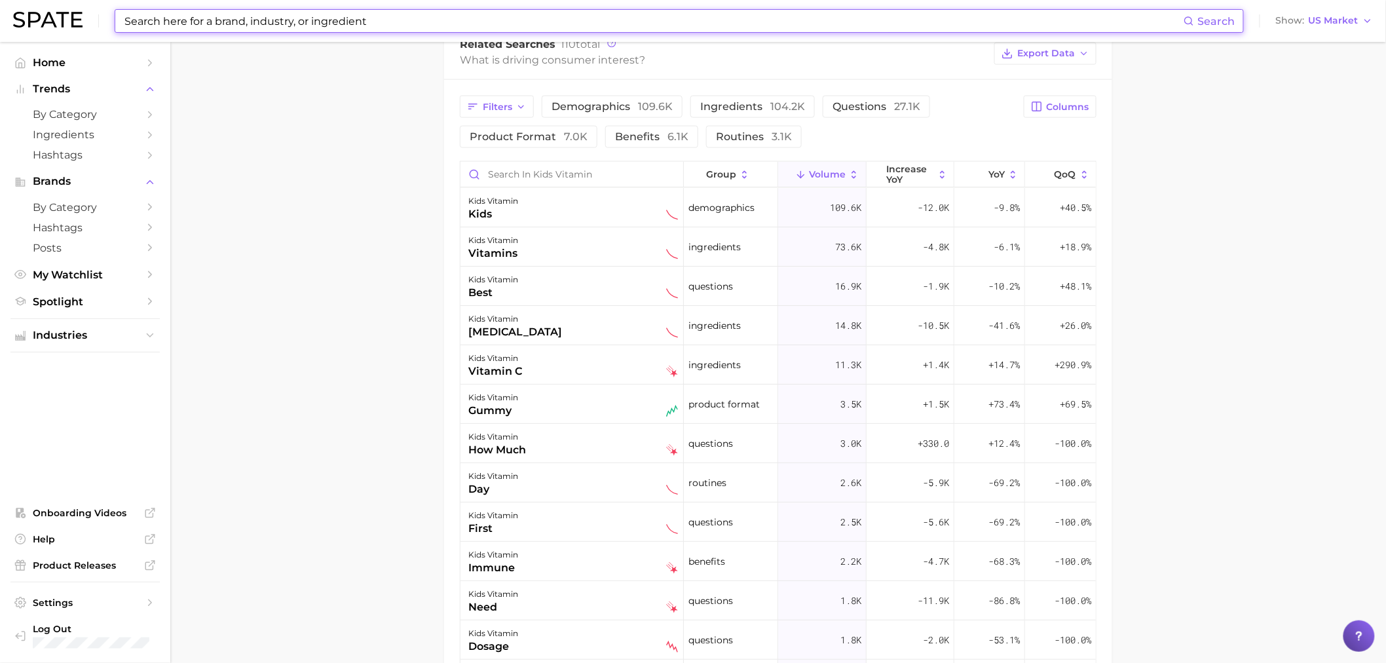
scroll to position [728, 0]
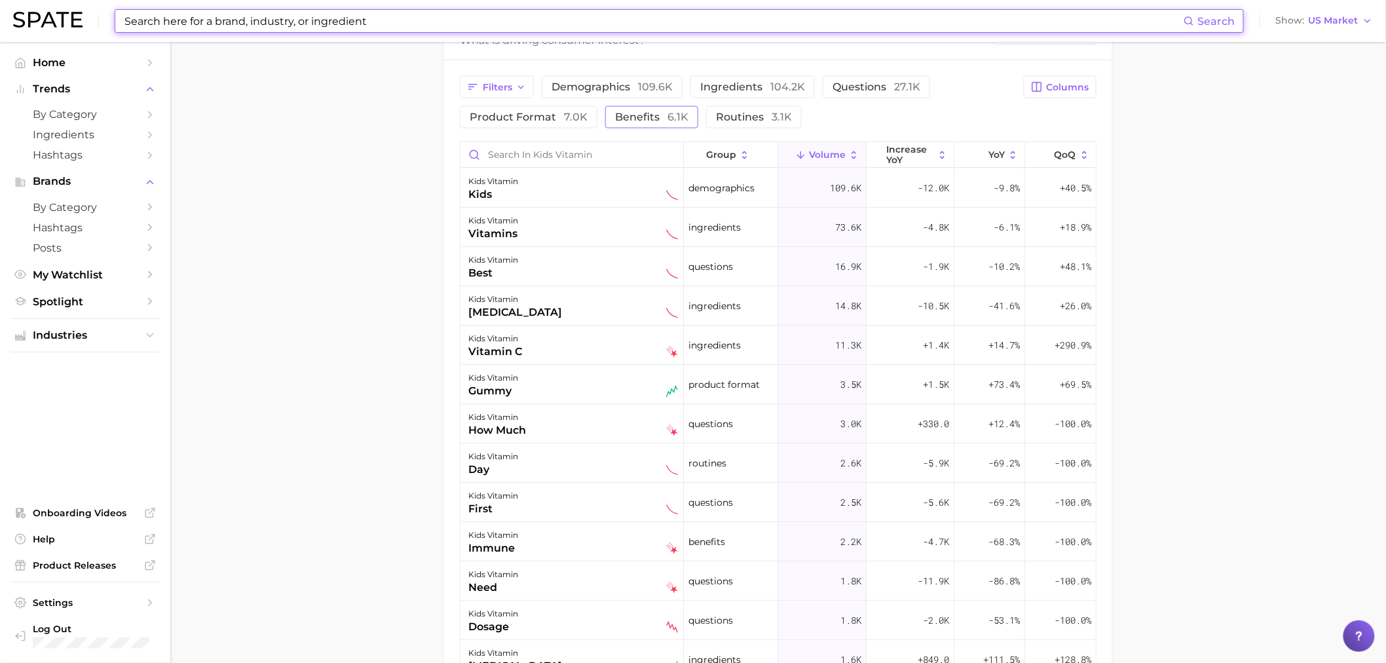
click at [656, 103] on div "Filters demographics 109.6k ingredients 104.2k questions 27.1k product format 7…" at bounding box center [738, 102] width 556 height 52
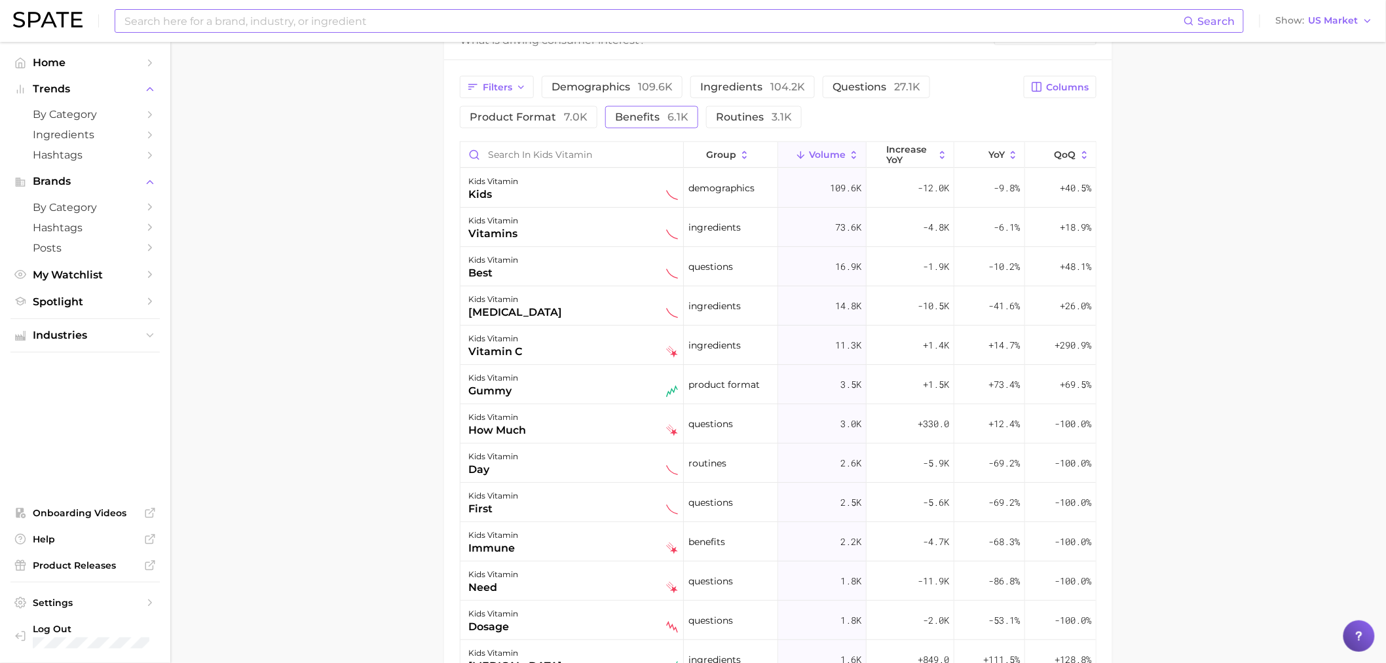
click at [656, 117] on span "benefits 6.1k" at bounding box center [651, 117] width 73 height 12
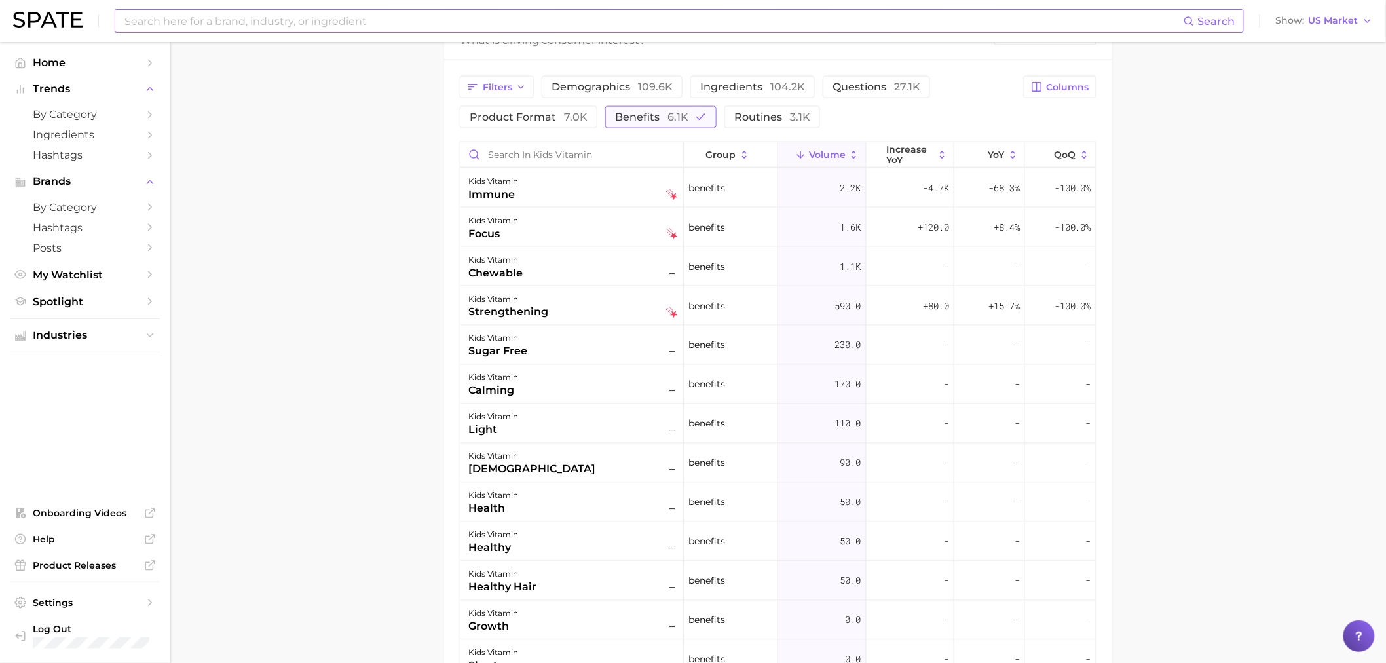
click at [656, 117] on span "benefits 6.1k" at bounding box center [651, 117] width 73 height 12
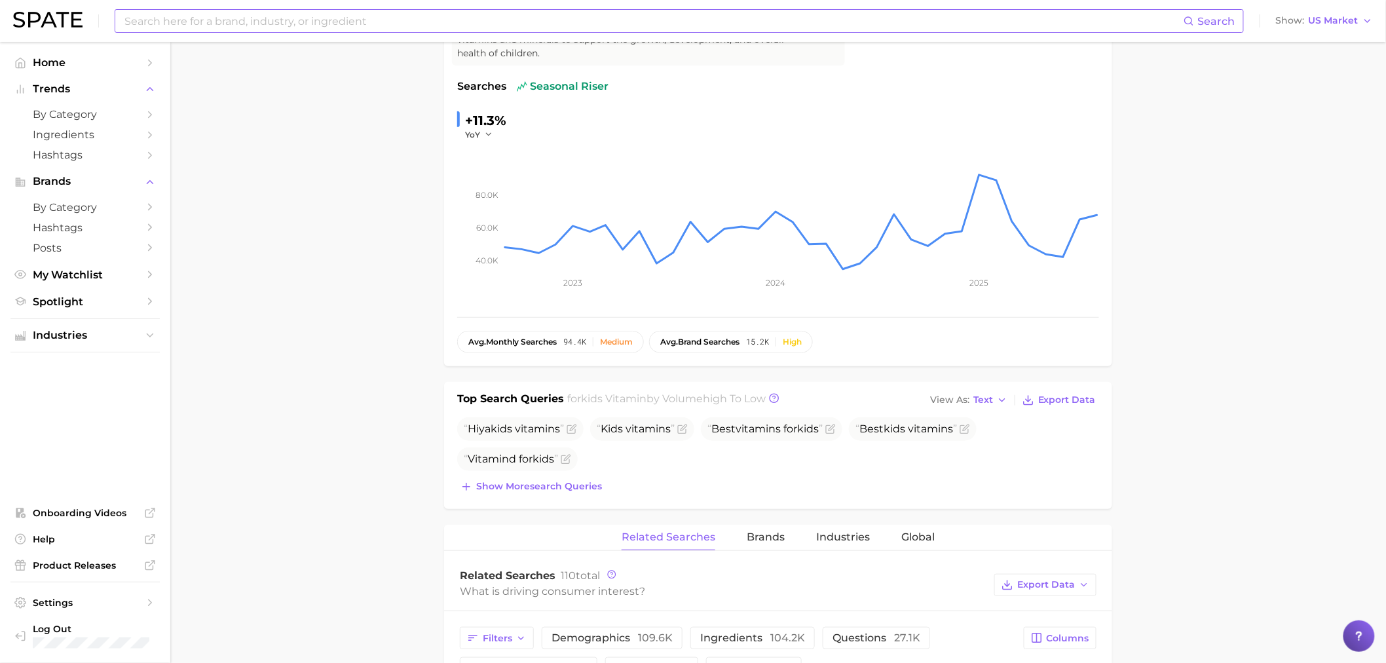
scroll to position [0, 0]
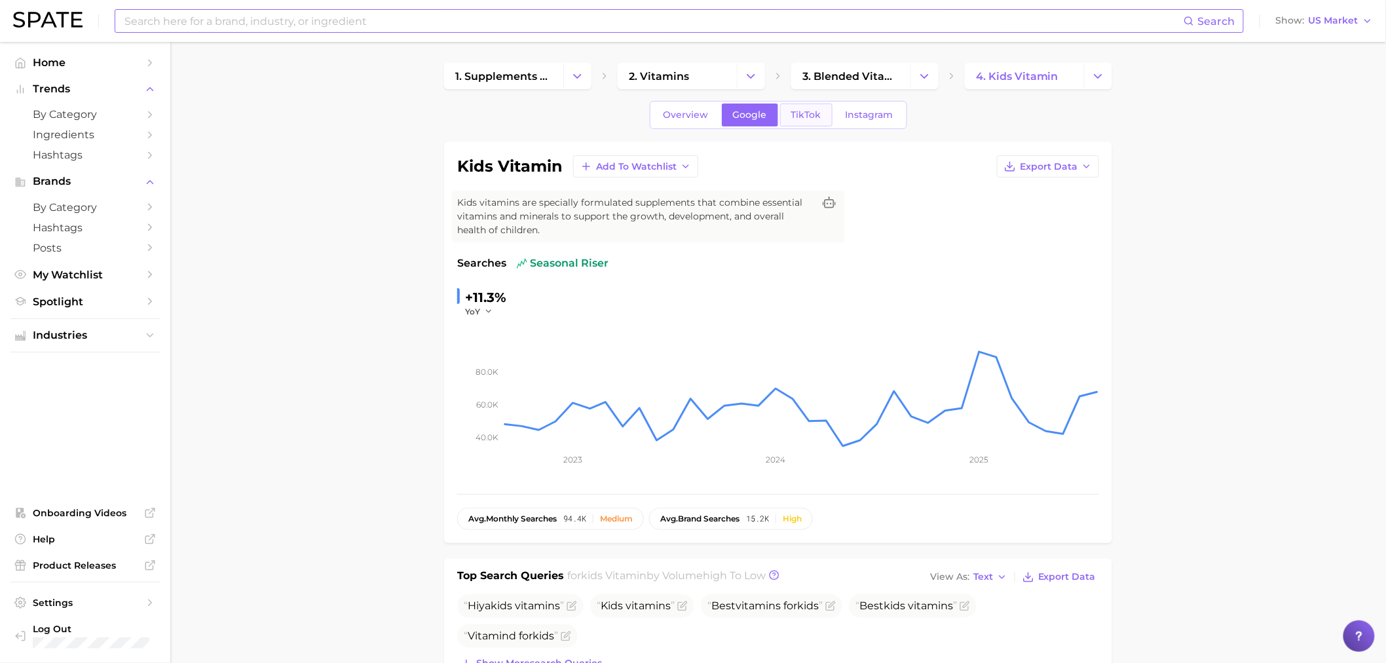
click at [806, 119] on span "TikTok" at bounding box center [806, 114] width 30 height 11
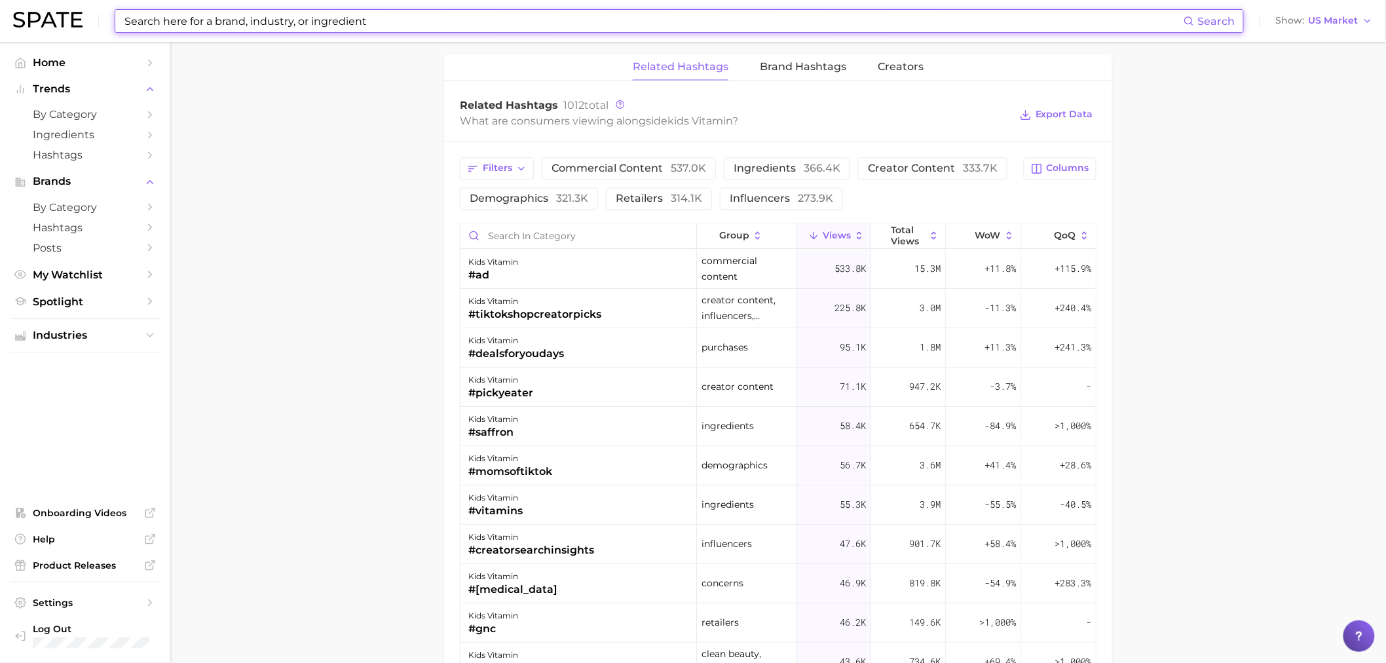
scroll to position [1018, 0]
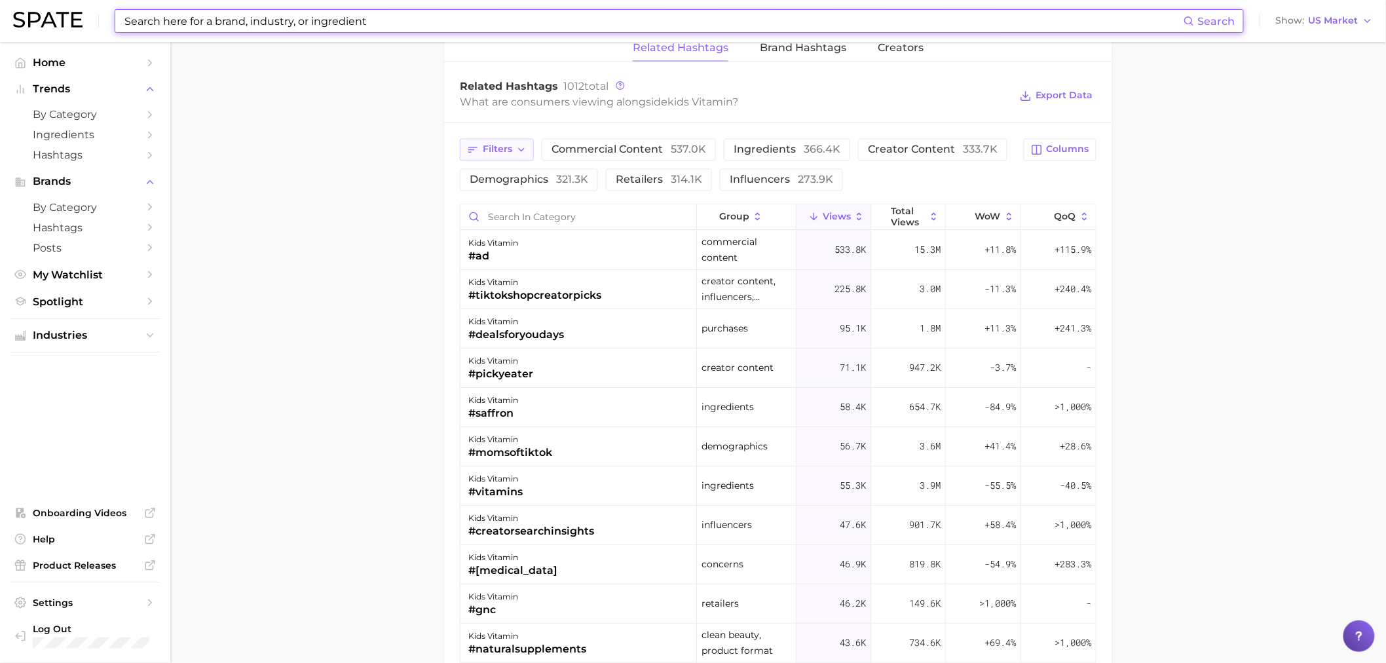
click at [504, 160] on button "Filters" at bounding box center [497, 150] width 74 height 22
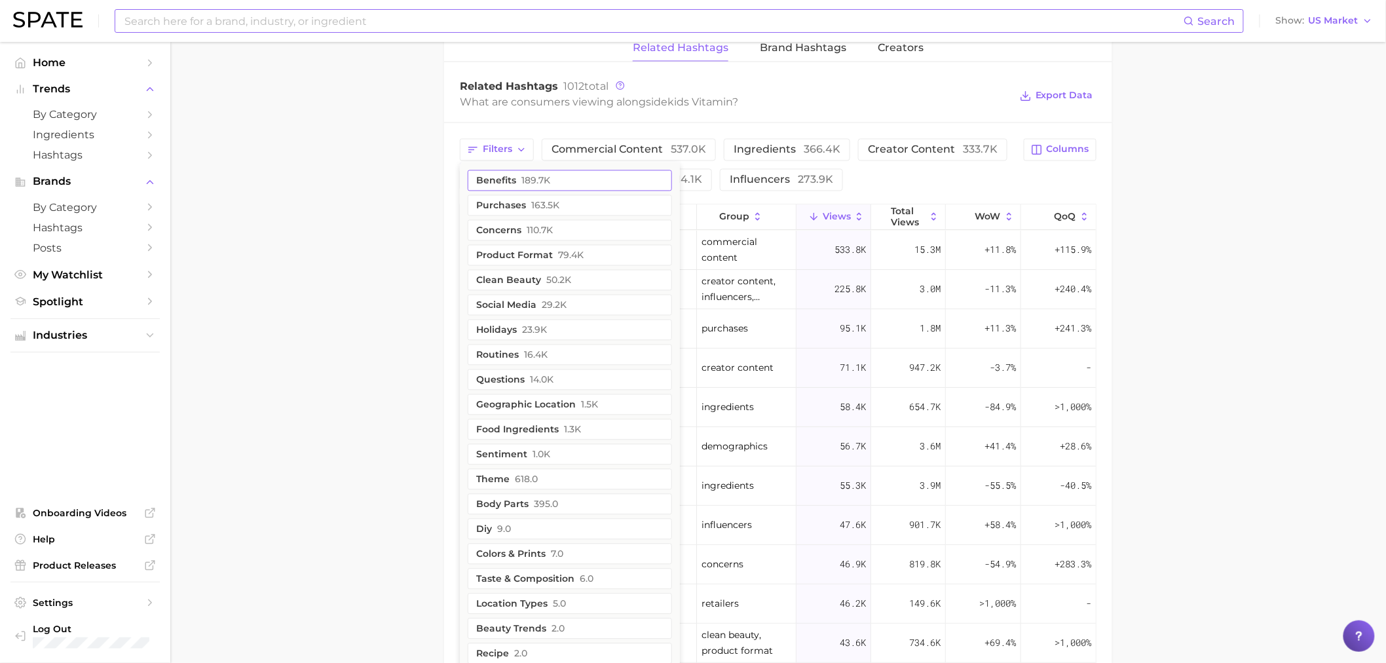
click at [514, 183] on button "benefits 189.7k" at bounding box center [570, 180] width 204 height 21
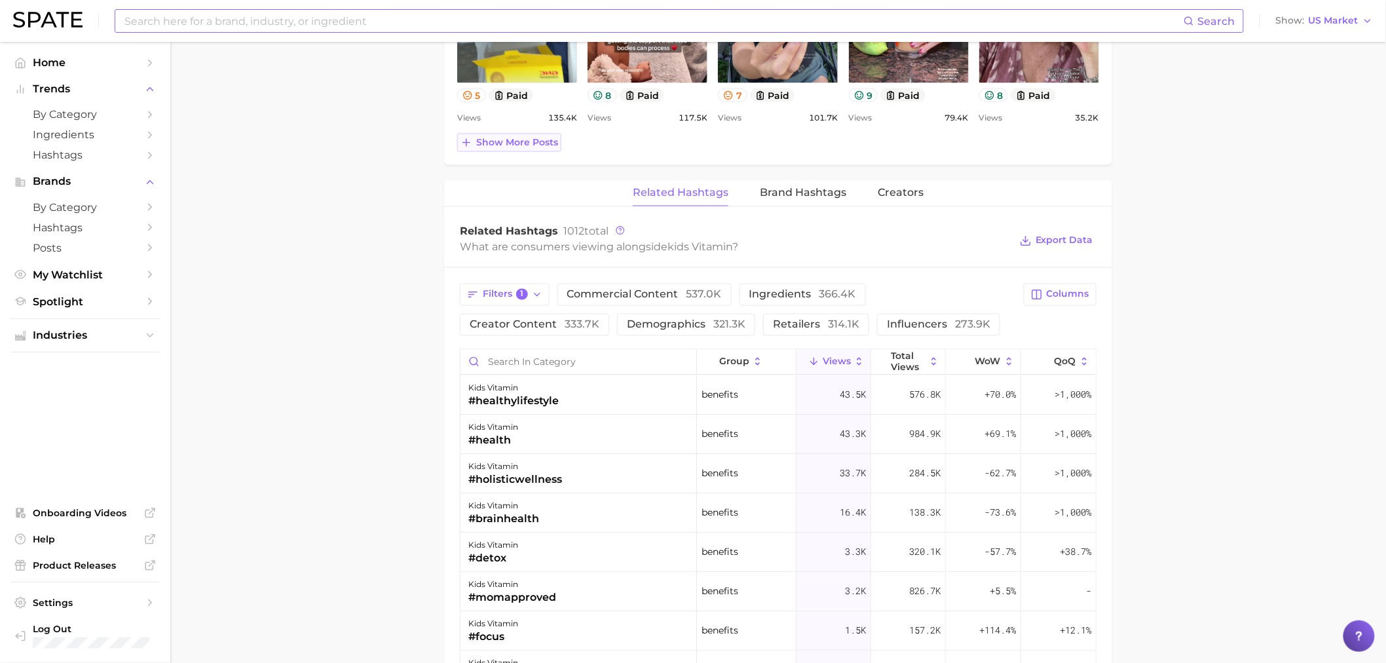
scroll to position [868, 0]
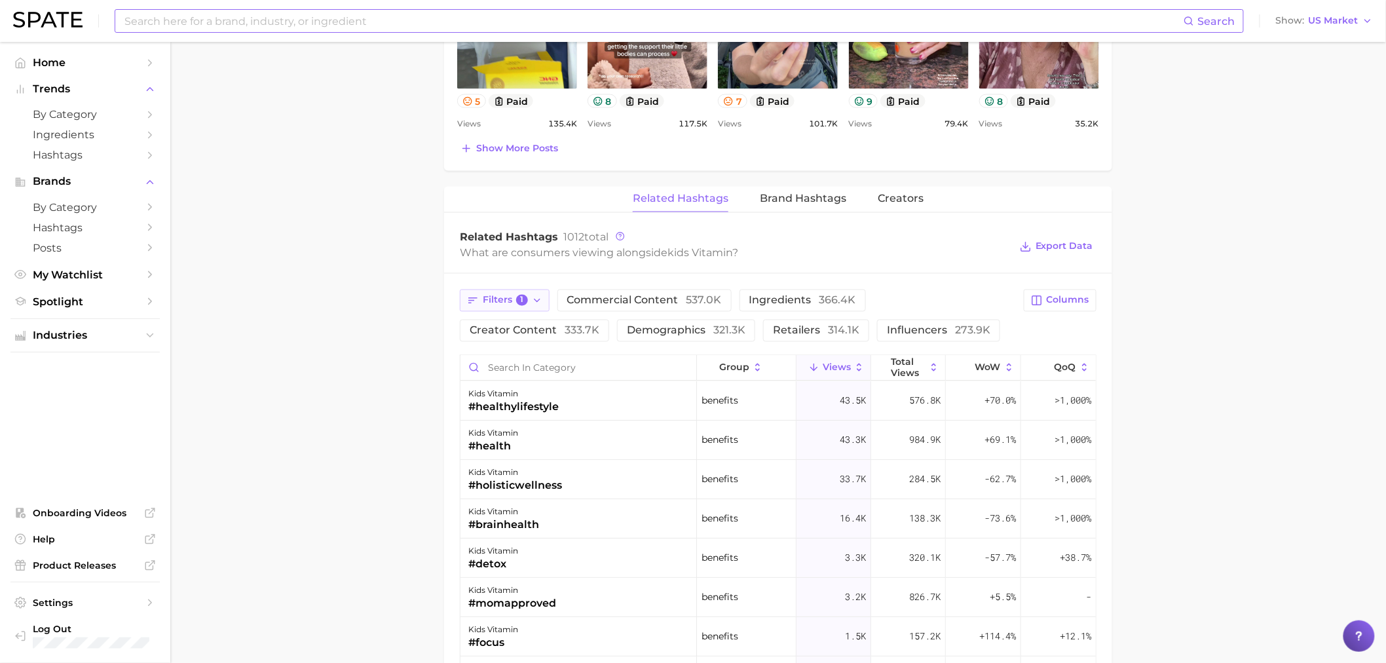
click at [513, 310] on button "Filters 1" at bounding box center [505, 300] width 90 height 22
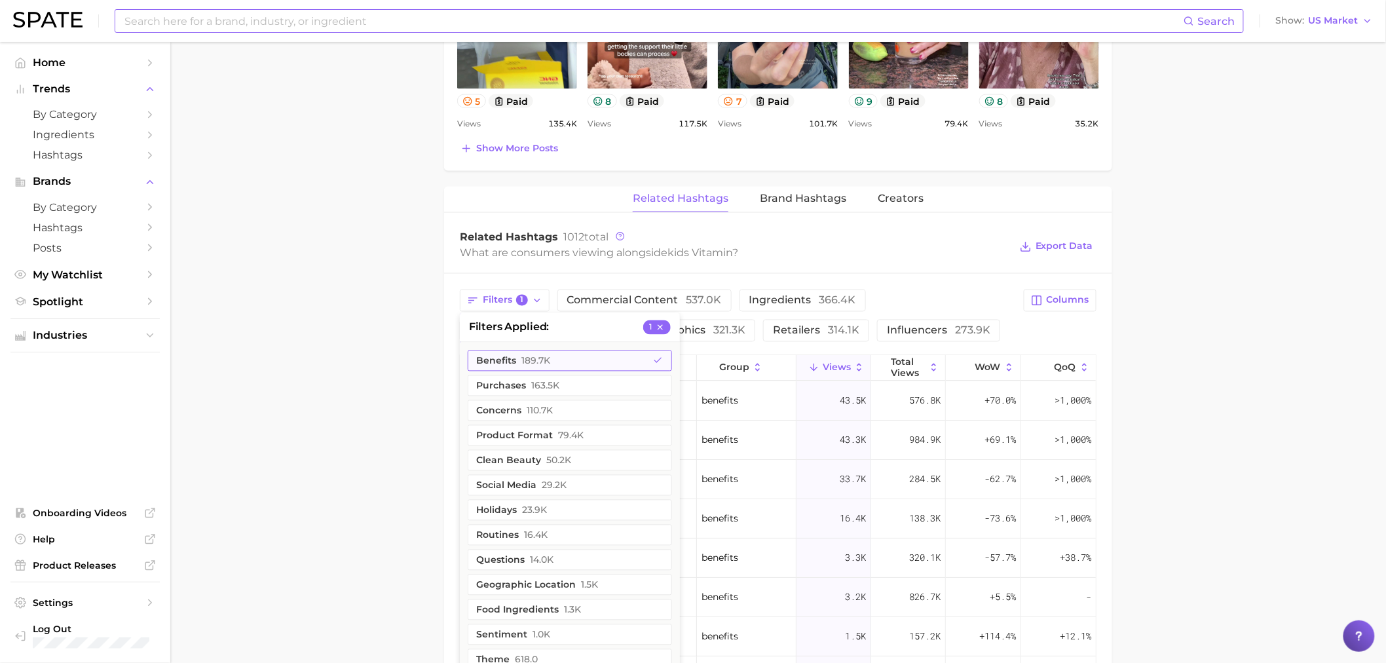
click at [503, 367] on button "benefits 189.7k" at bounding box center [570, 360] width 204 height 21
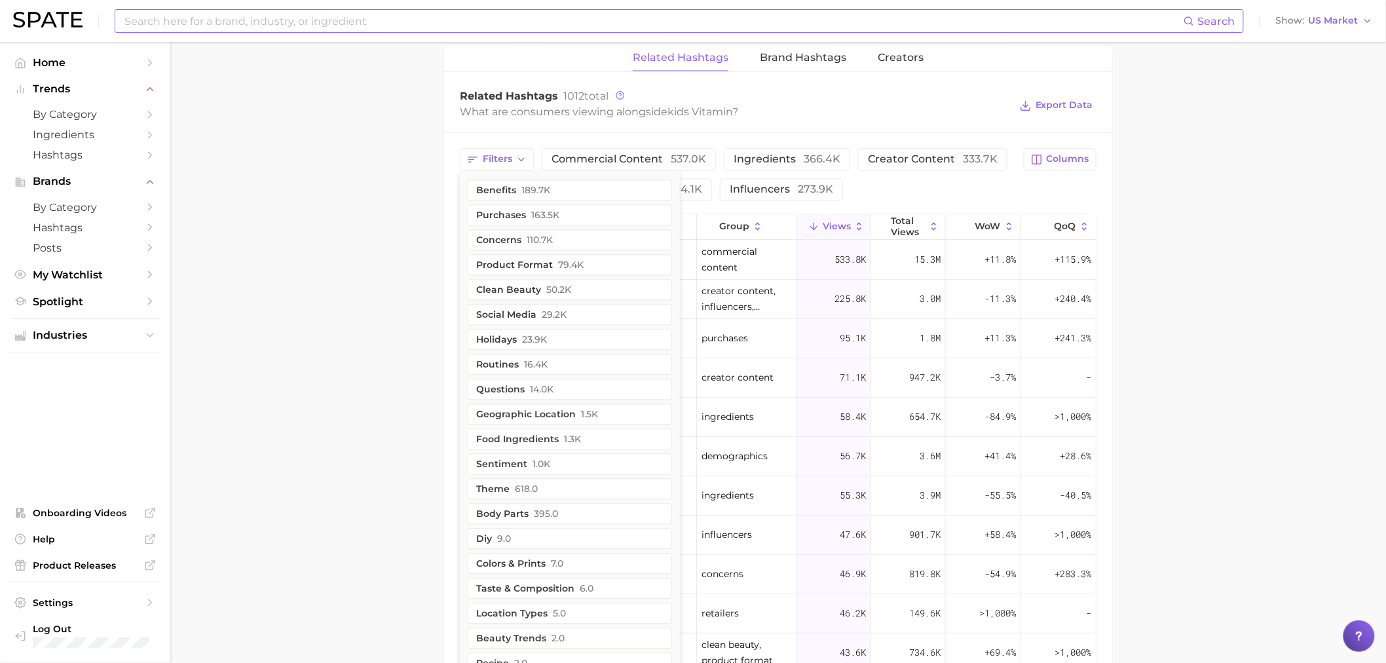
scroll to position [1013, 0]
